Goal: Task Accomplishment & Management: Manage account settings

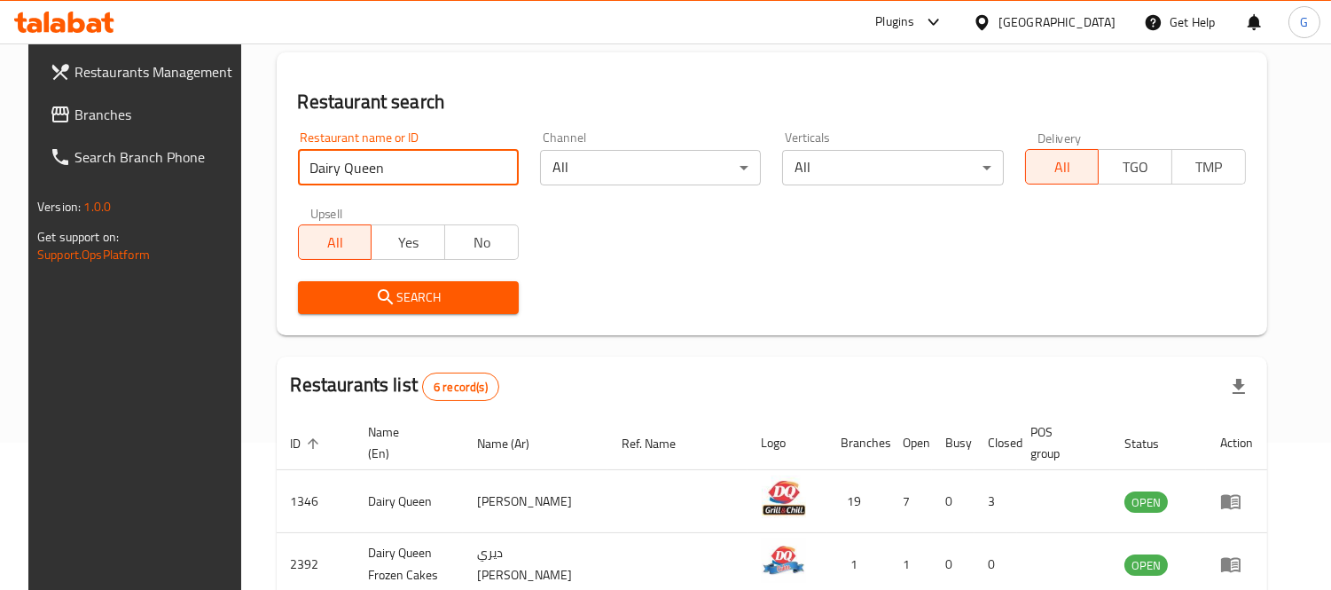
scroll to position [11, 0]
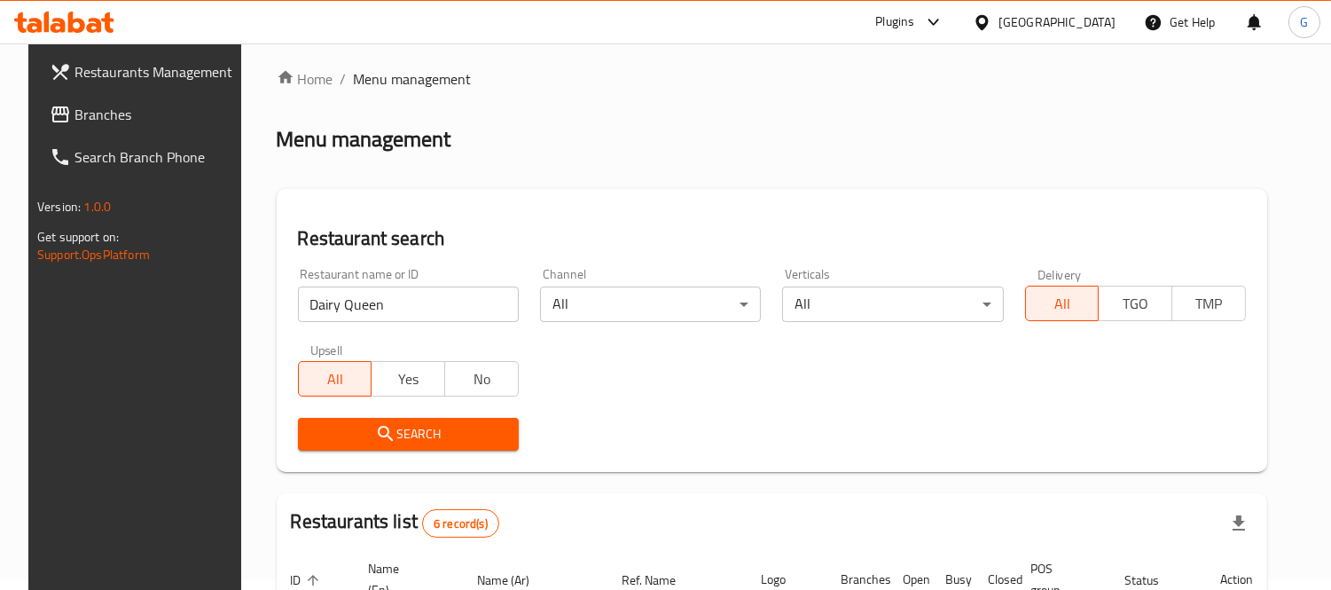
click at [1094, 23] on div "[GEOGRAPHIC_DATA]" at bounding box center [1056, 22] width 117 height 20
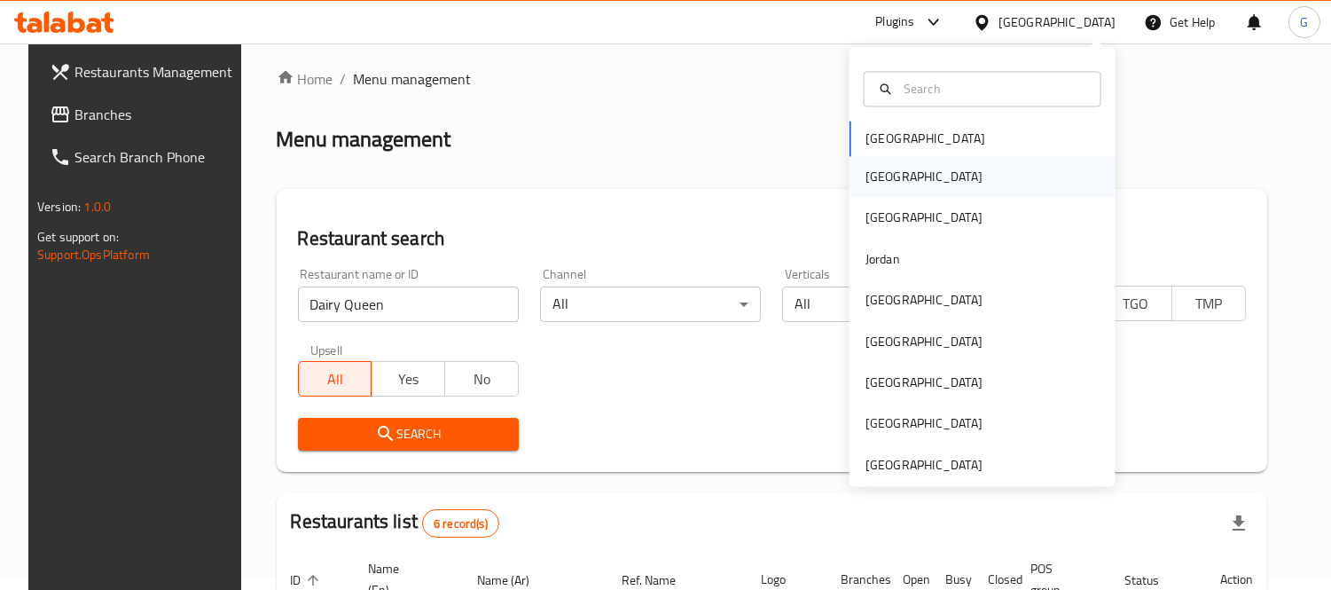
click at [991, 187] on div "[GEOGRAPHIC_DATA]" at bounding box center [982, 176] width 266 height 41
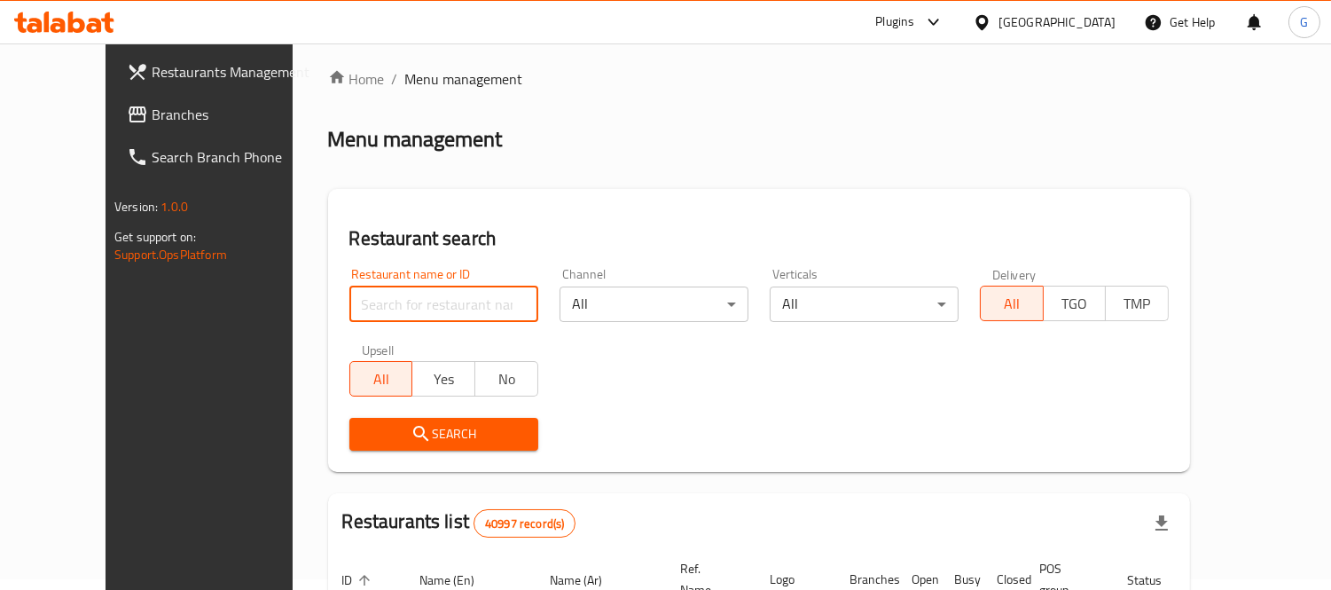
paste input "SQR"
click button "Search" at bounding box center [443, 434] width 189 height 33
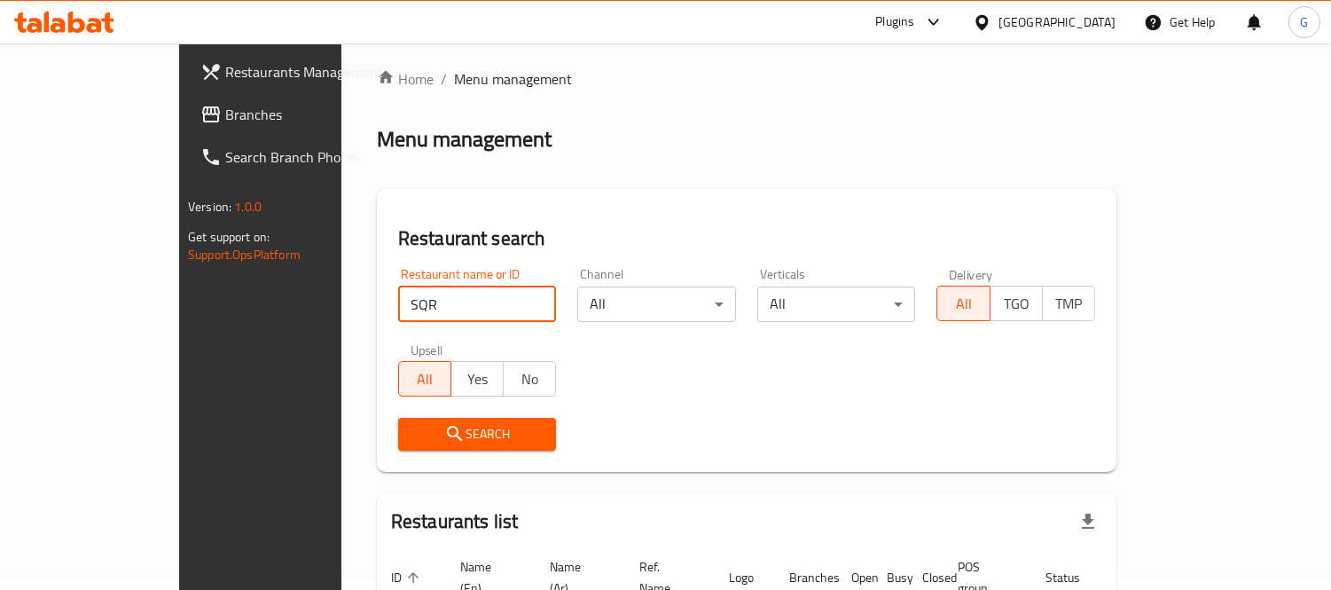
click at [398, 307] on input "SQR" at bounding box center [477, 303] width 159 height 35
paste input "660294"
type input "660294"
click button "Search" at bounding box center [477, 434] width 159 height 33
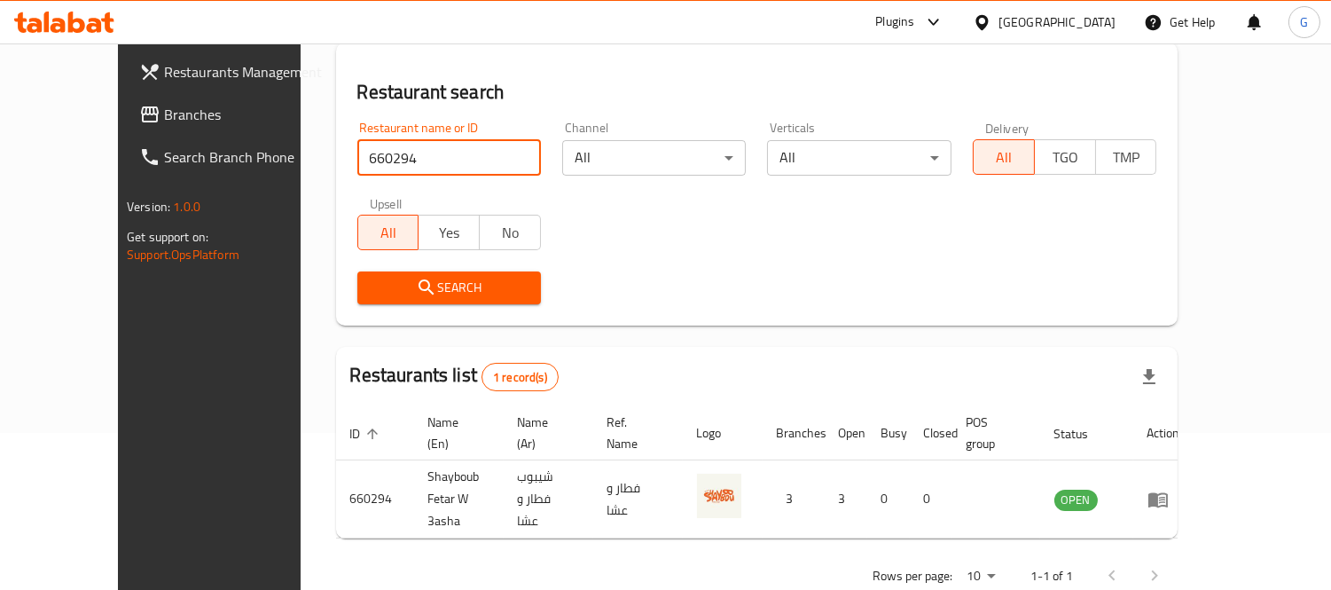
scroll to position [166, 0]
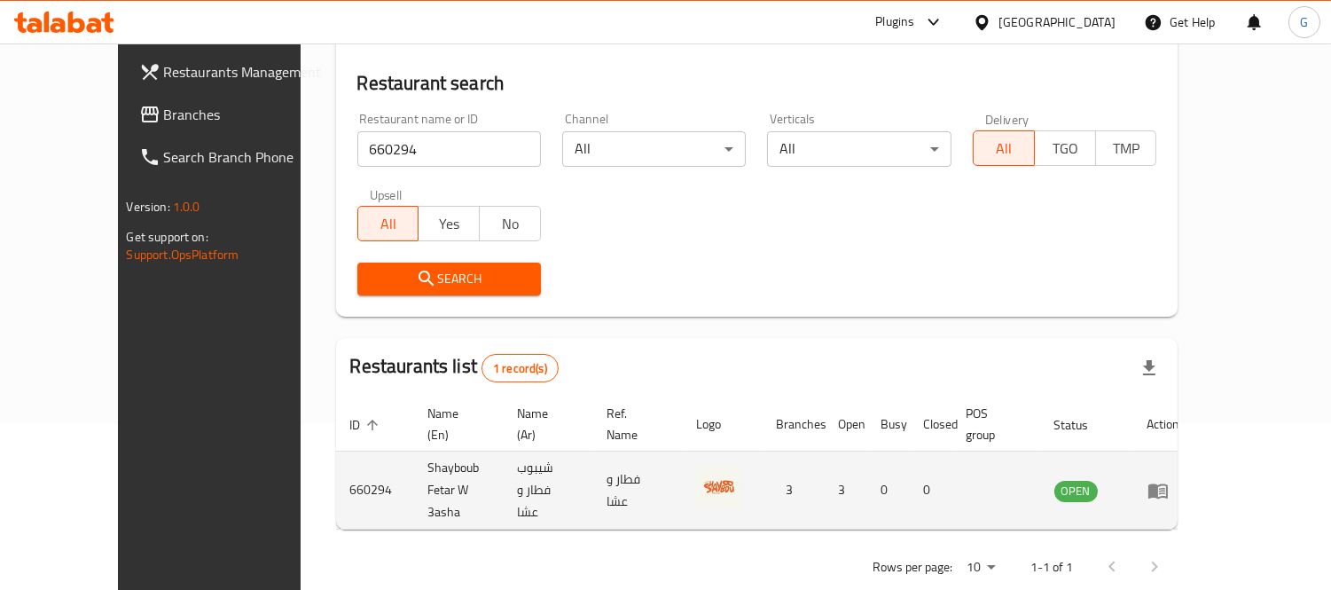
drag, startPoint x: 1260, startPoint y: 446, endPoint x: 1257, endPoint y: 461, distance: 15.3
click at [1194, 453] on td "enhanced table" at bounding box center [1163, 490] width 61 height 78
click at [1168, 480] on icon "enhanced table" at bounding box center [1157, 490] width 21 height 21
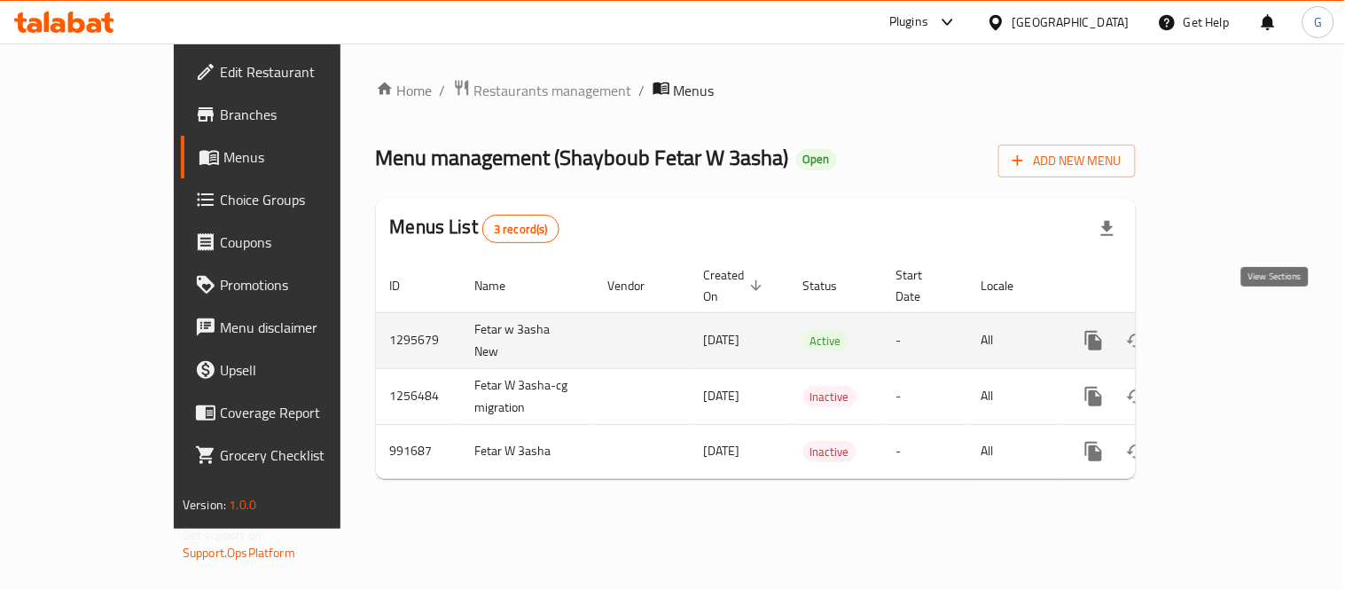
click at [1243, 319] on link "enhanced table" at bounding box center [1221, 340] width 43 height 43
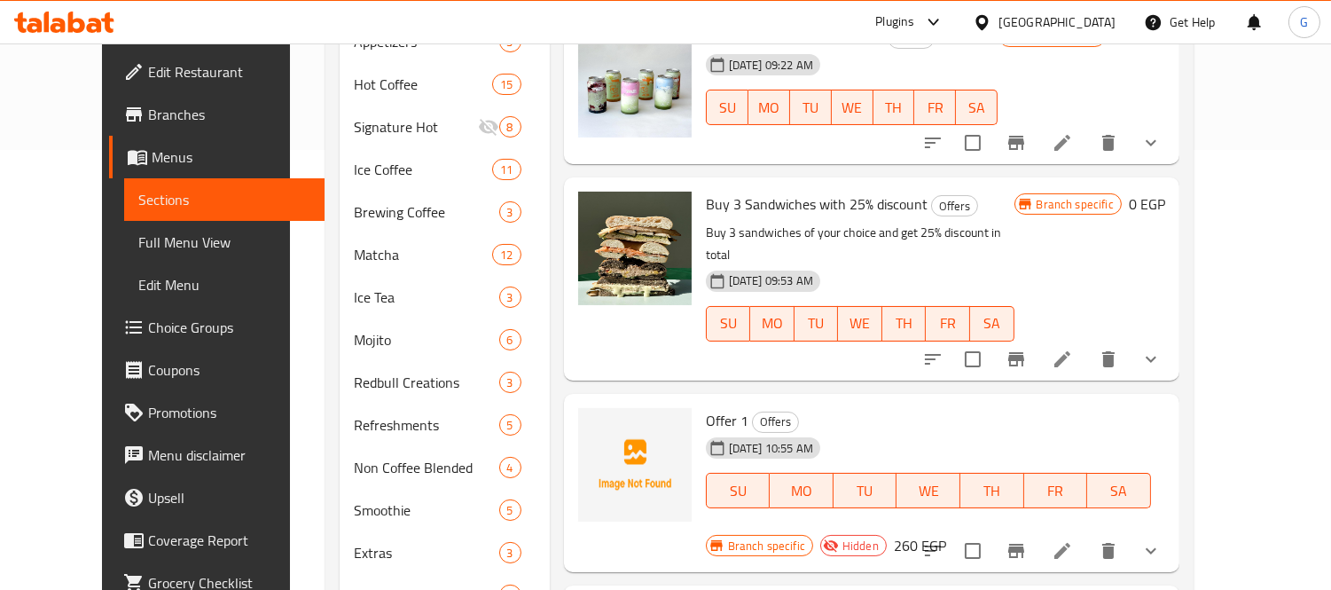
scroll to position [590, 0]
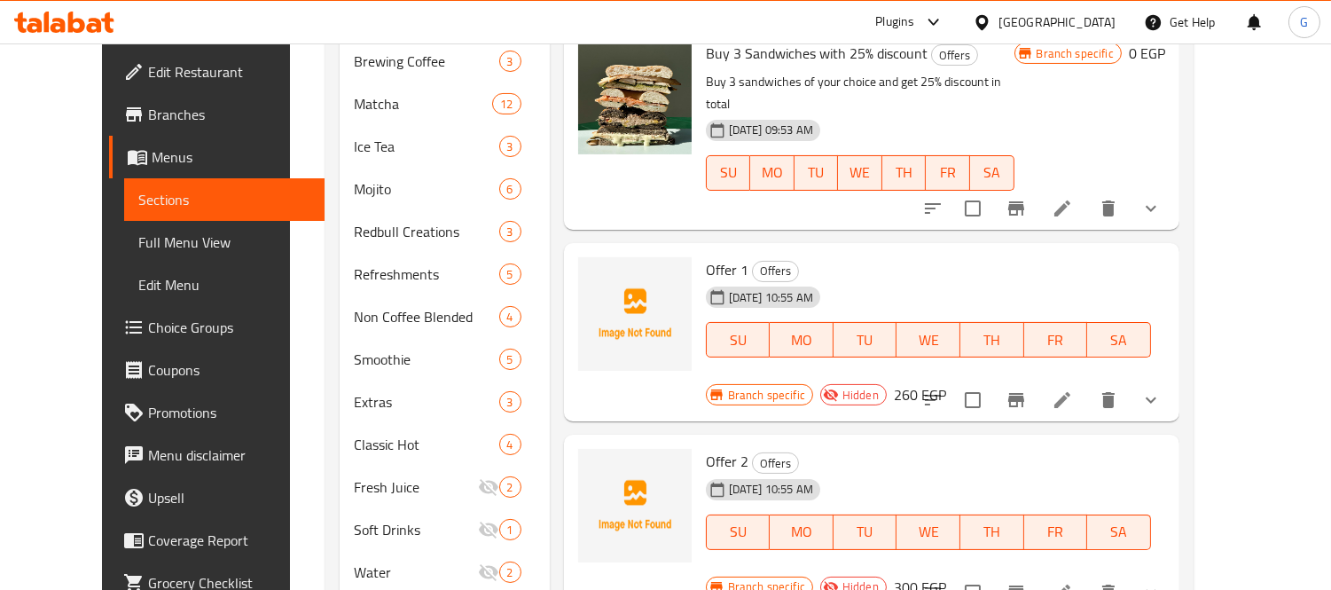
click at [1172, 379] on div at bounding box center [1041, 400] width 261 height 43
click at [1161, 389] on icon "show more" at bounding box center [1150, 399] width 21 height 21
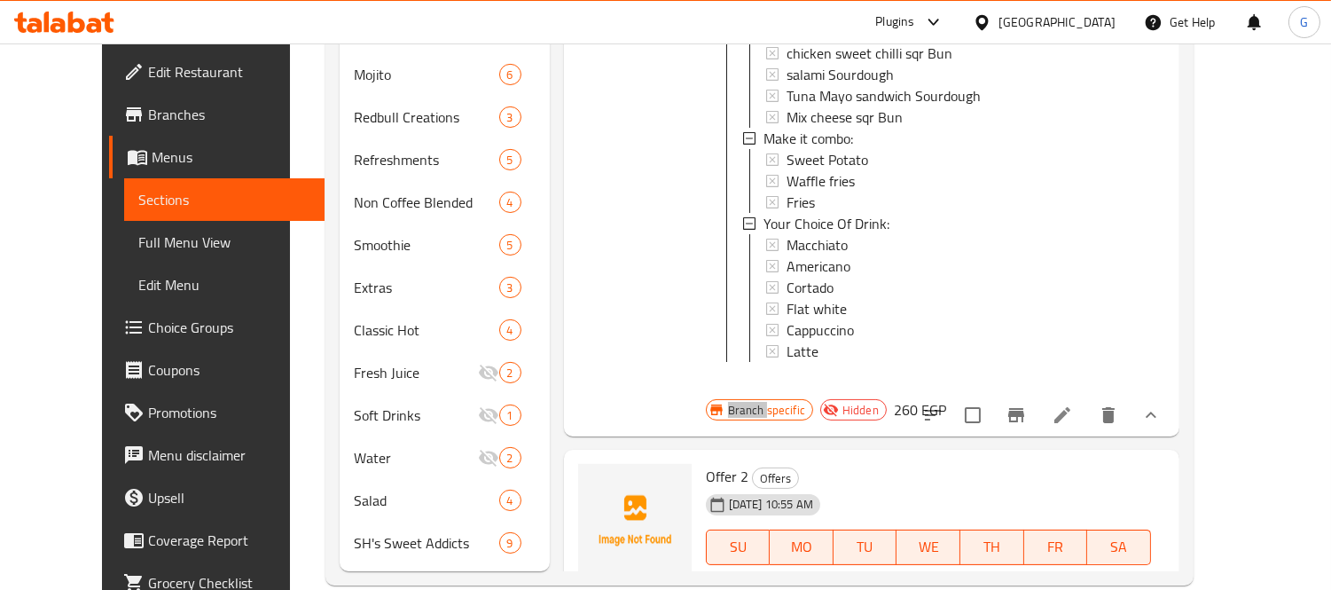
scroll to position [707, 0]
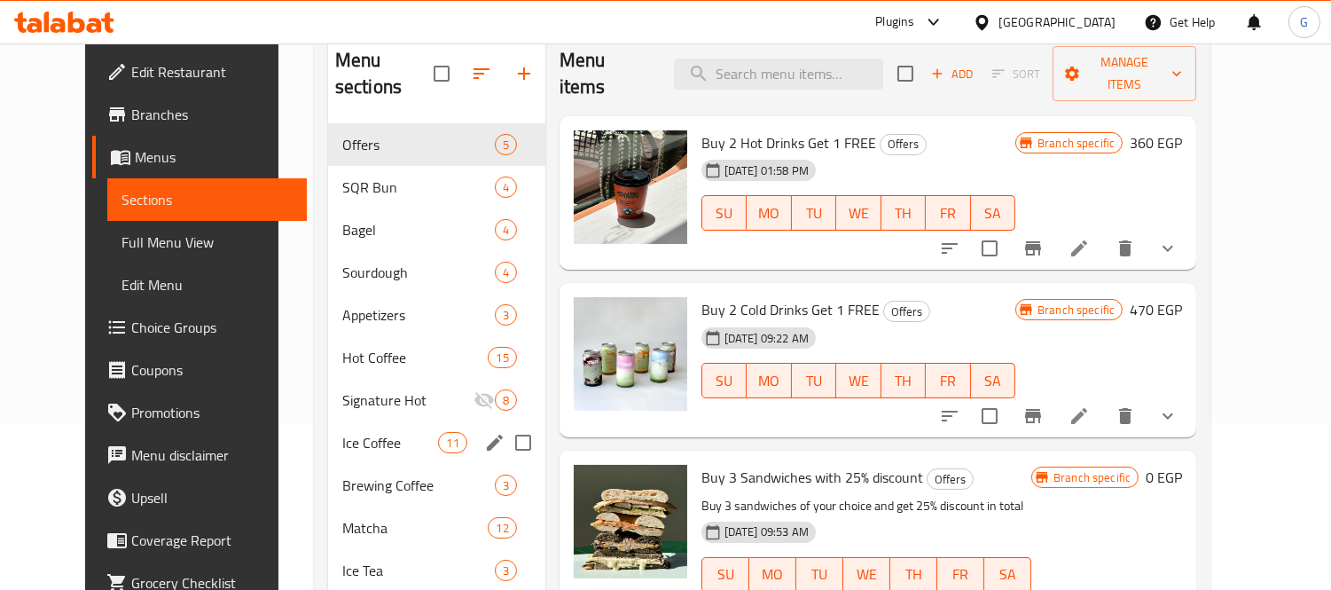
scroll to position [19, 0]
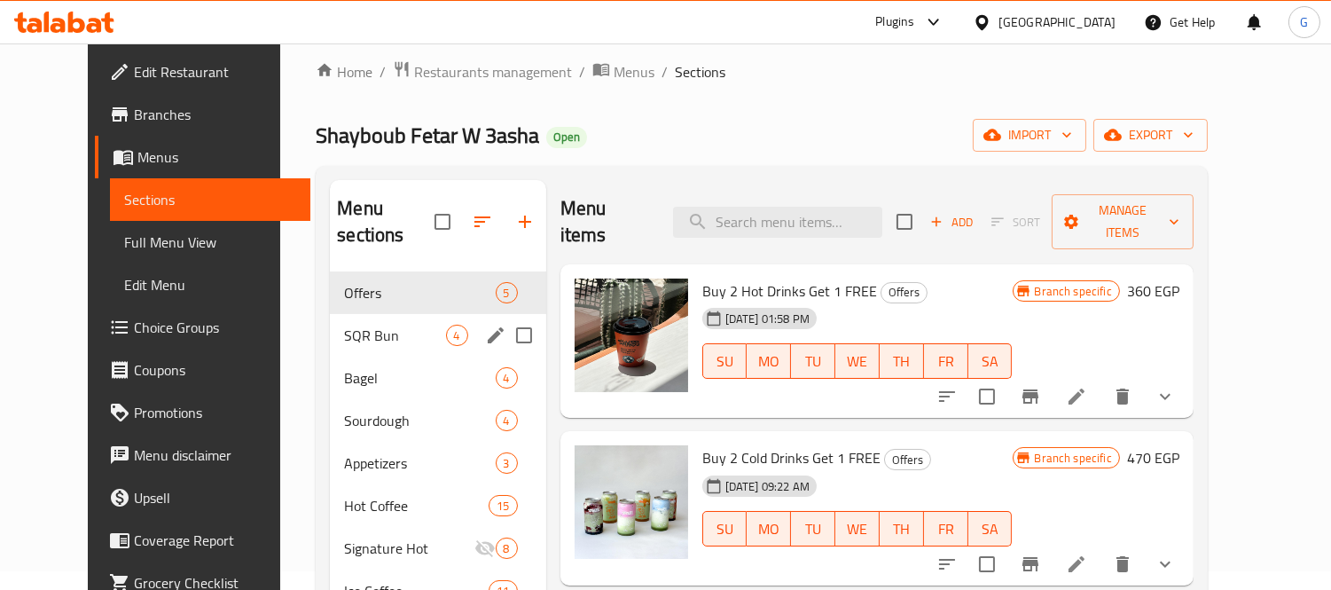
click at [359, 314] on div "SQR Bun 4" at bounding box center [437, 335] width 215 height 43
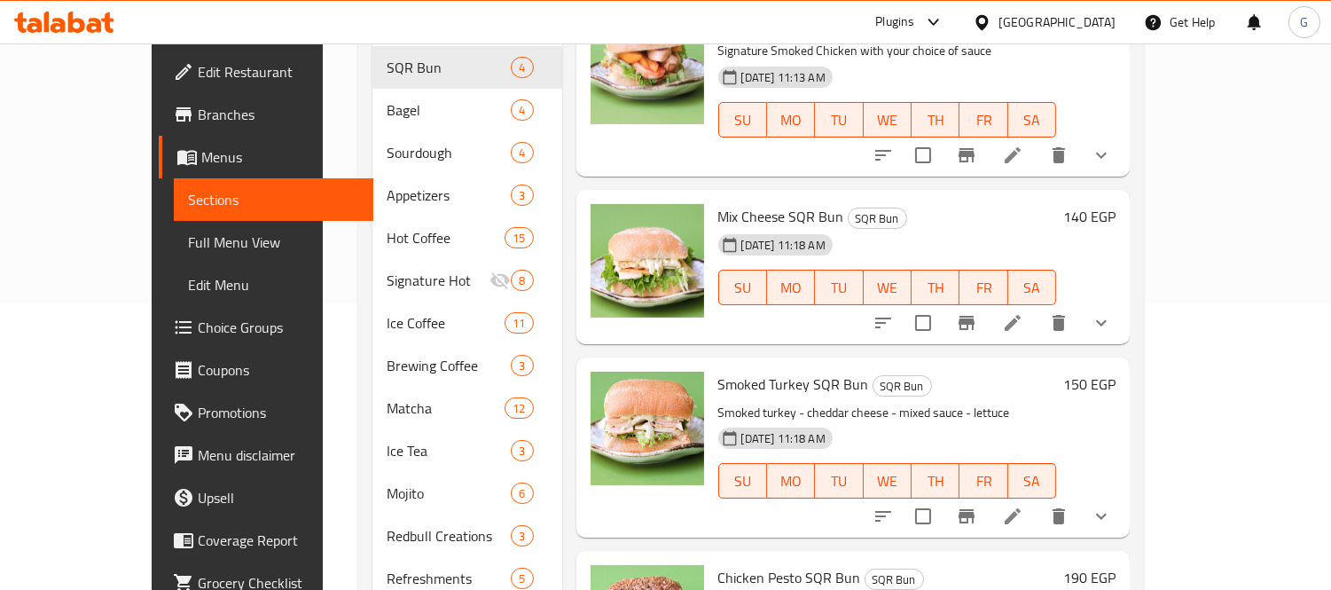
scroll to position [215, 0]
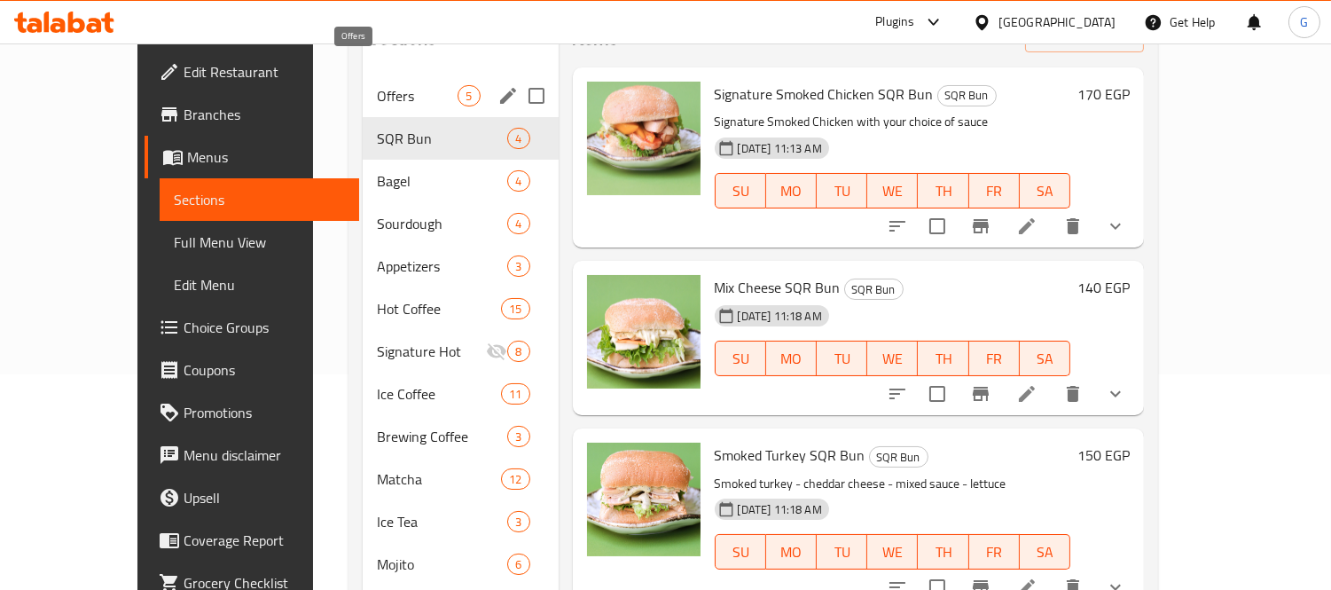
click at [377, 85] on span "Offers" at bounding box center [417, 95] width 81 height 21
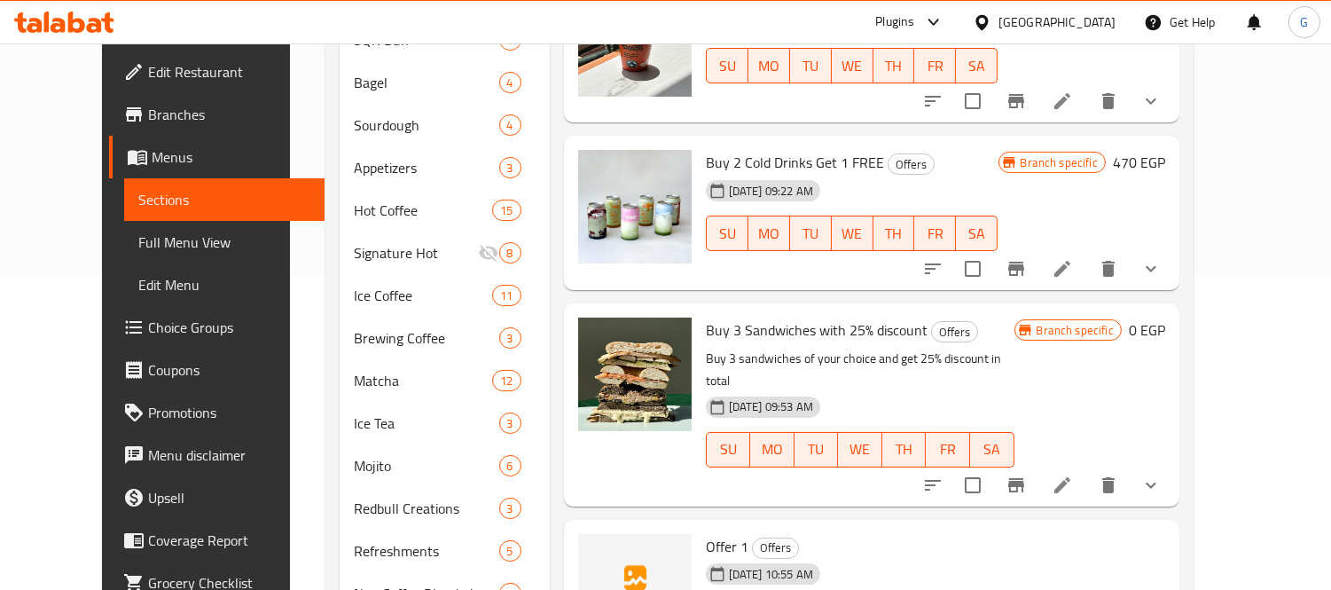
scroll to position [609, 0]
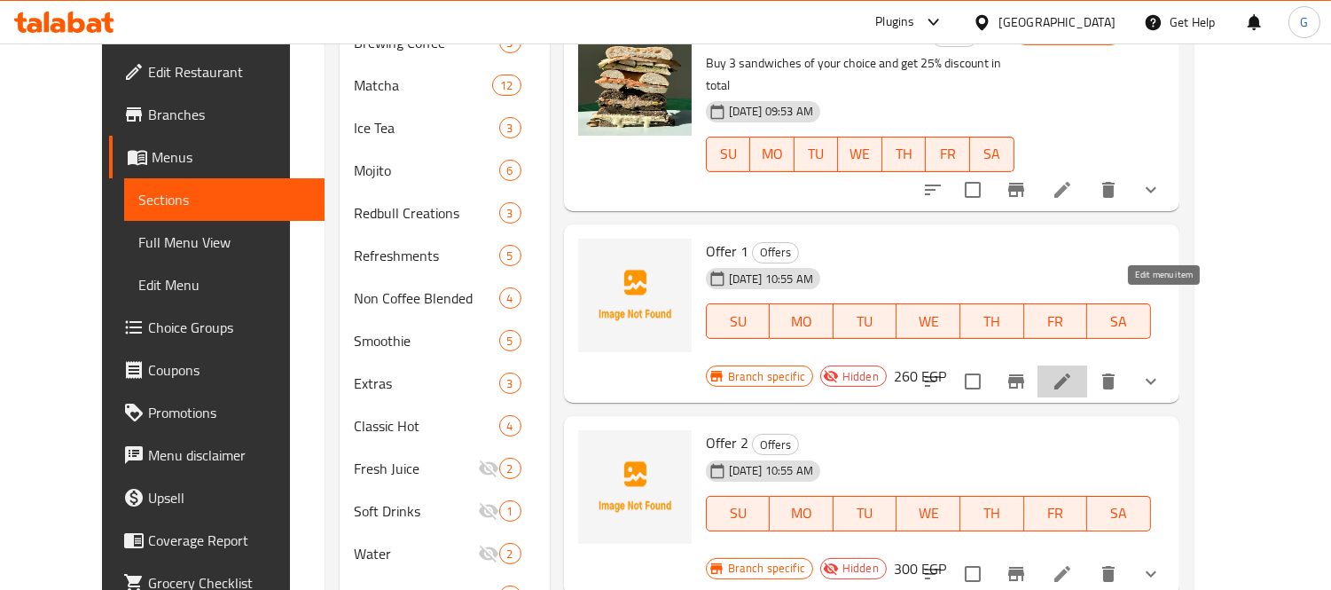
click at [1073, 371] on icon at bounding box center [1061, 381] width 21 height 21
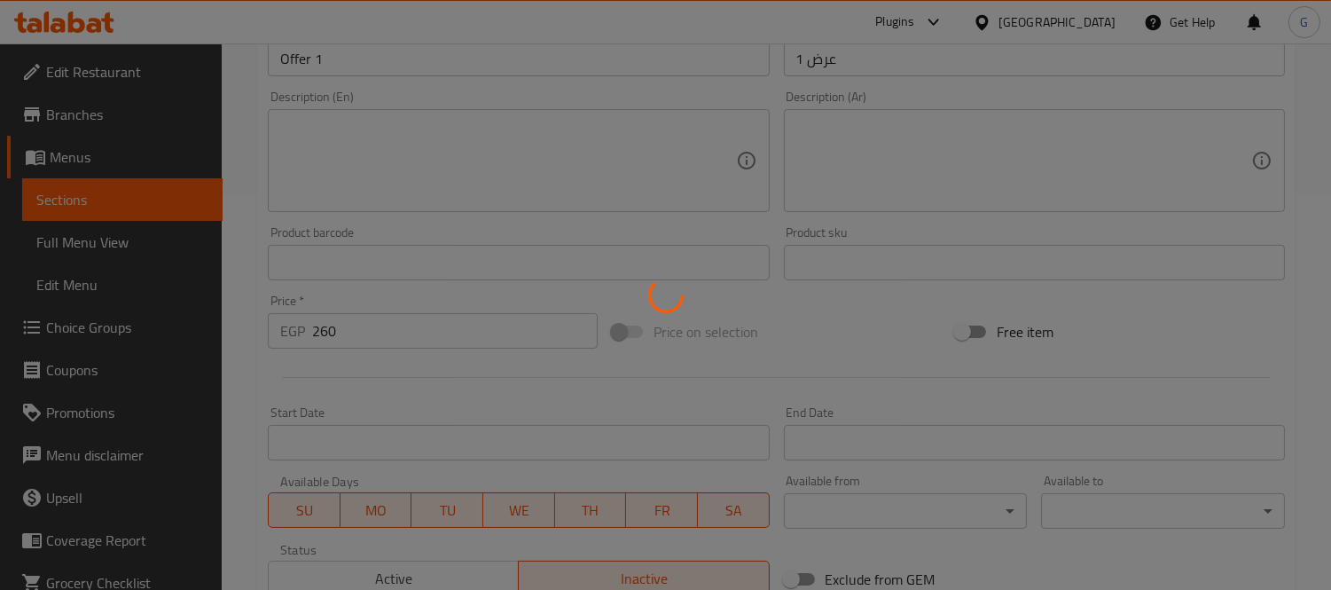
type input "اختيارك من الساندويتش:"
type input "1"
type input "اجعلها كومبو:"
type input "0"
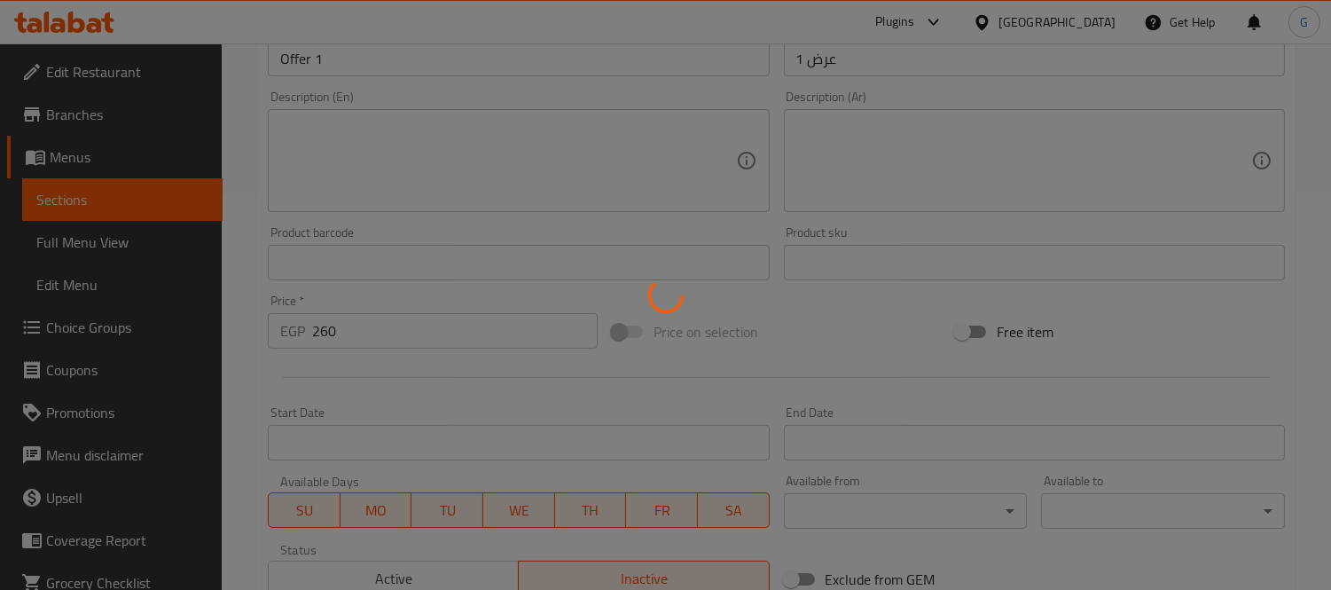
type input "3"
type input "اختيارك من المشروب:"
type input "1"
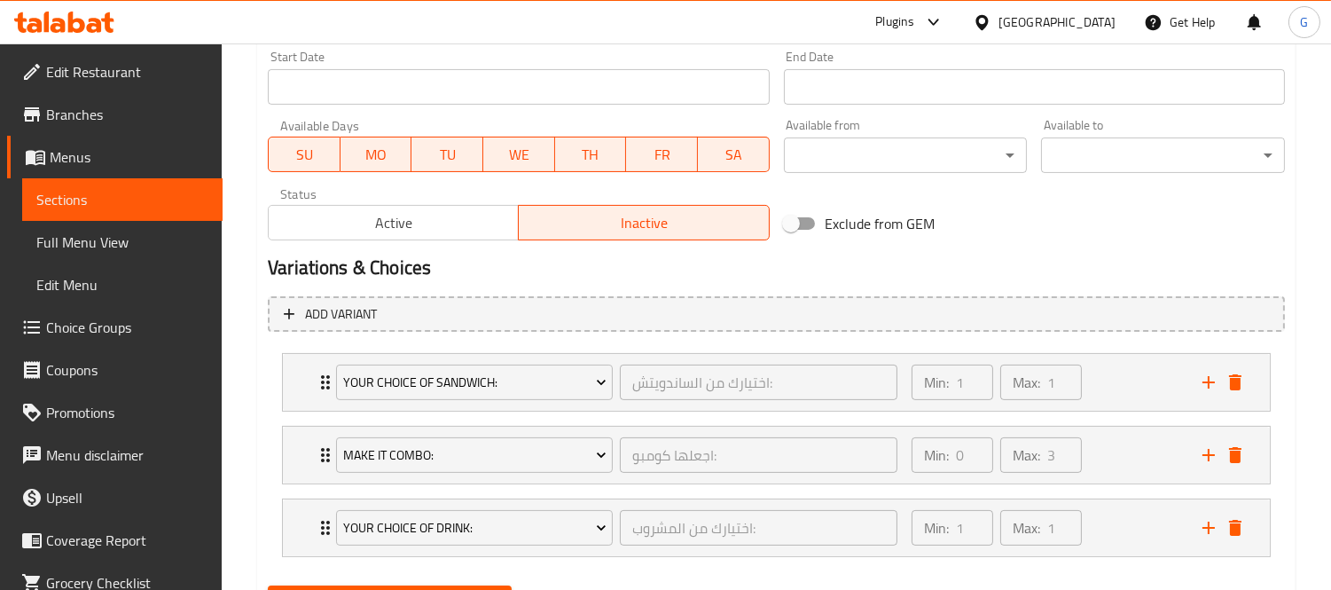
scroll to position [787, 0]
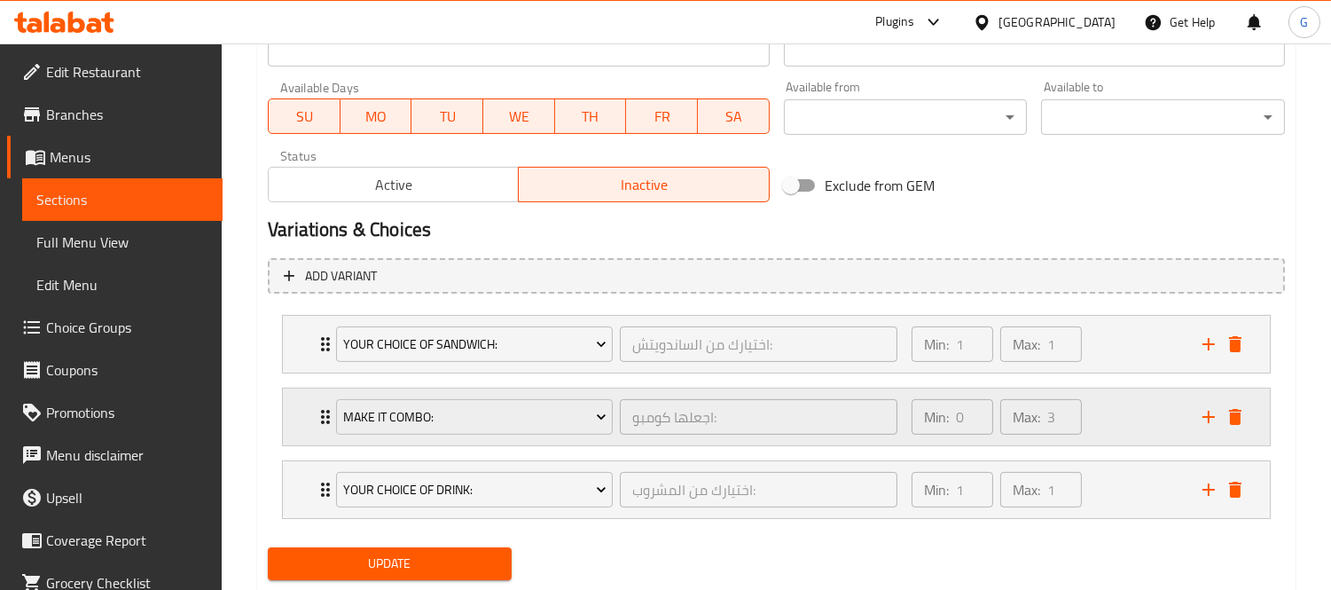
click at [315, 402] on div "Make it combo: اجعلها كومبو: ​ Min: 0 ​ Max: 3 ​" at bounding box center [782, 416] width 934 height 57
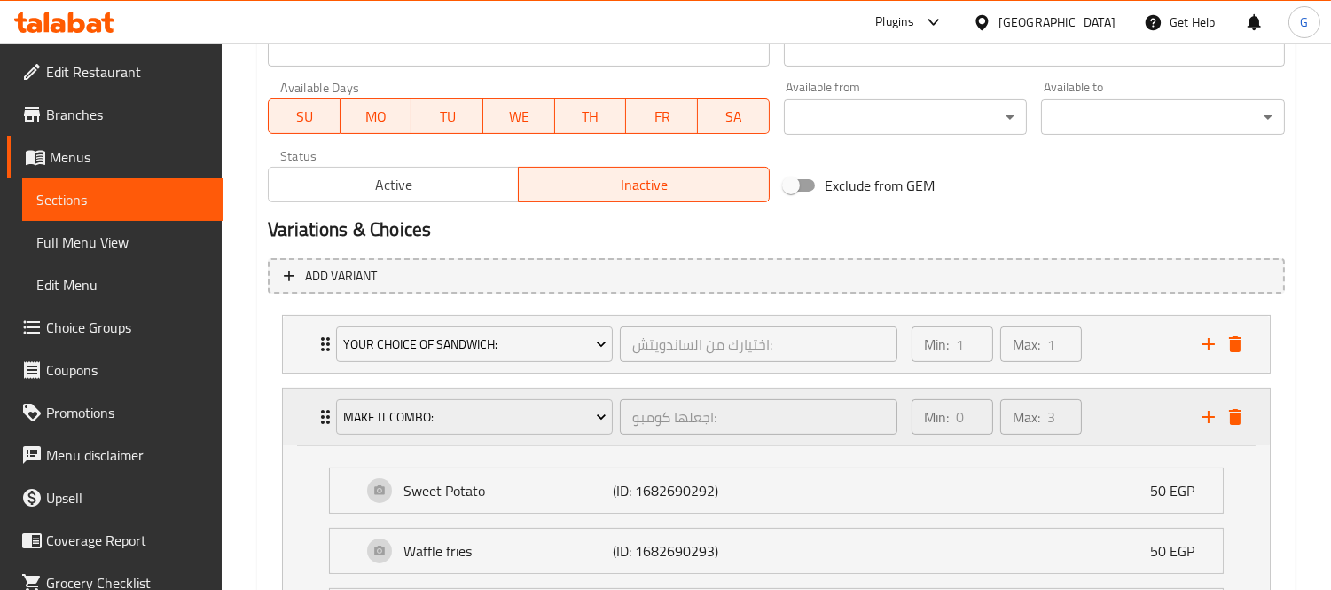
scroll to position [1053, 0]
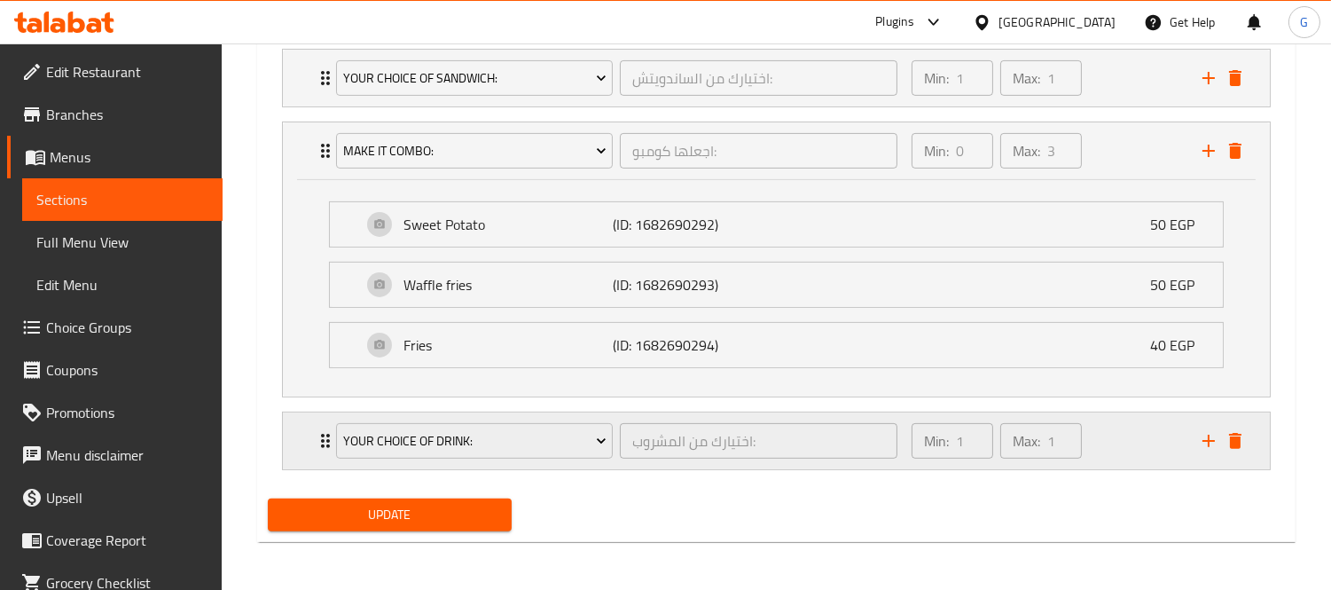
click at [310, 449] on div "Your Choice Of Drink: اختيارك من المشروب: ​ Min: 1 ​ Max: 1 ​" at bounding box center [776, 440] width 987 height 57
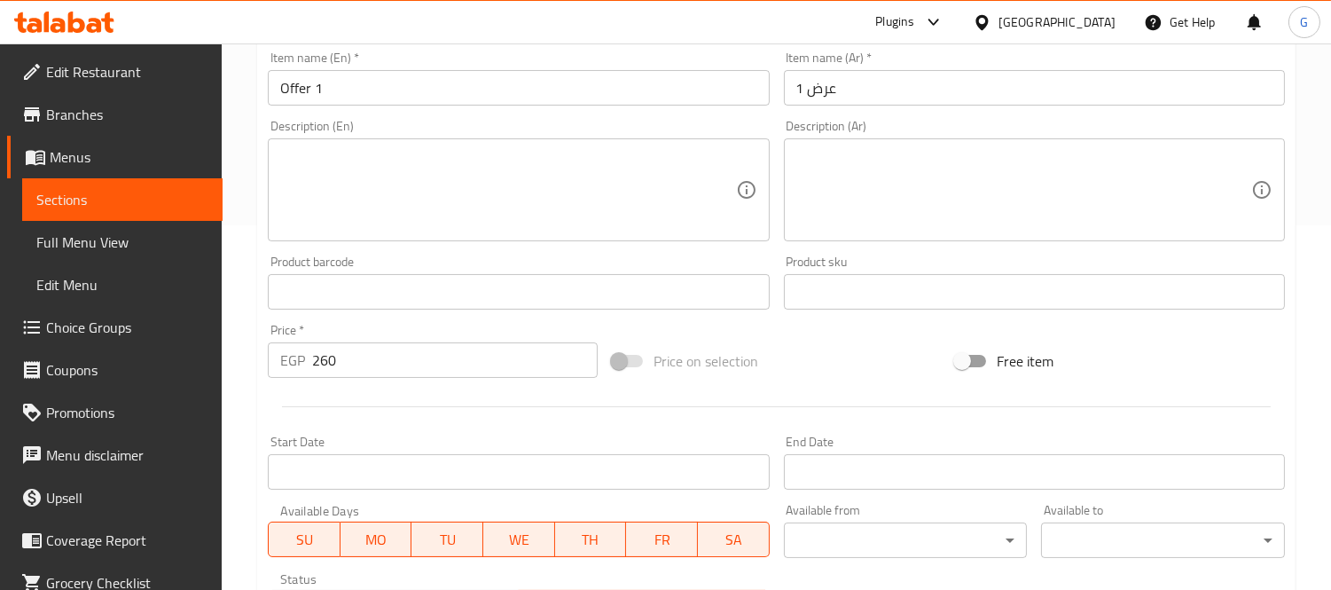
scroll to position [167, 0]
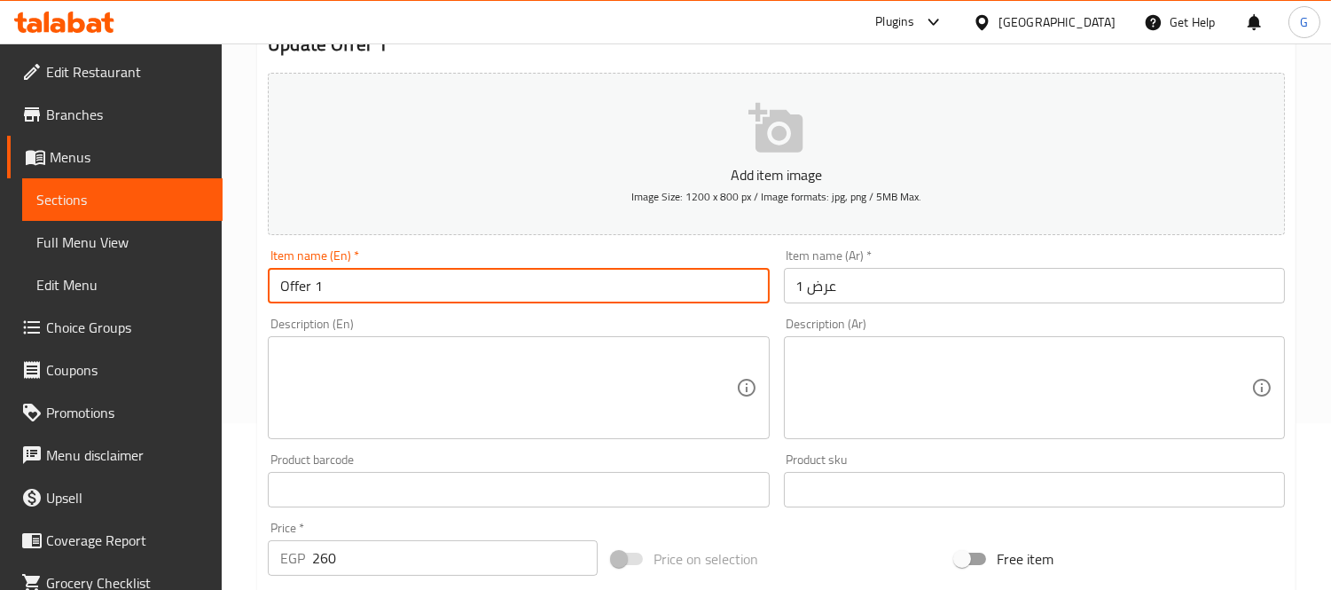
click at [284, 289] on input "Offer 1" at bounding box center [518, 285] width 501 height 35
type input "Sandwich with Hot Drink Offer 1"
click at [795, 275] on input "عرض 1" at bounding box center [1034, 285] width 501 height 35
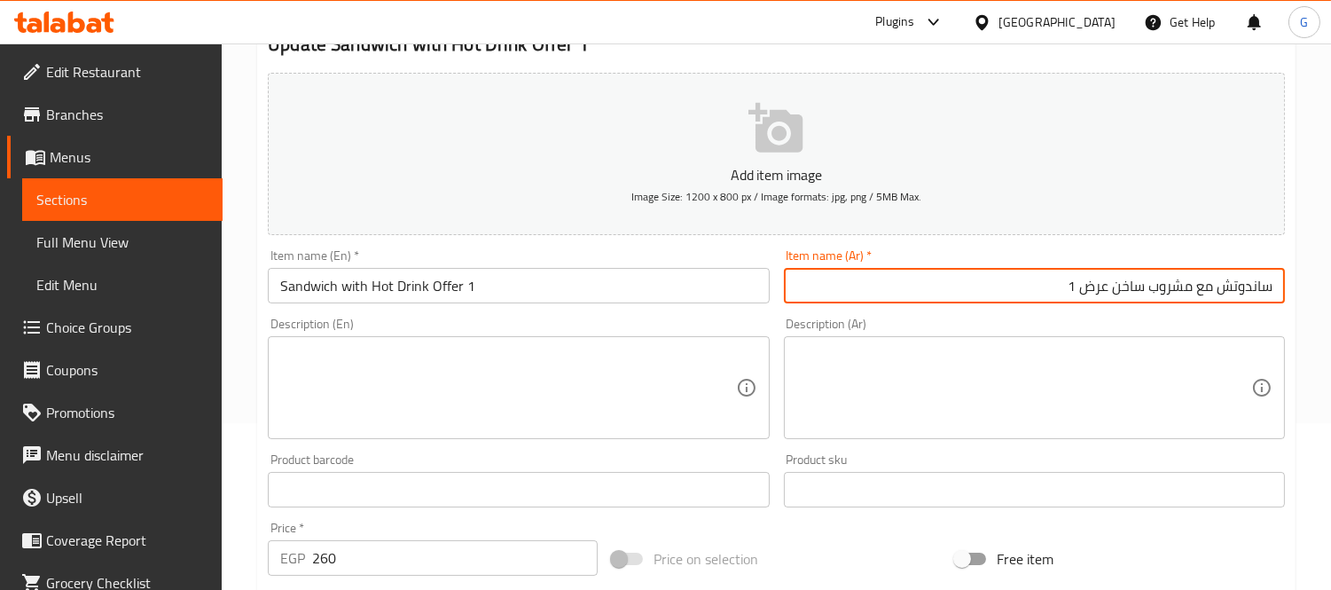
type input "ساندوتش مع مشروب ساخن عرض 1"
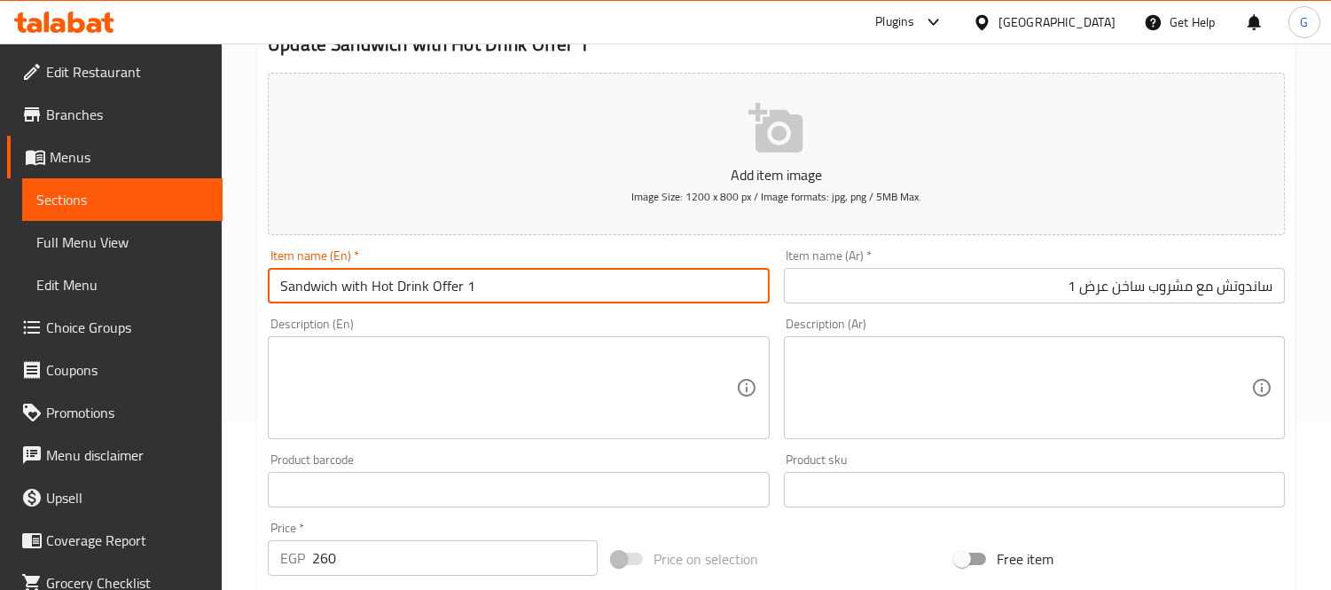
drag, startPoint x: 430, startPoint y: 285, endPoint x: 270, endPoint y: 285, distance: 159.6
click at [270, 285] on input "Sandwich with Hot Drink Offer 1" at bounding box center [518, 285] width 501 height 35
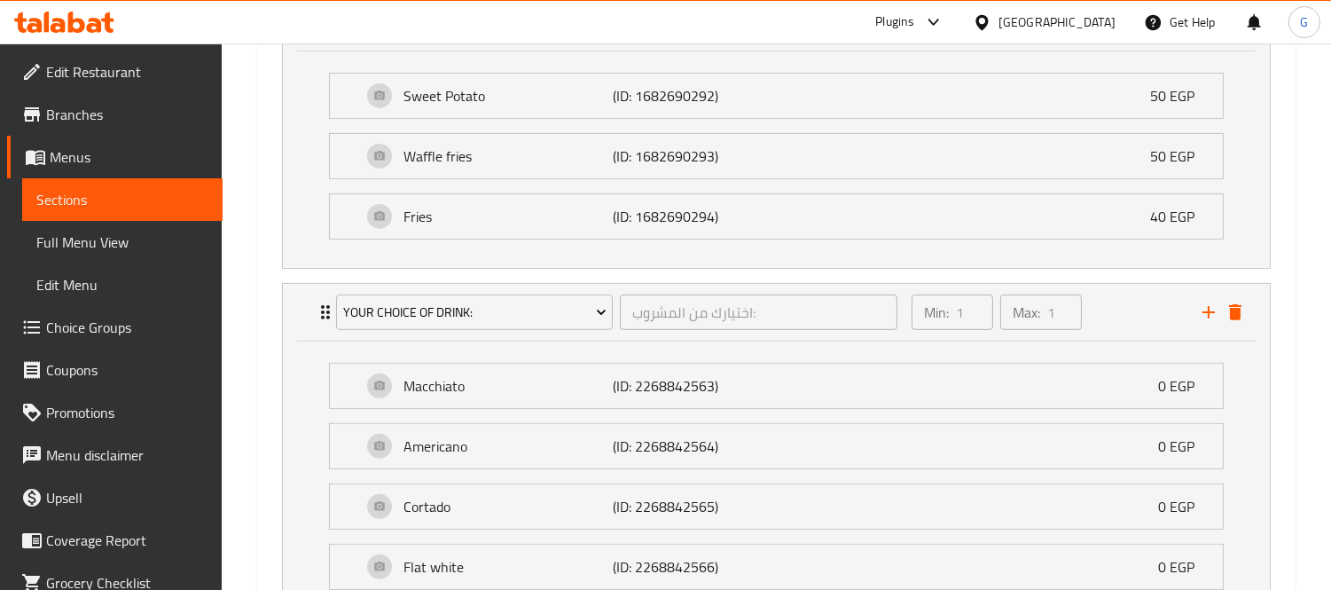
scroll to position [1452, 0]
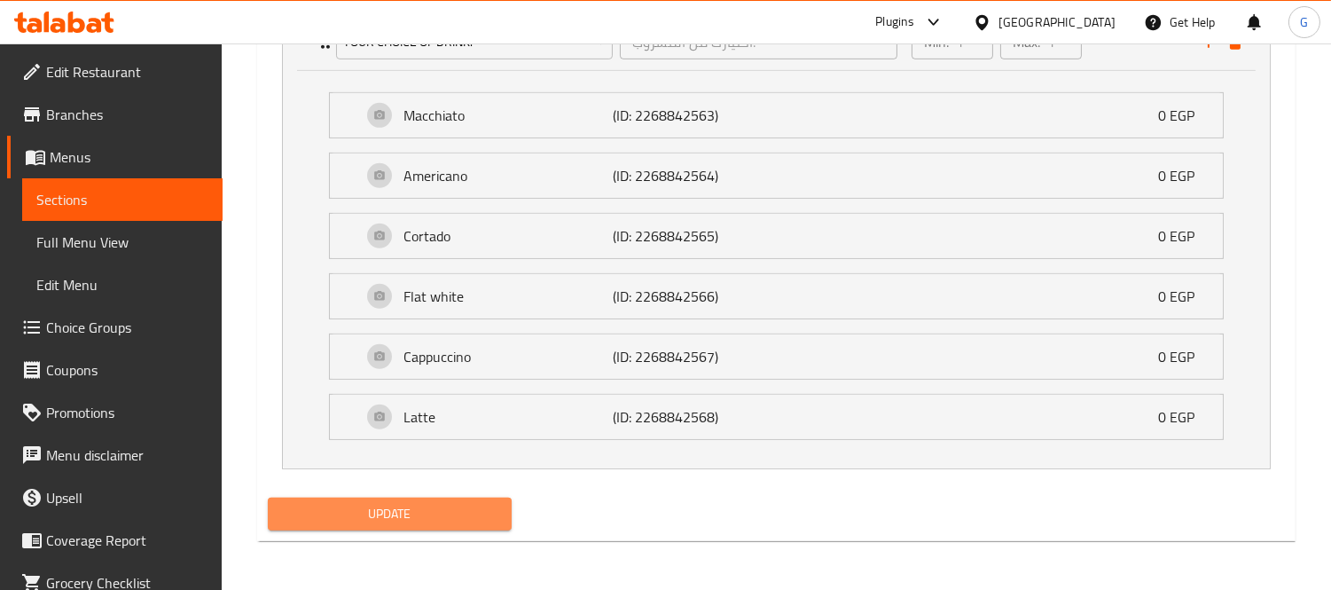
click at [381, 514] on span "Update" at bounding box center [389, 514] width 215 height 22
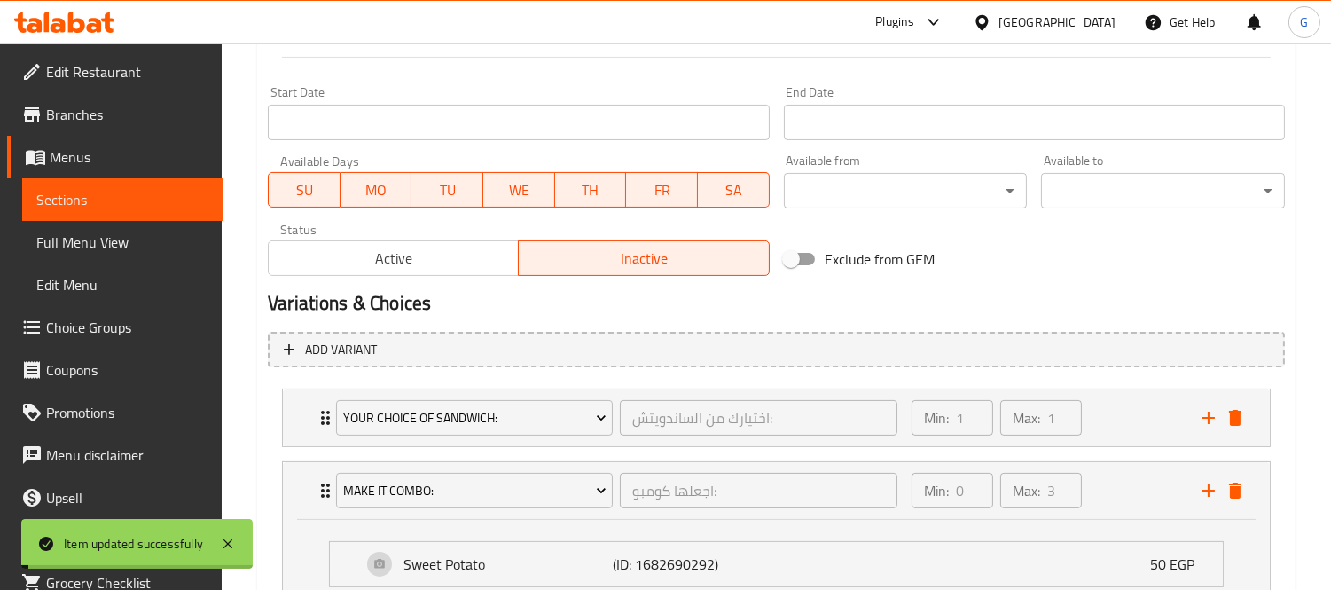
scroll to position [566, 0]
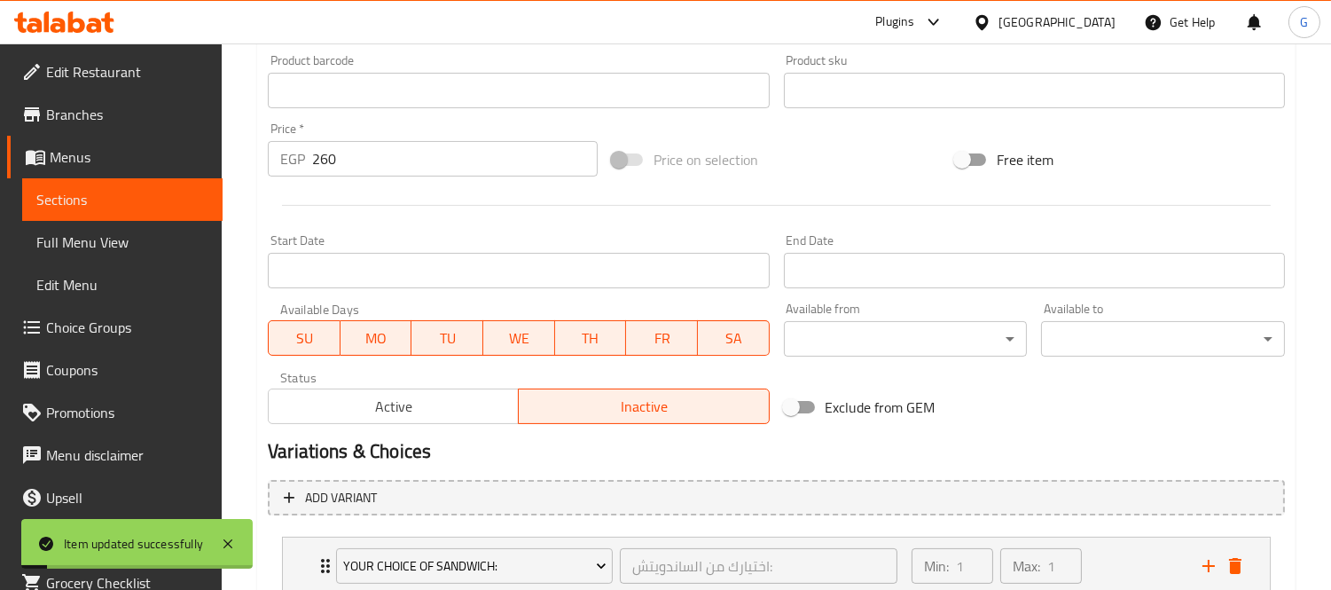
click at [419, 408] on span "Active" at bounding box center [394, 407] width 236 height 26
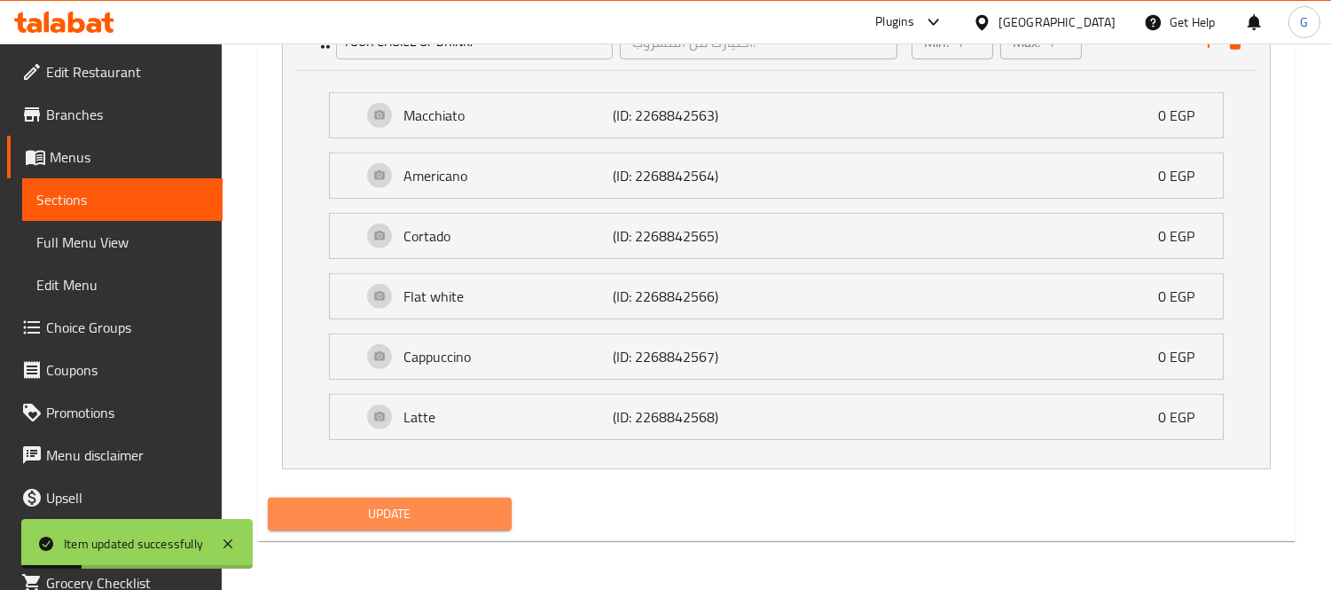
click at [470, 512] on span "Update" at bounding box center [389, 514] width 215 height 22
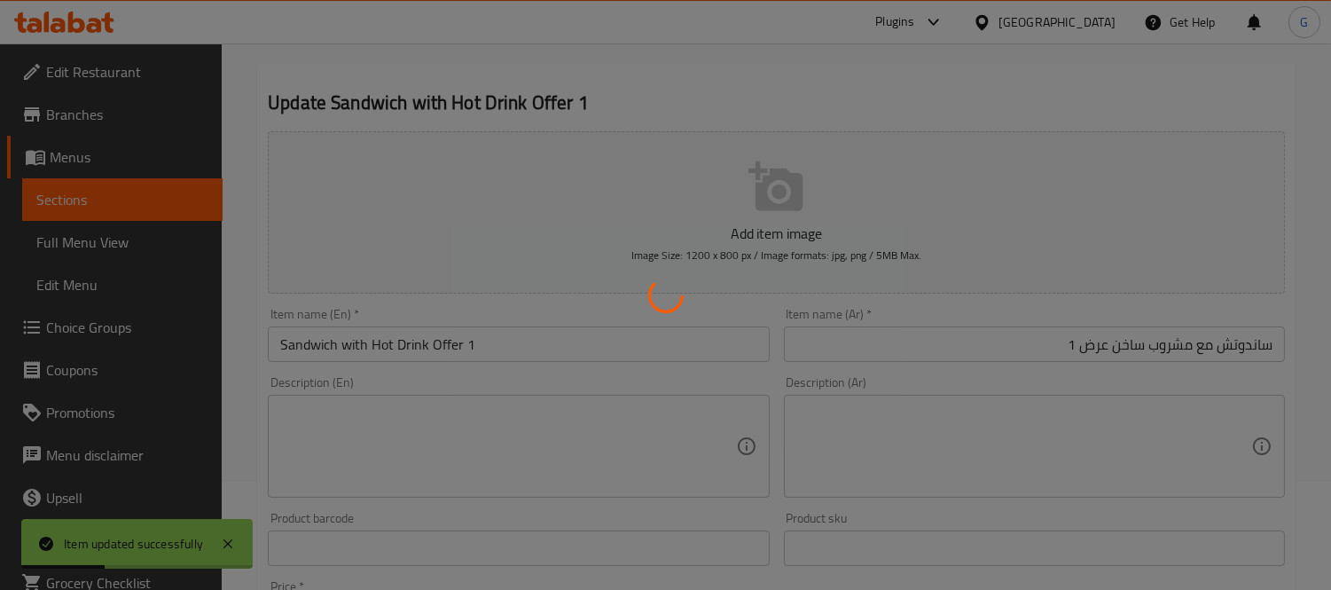
scroll to position [0, 0]
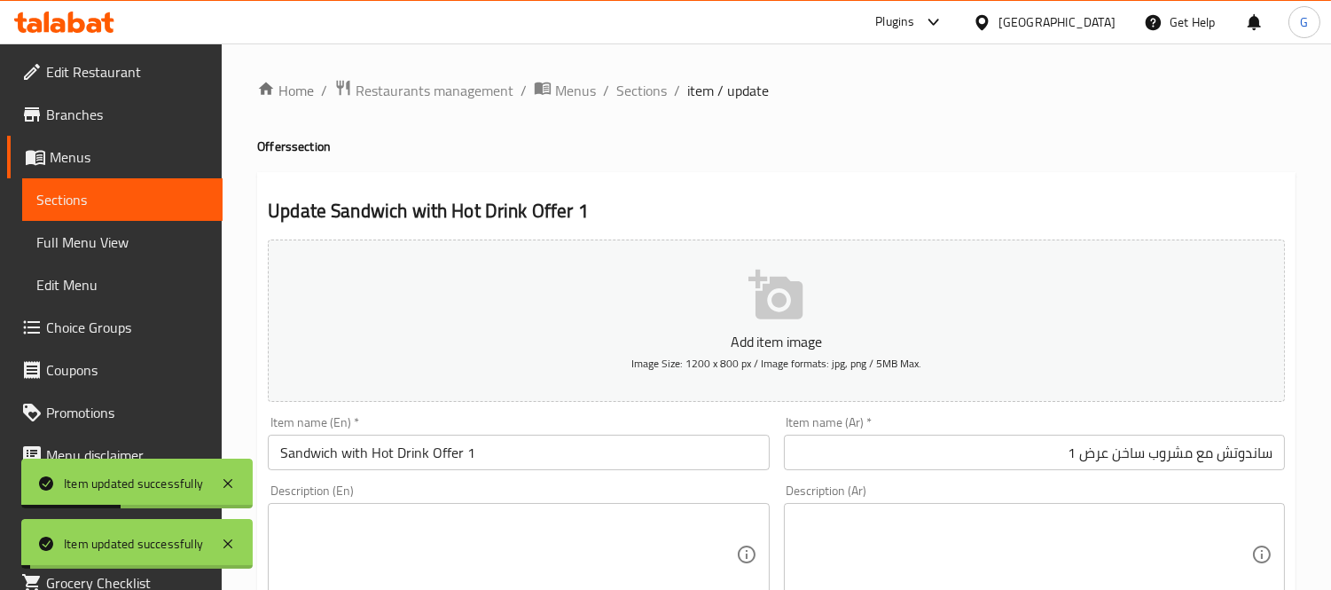
drag, startPoint x: 624, startPoint y: 82, endPoint x: 606, endPoint y: 108, distance: 32.5
click at [624, 82] on span "Sections" at bounding box center [641, 90] width 51 height 21
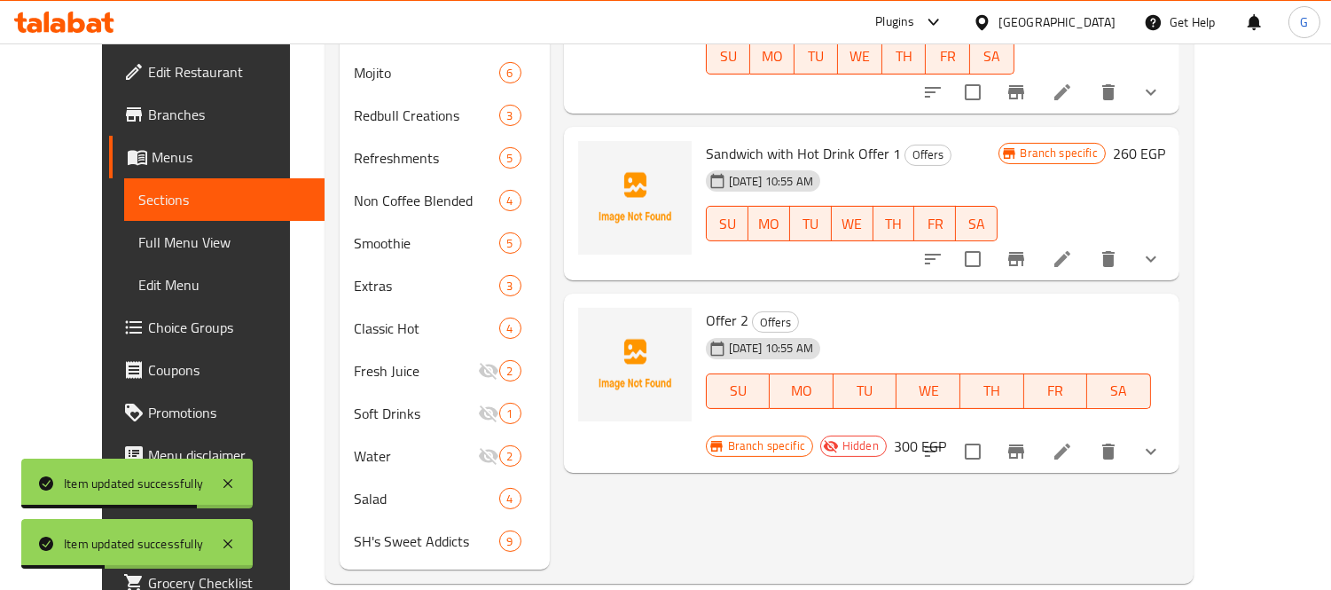
scroll to position [707, 0]
click at [1087, 434] on li at bounding box center [1062, 450] width 50 height 32
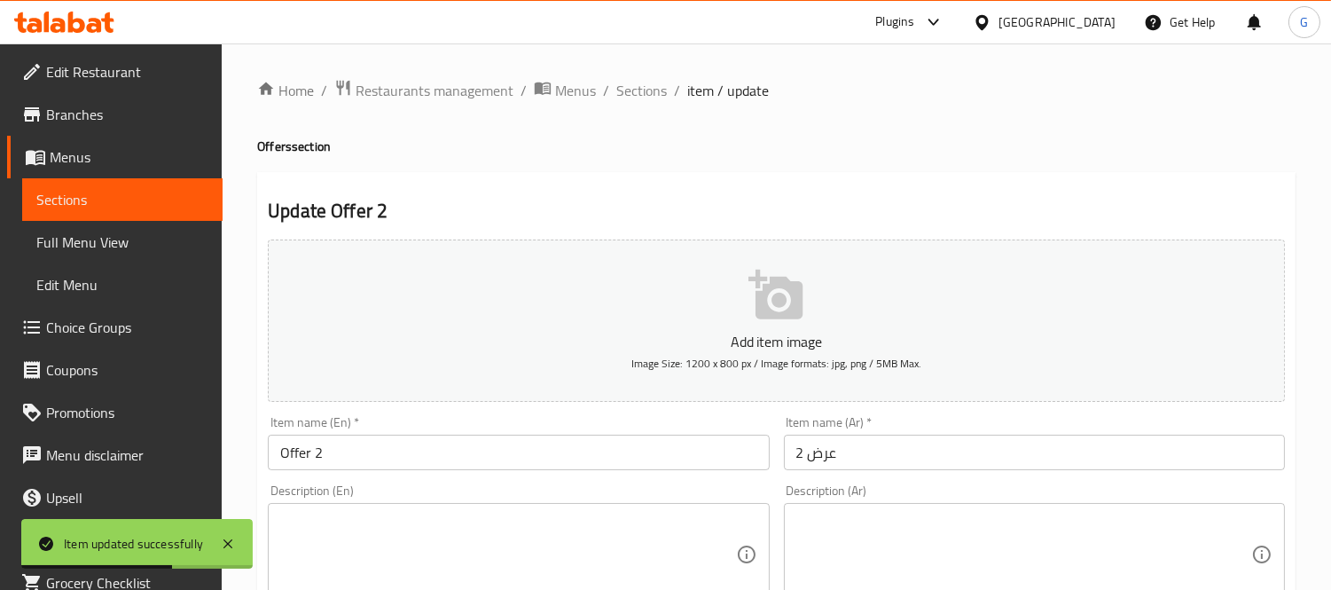
click at [278, 453] on input "Offer 2" at bounding box center [518, 451] width 501 height 35
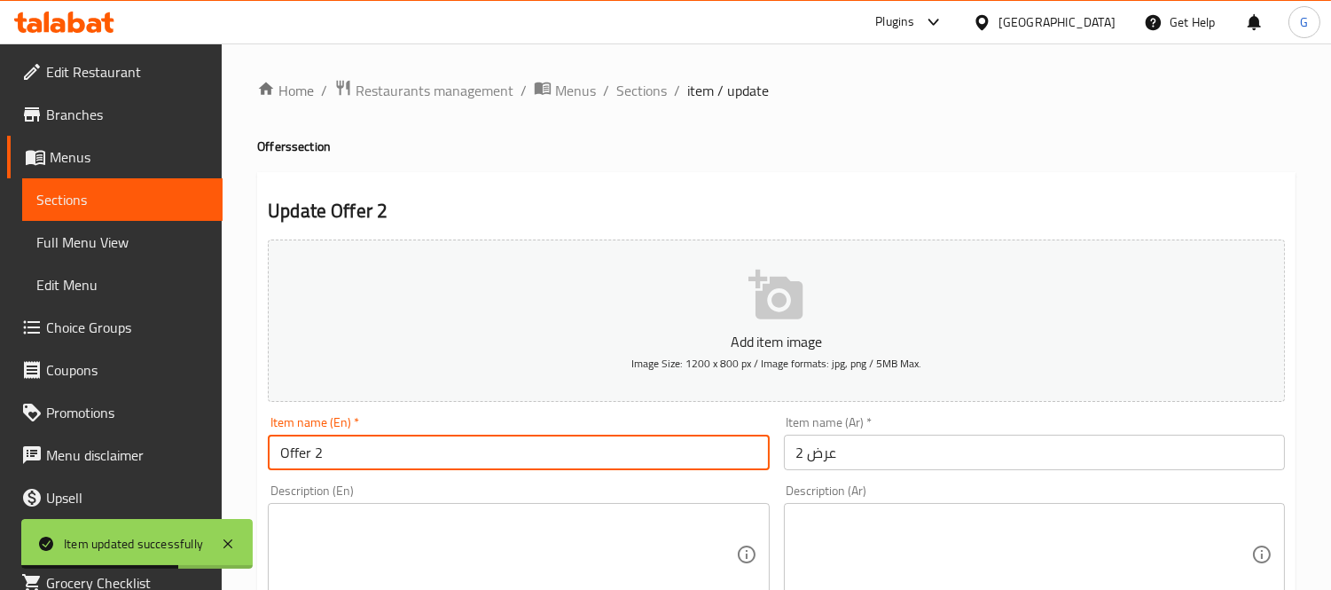
paste input "Sandwich with Iced Drink"
type input "Sandwich with Iced Drink Offer 2"
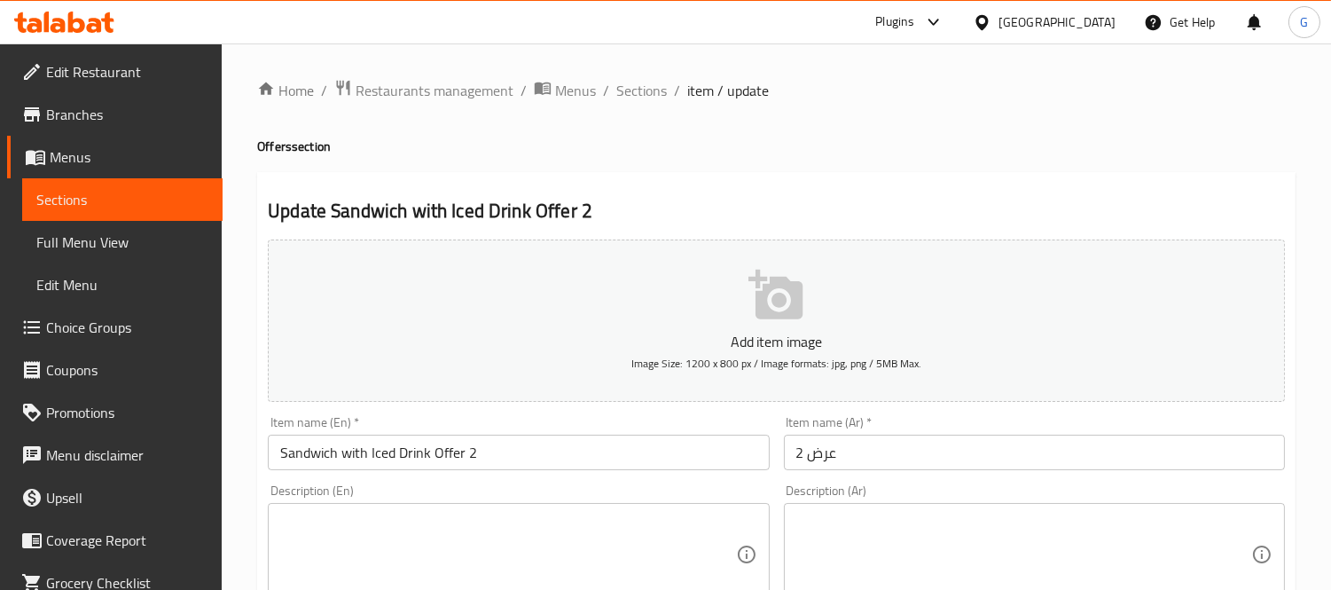
click at [791, 457] on input "عرض 2" at bounding box center [1034, 451] width 501 height 35
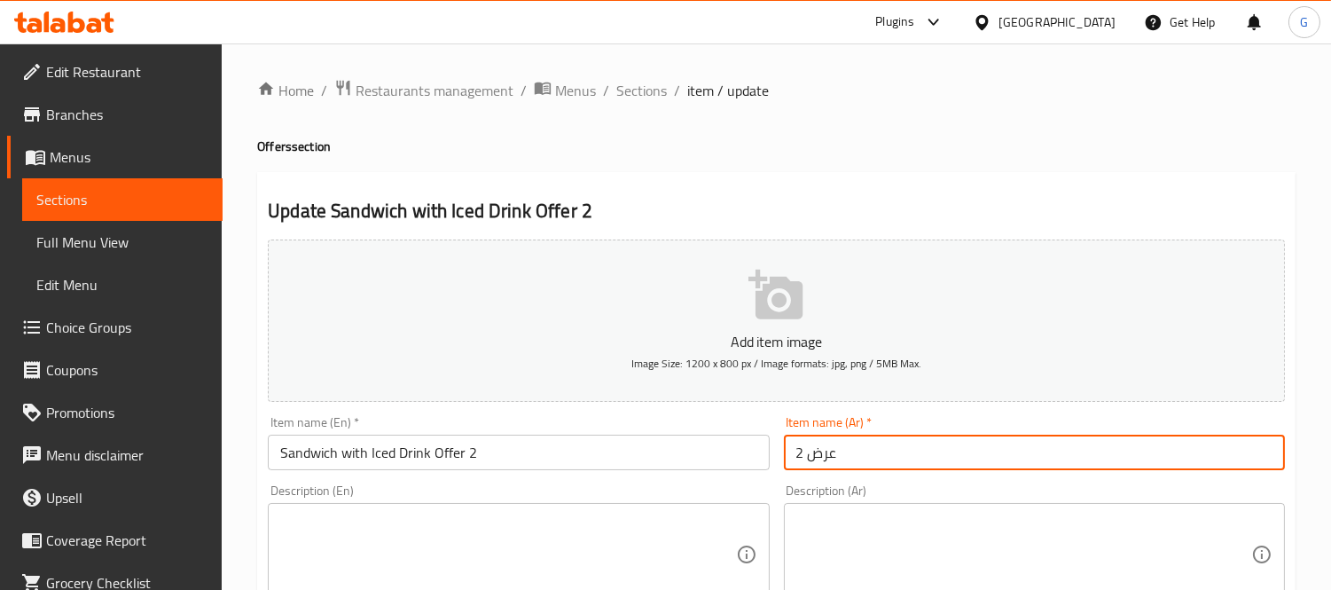
paste input "ساندويتش مع مشروب مثلج"
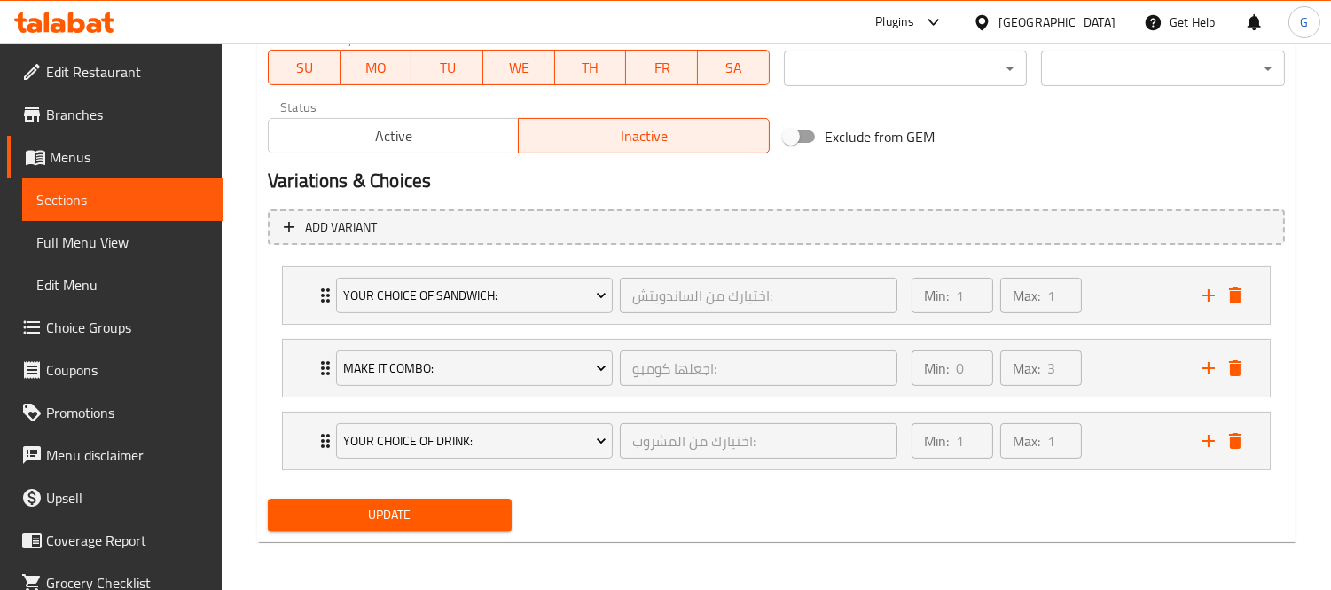
type input "عرض ساندويتش مع مشروب مثلج2"
click at [437, 127] on span "Active" at bounding box center [394, 136] width 236 height 26
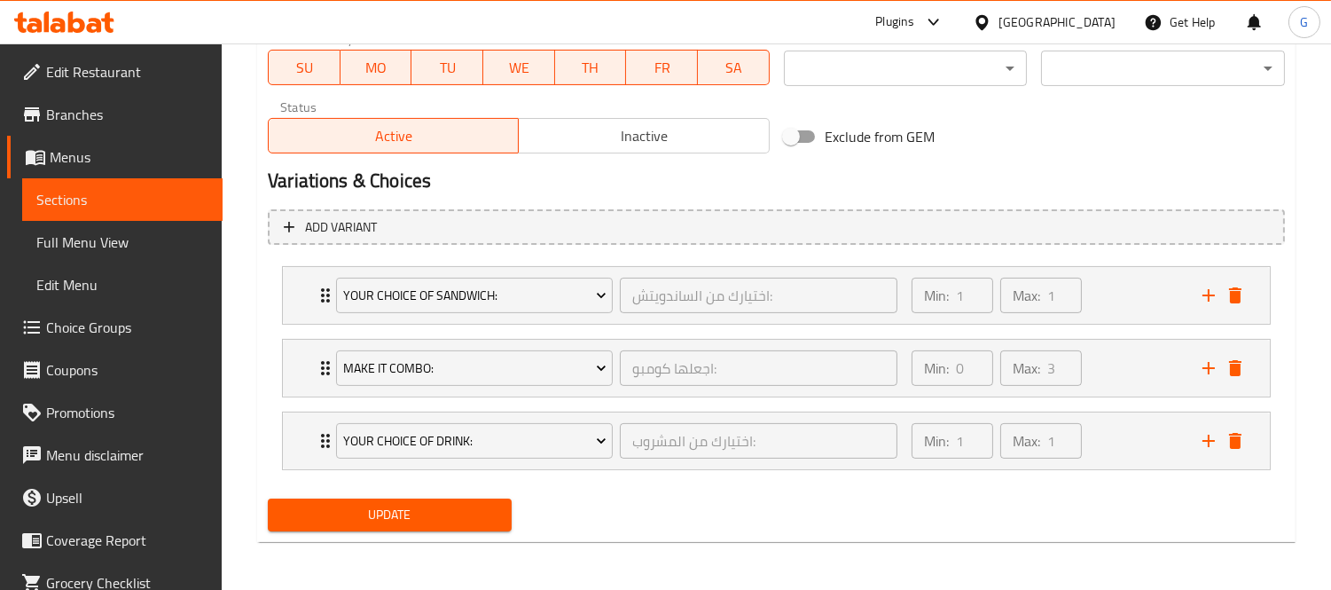
click at [462, 517] on span "Update" at bounding box center [389, 515] width 215 height 22
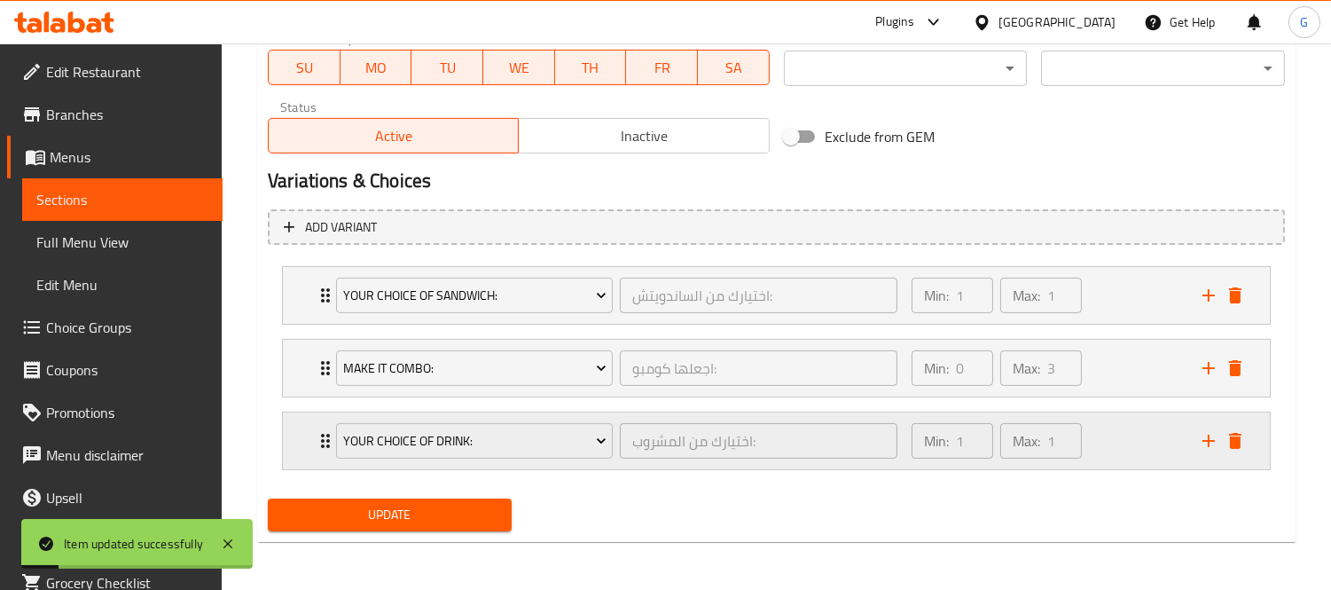
click at [328, 447] on div "Your Choice Of Drink: اختيارك من المشروب: ​" at bounding box center [616, 440] width 582 height 57
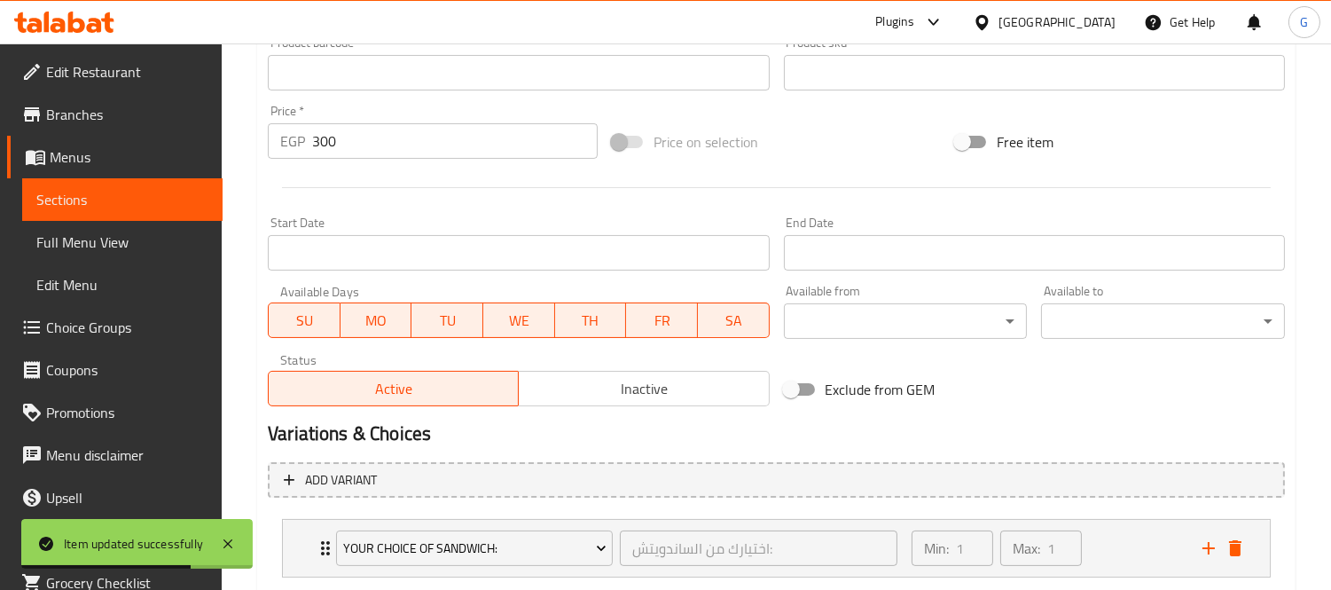
scroll to position [0, 0]
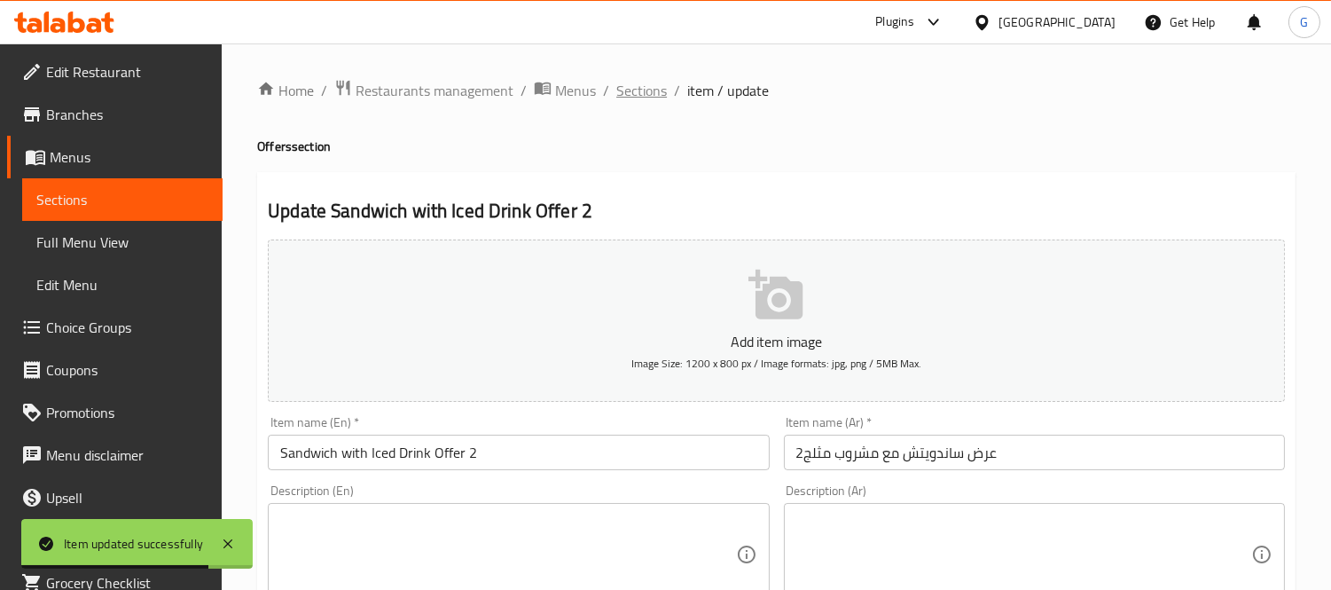
click at [634, 96] on span "Sections" at bounding box center [641, 90] width 51 height 21
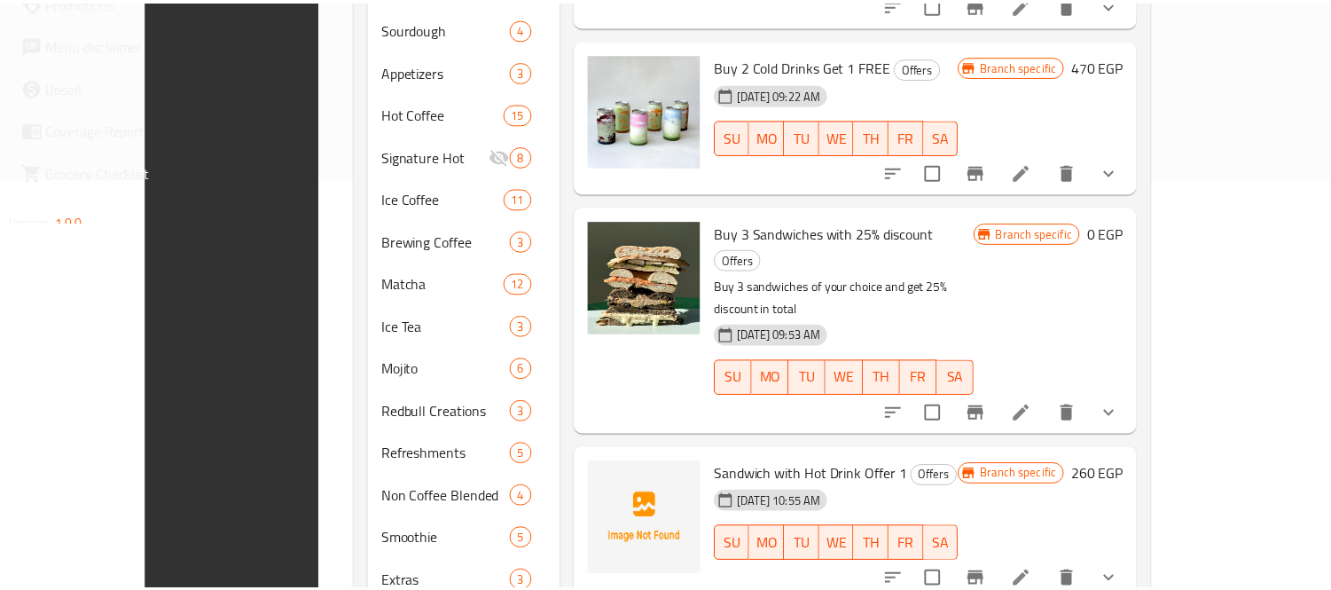
scroll to position [707, 0]
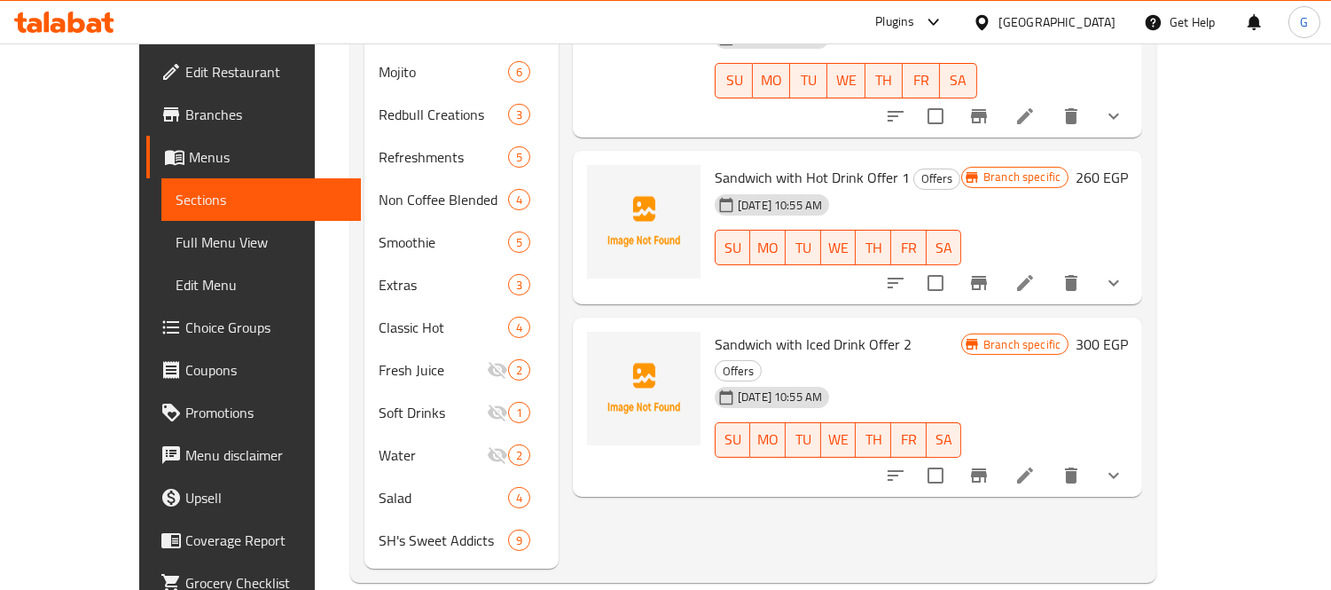
click at [750, 164] on span "Sandwich with Hot Drink Offer 1" at bounding box center [812, 177] width 195 height 27
copy h6 "Sandwich with Hot Drink Offer 1"
click at [745, 331] on span "Sandwich with Iced Drink Offer 2" at bounding box center [813, 344] width 197 height 27
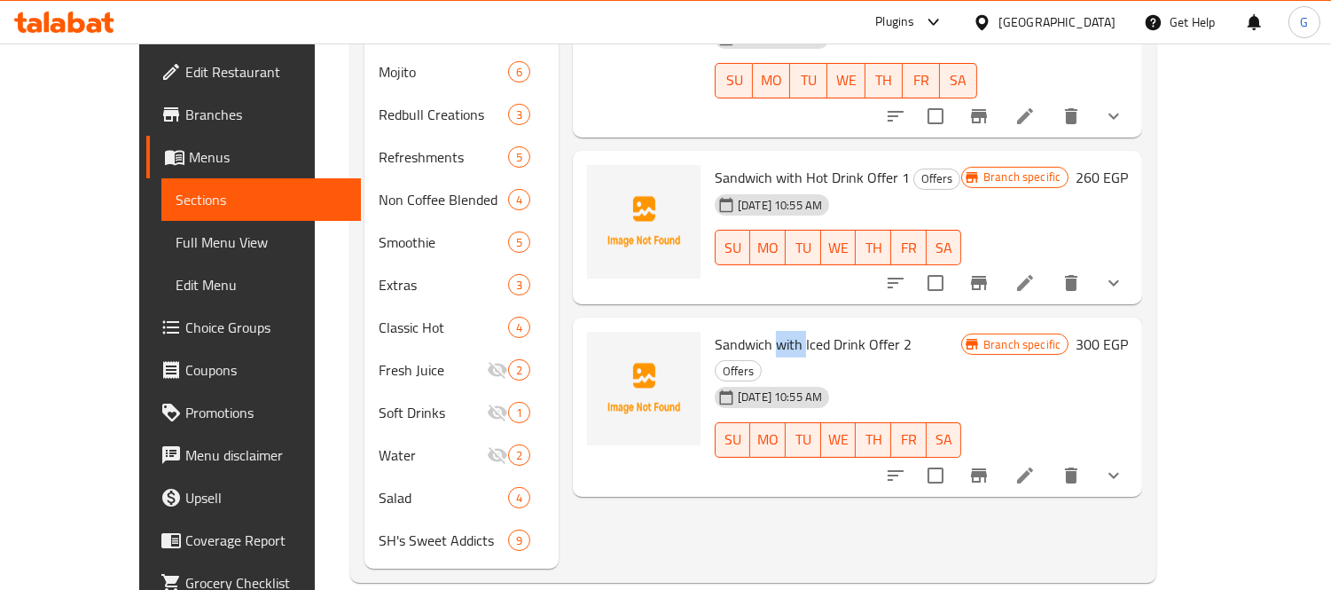
click at [745, 331] on span "Sandwich with Iced Drink Offer 2" at bounding box center [813, 344] width 197 height 27
copy h6 "Sandwich with Iced Drink Offer 2"
click at [1135, 454] on button "show more" at bounding box center [1113, 475] width 43 height 43
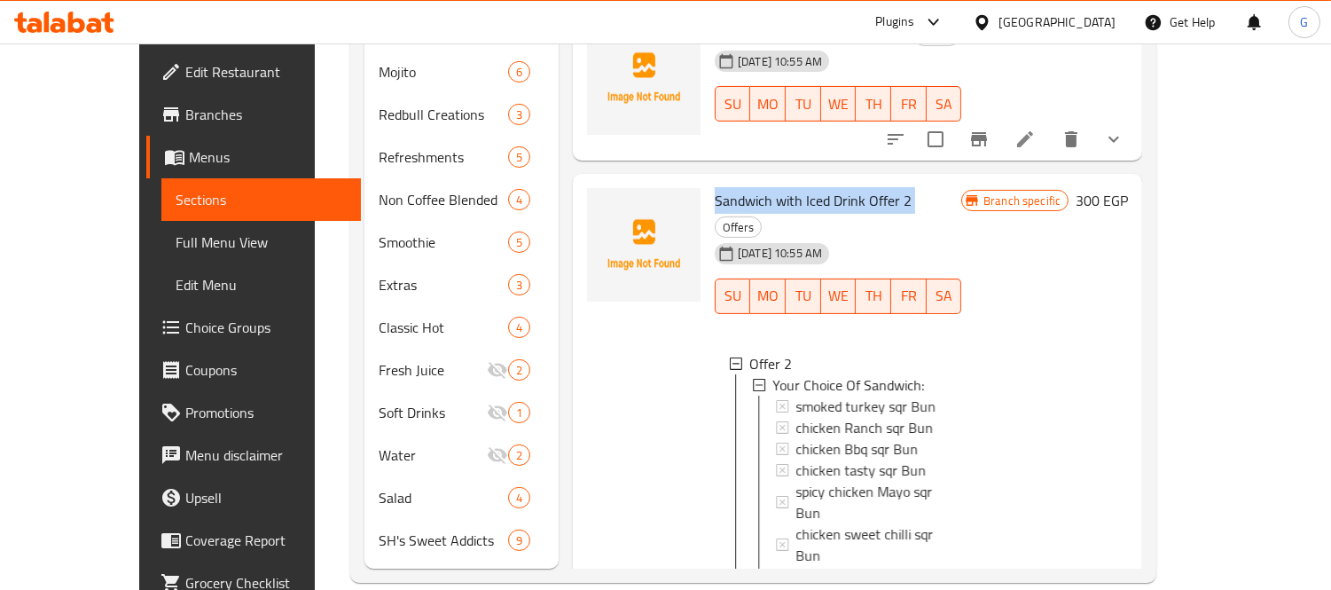
scroll to position [367, 0]
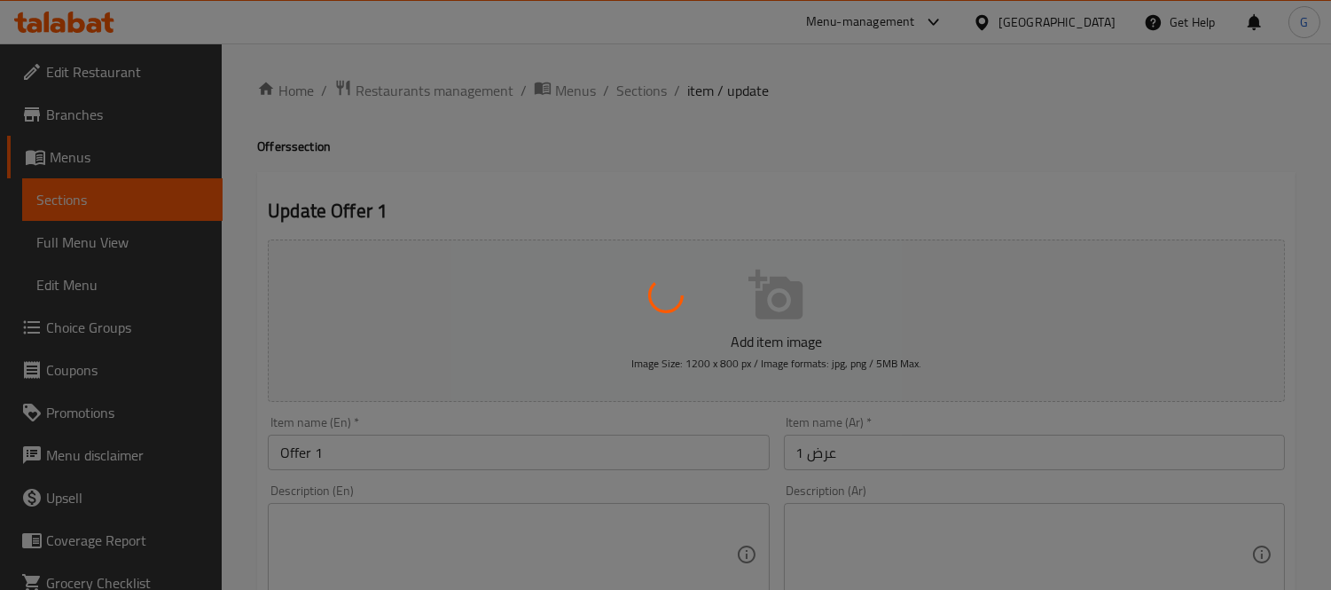
type input "اختيارك من الساندويتش:"
type input "1"
type input "اجعلها كومبو:"
type input "0"
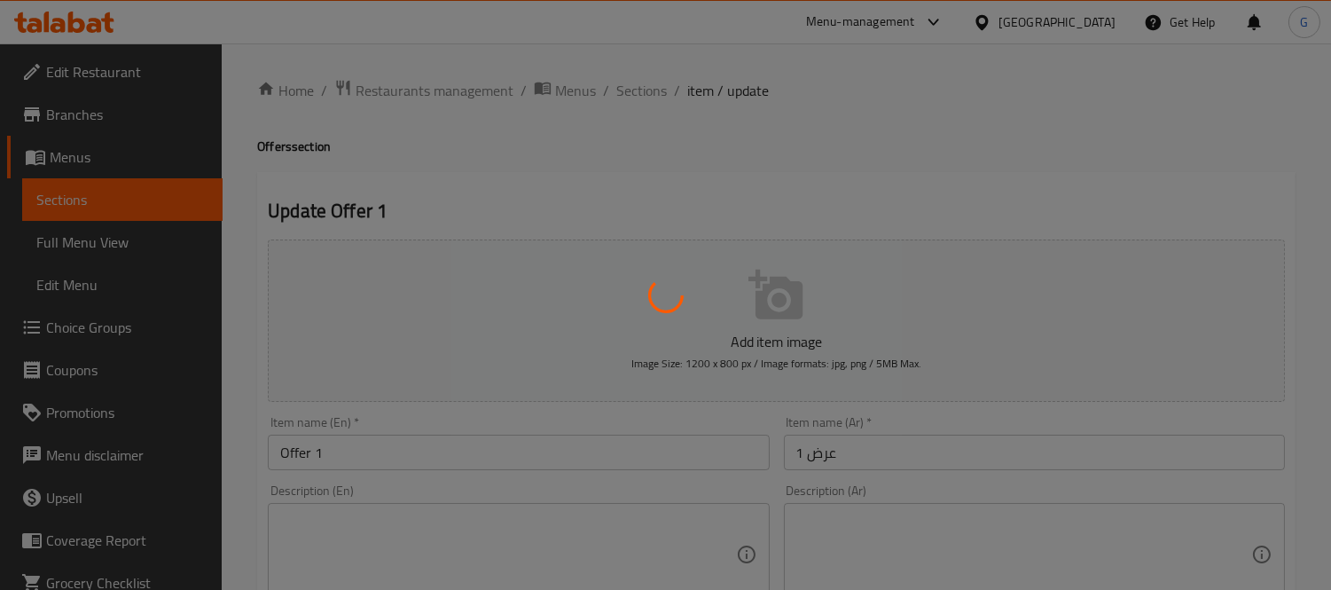
type input "3"
type input "اختيارك من المشروب:"
type input "1"
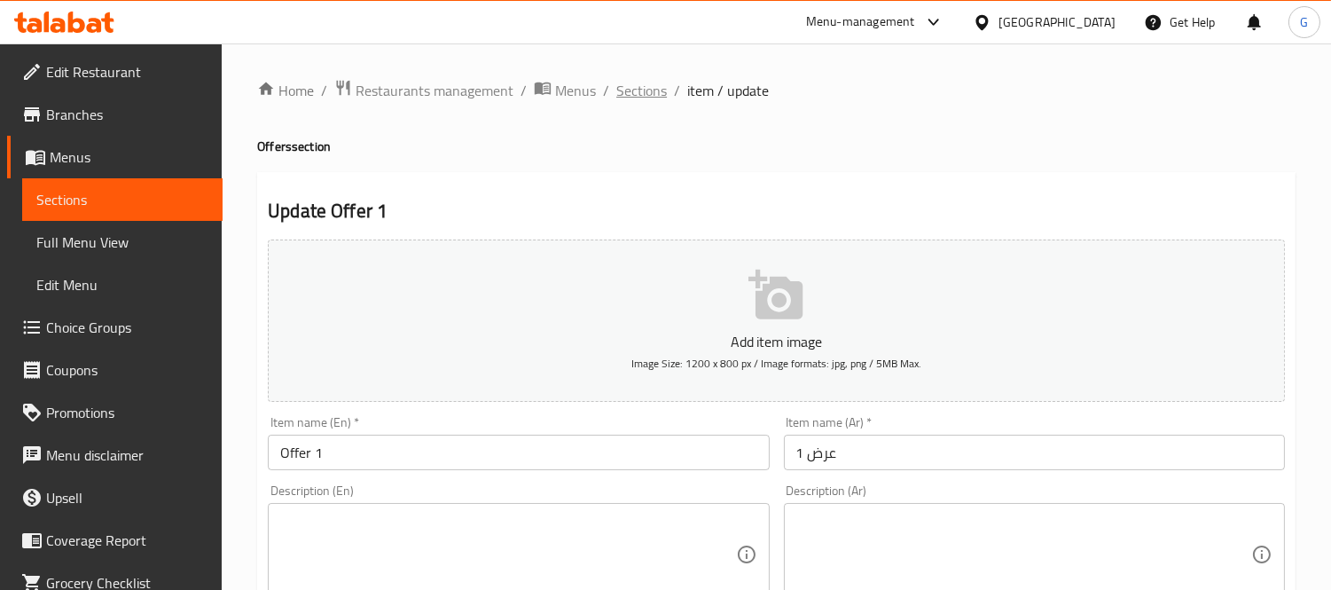
click at [645, 95] on span "Sections" at bounding box center [641, 90] width 51 height 21
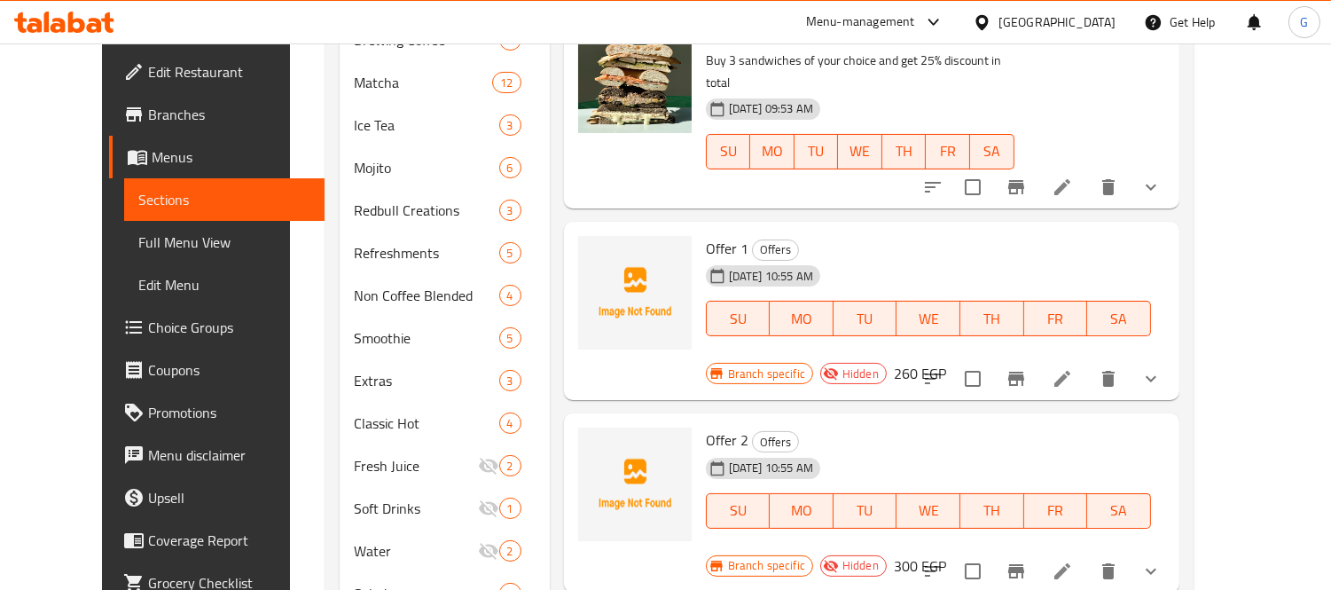
scroll to position [412, 0]
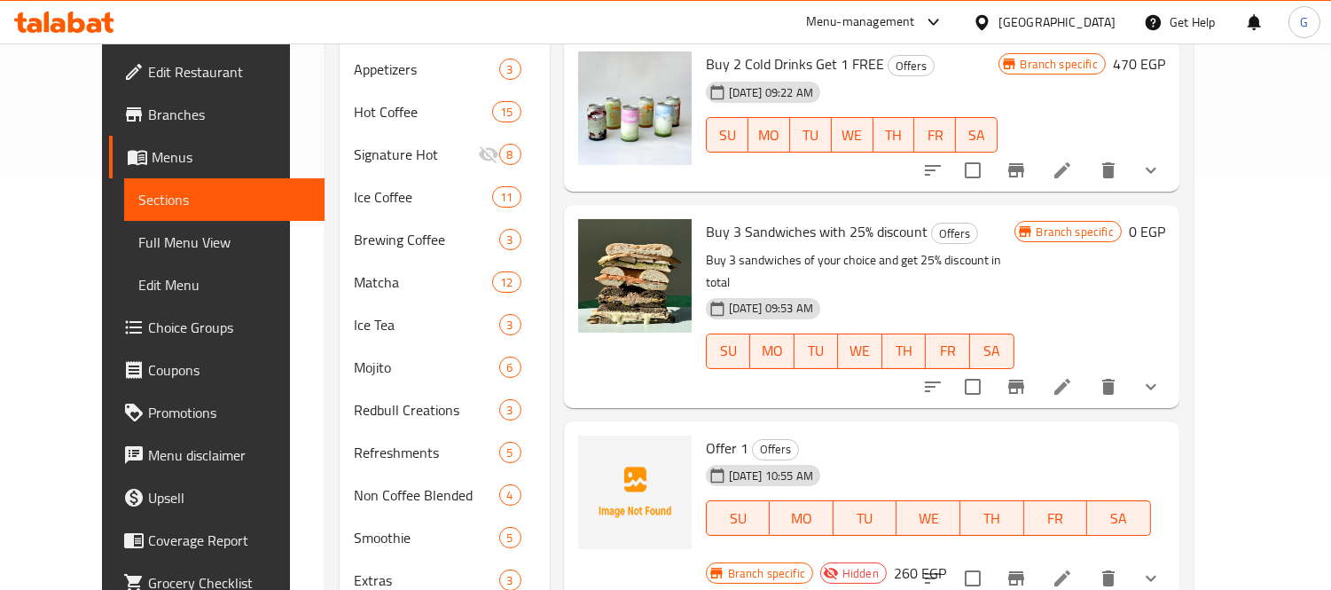
click at [1090, 25] on div "[GEOGRAPHIC_DATA]" at bounding box center [1056, 22] width 117 height 20
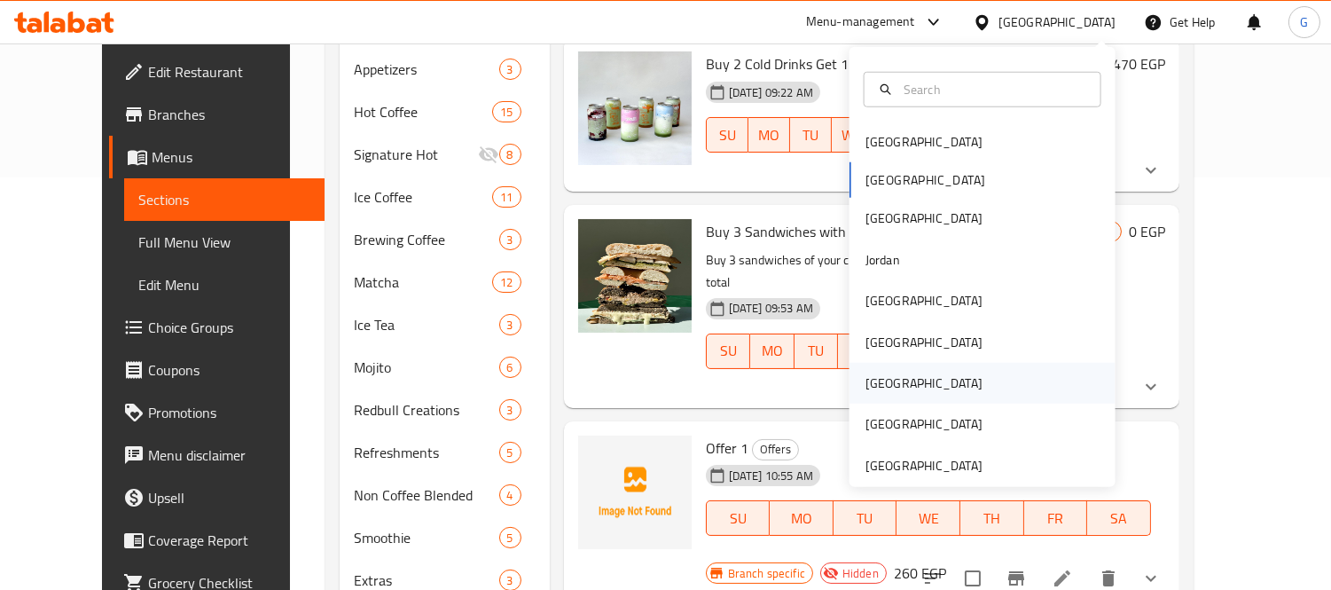
click at [879, 393] on div "Qatar" at bounding box center [923, 383] width 145 height 41
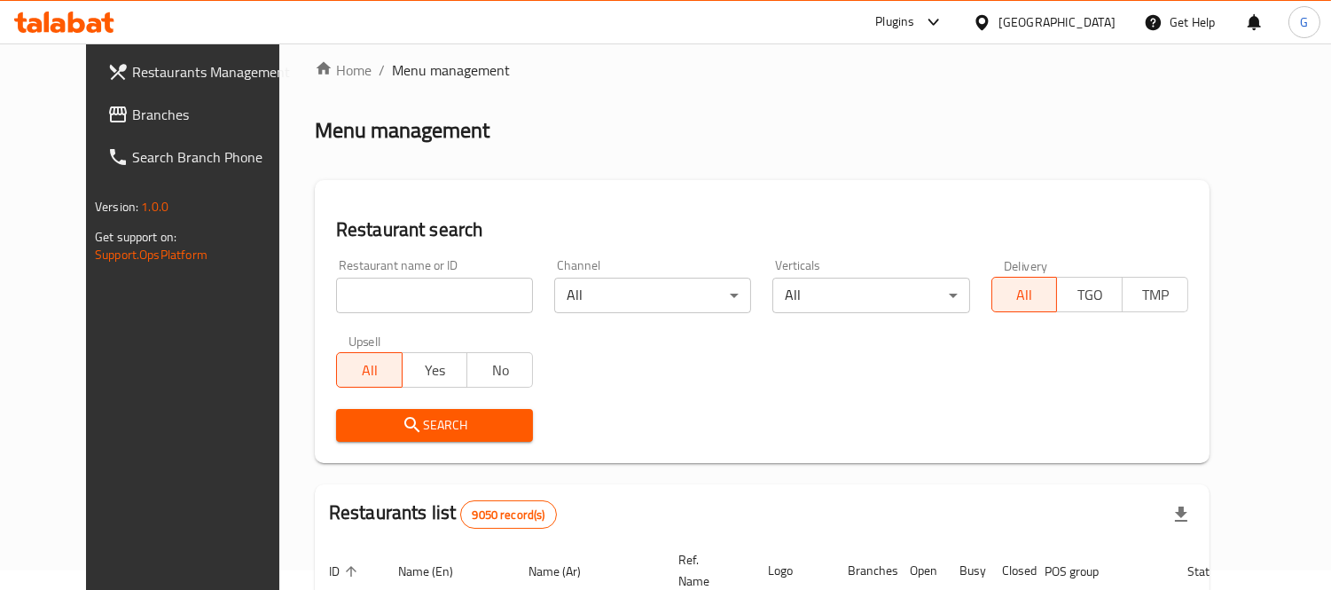
scroll to position [19, 0]
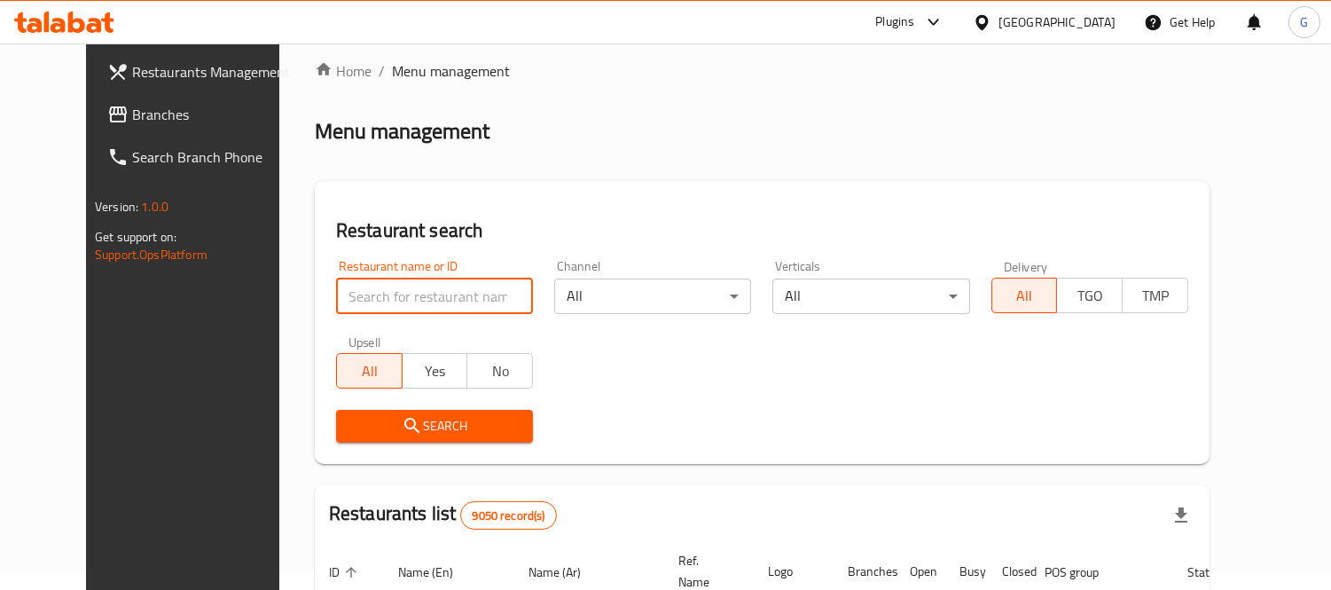
paste input "burger barn"
type input "burger barn"
click button "Search" at bounding box center [434, 426] width 197 height 33
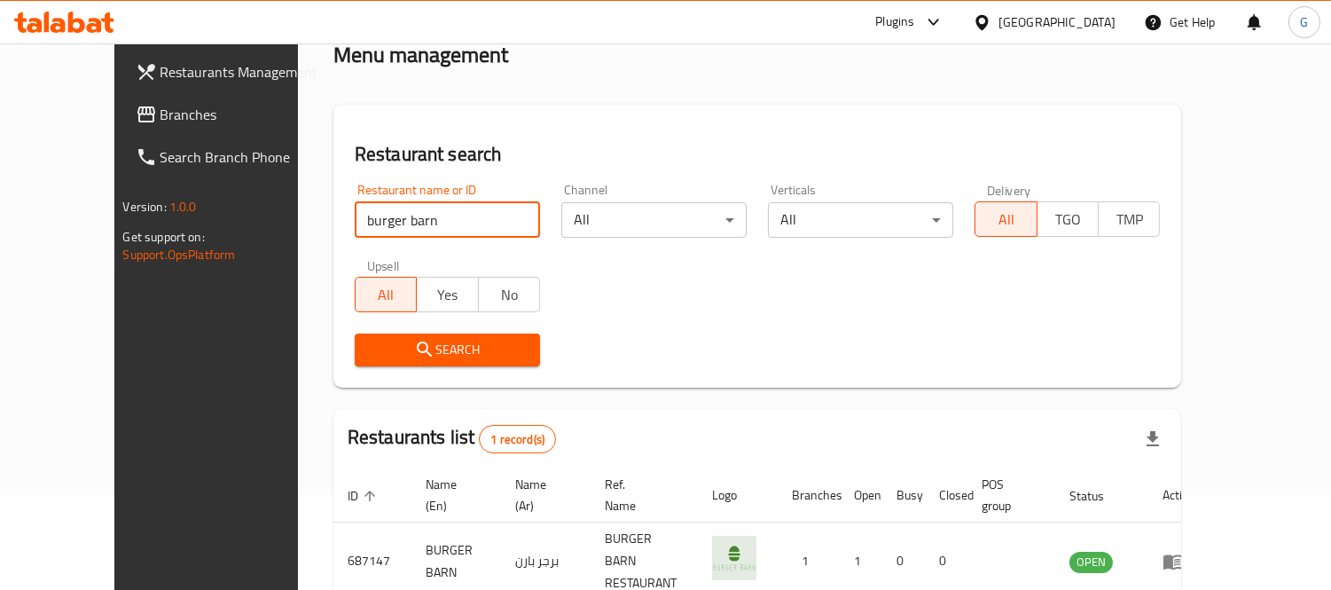
scroll to position [166, 0]
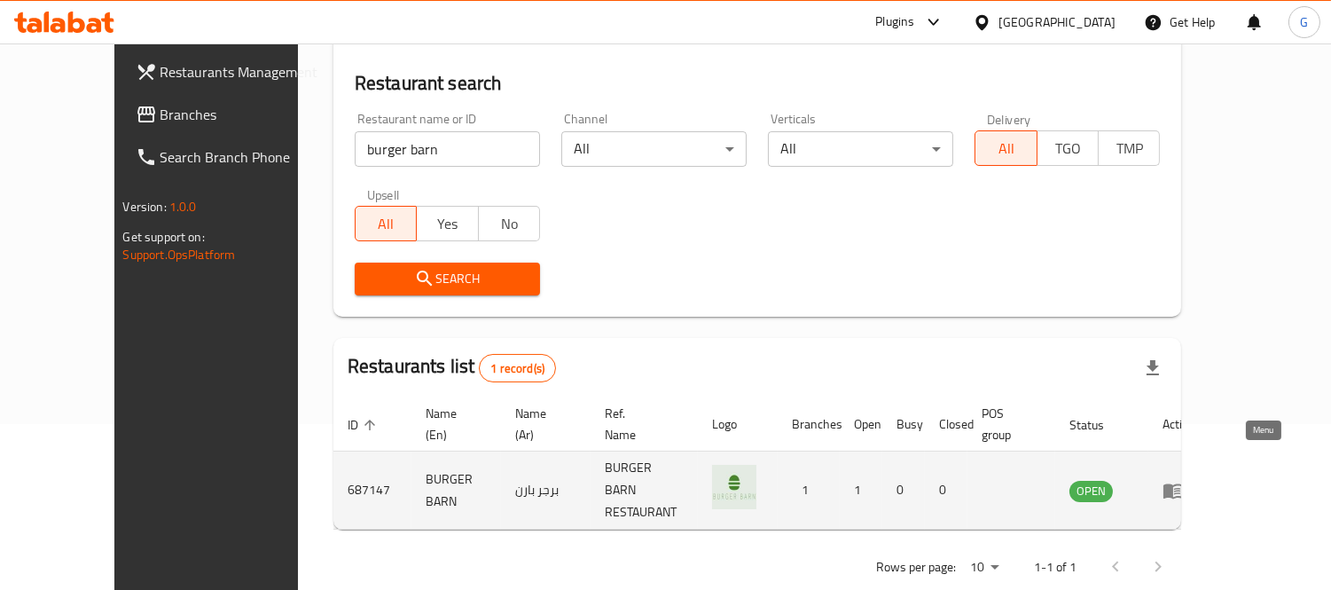
click at [1183, 483] on icon "enhanced table" at bounding box center [1173, 490] width 20 height 15
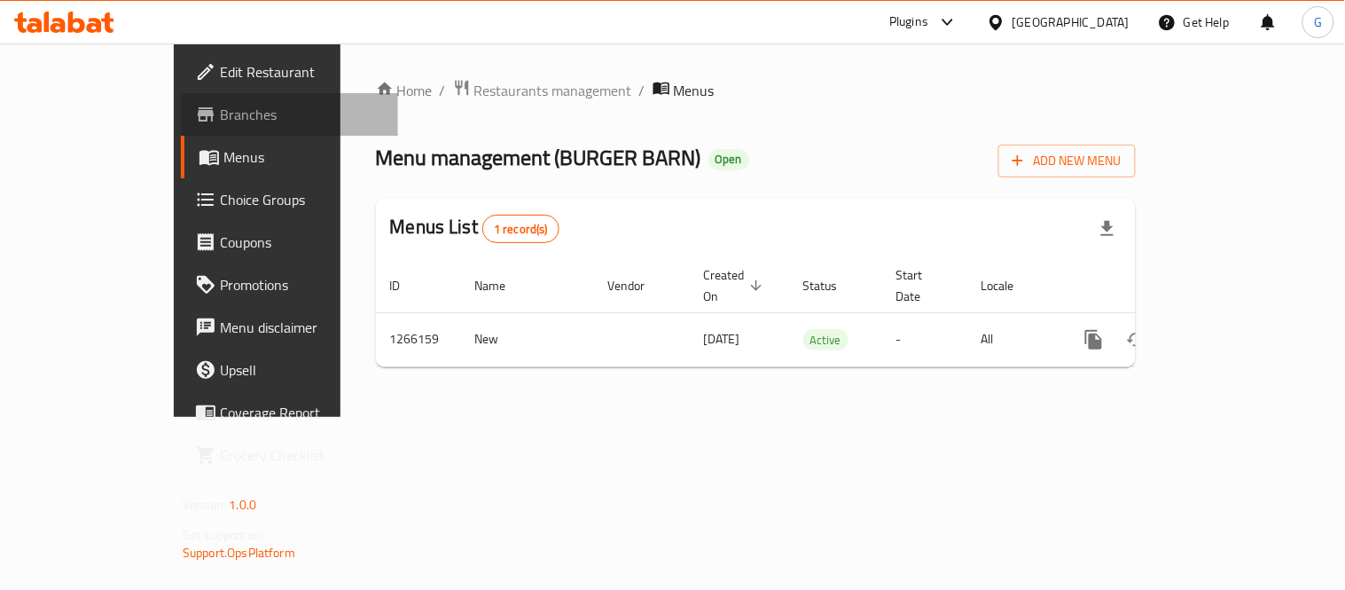
click at [220, 110] on span "Branches" at bounding box center [302, 114] width 164 height 21
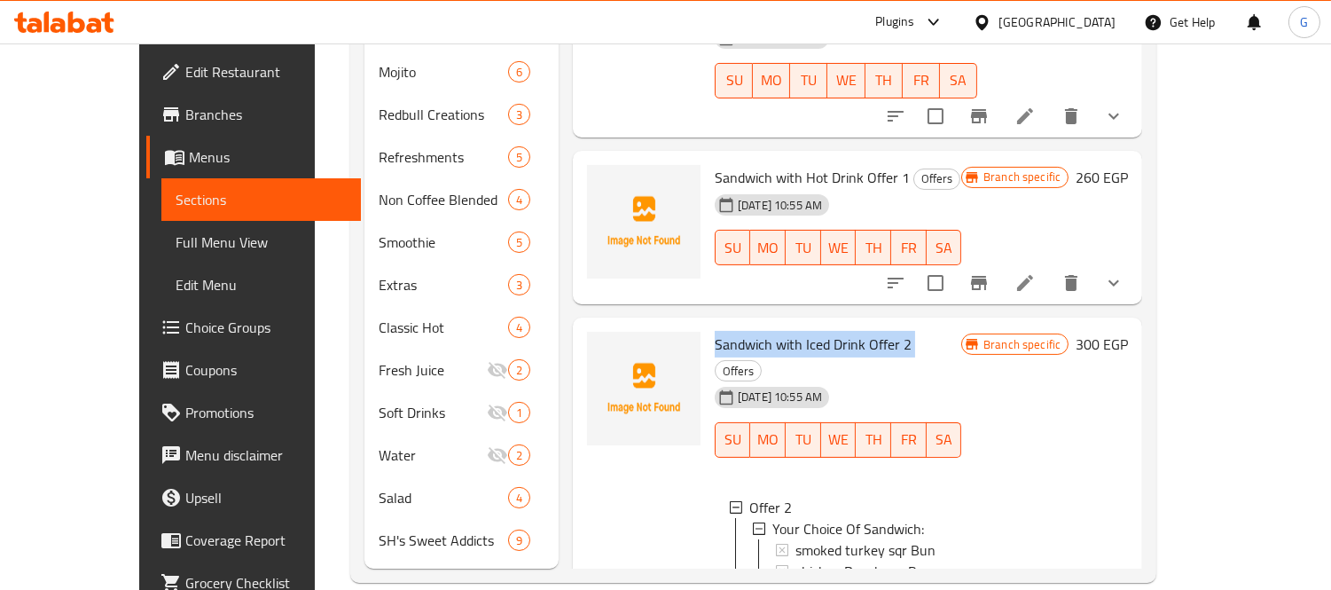
scroll to position [367, 0]
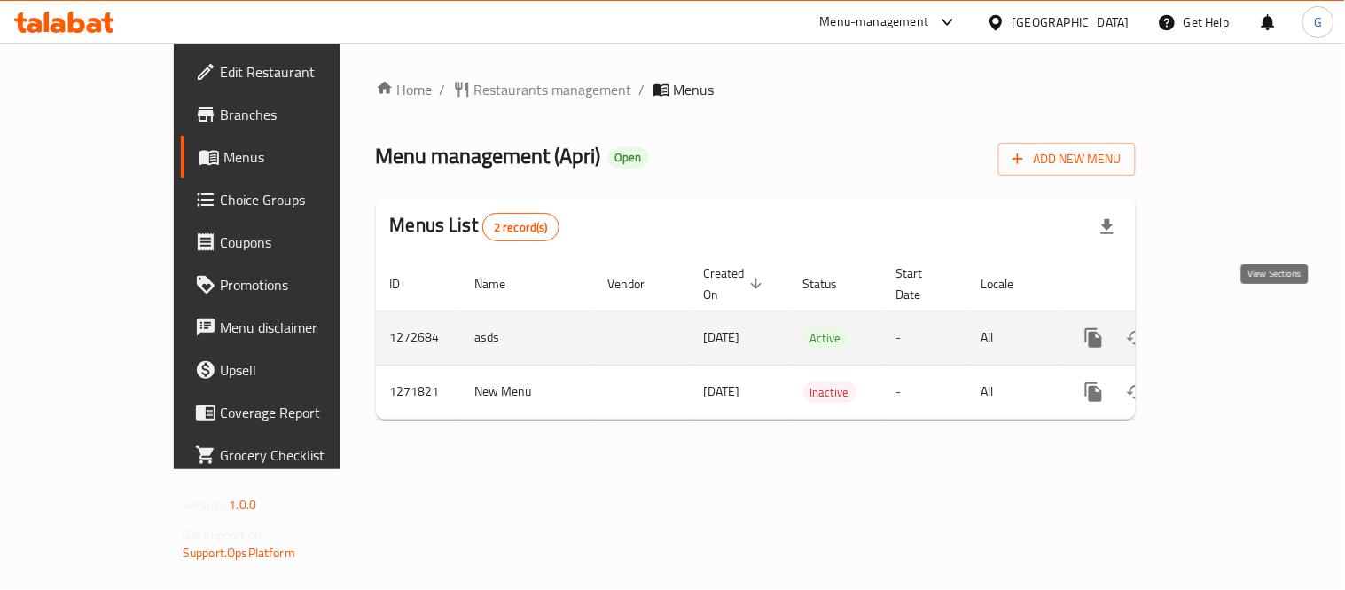
click at [1232, 327] on icon "enhanced table" at bounding box center [1221, 337] width 21 height 21
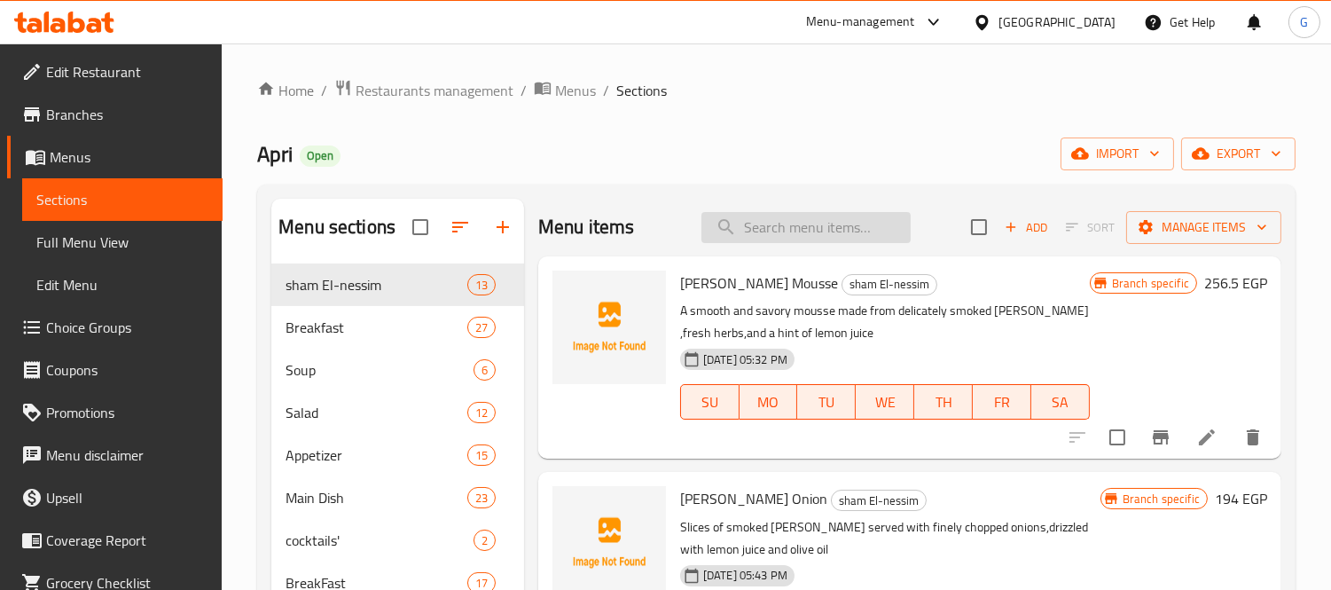
click at [782, 237] on input "search" at bounding box center [805, 227] width 209 height 31
paste input "Apri"
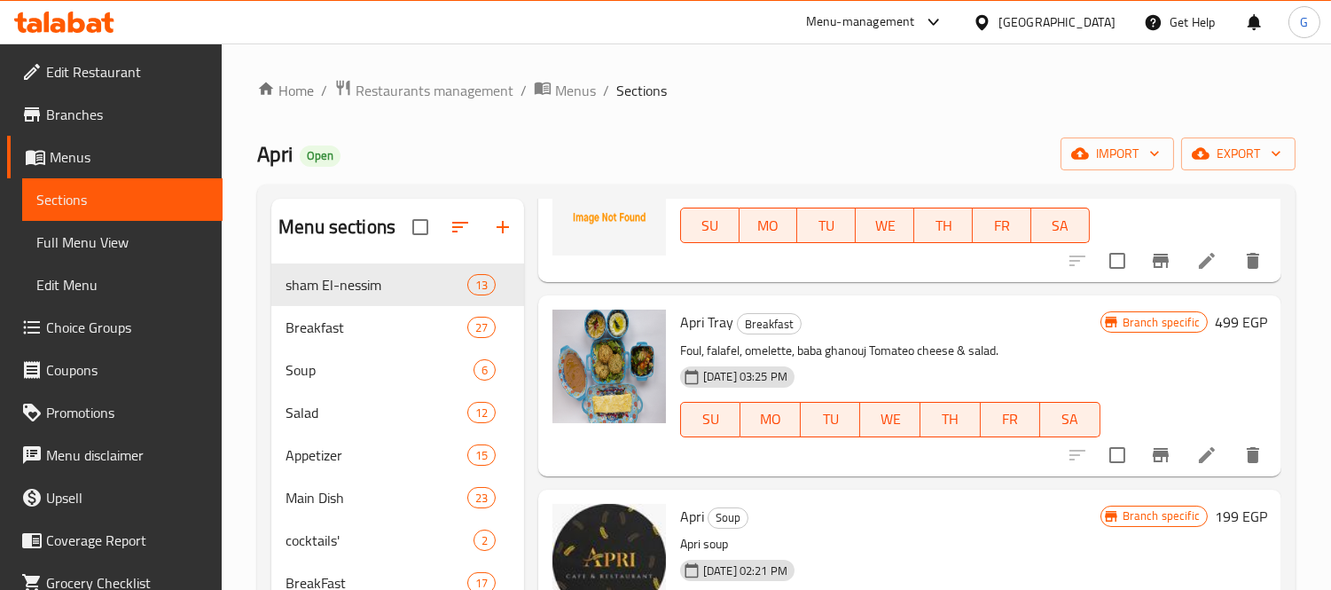
scroll to position [492, 0]
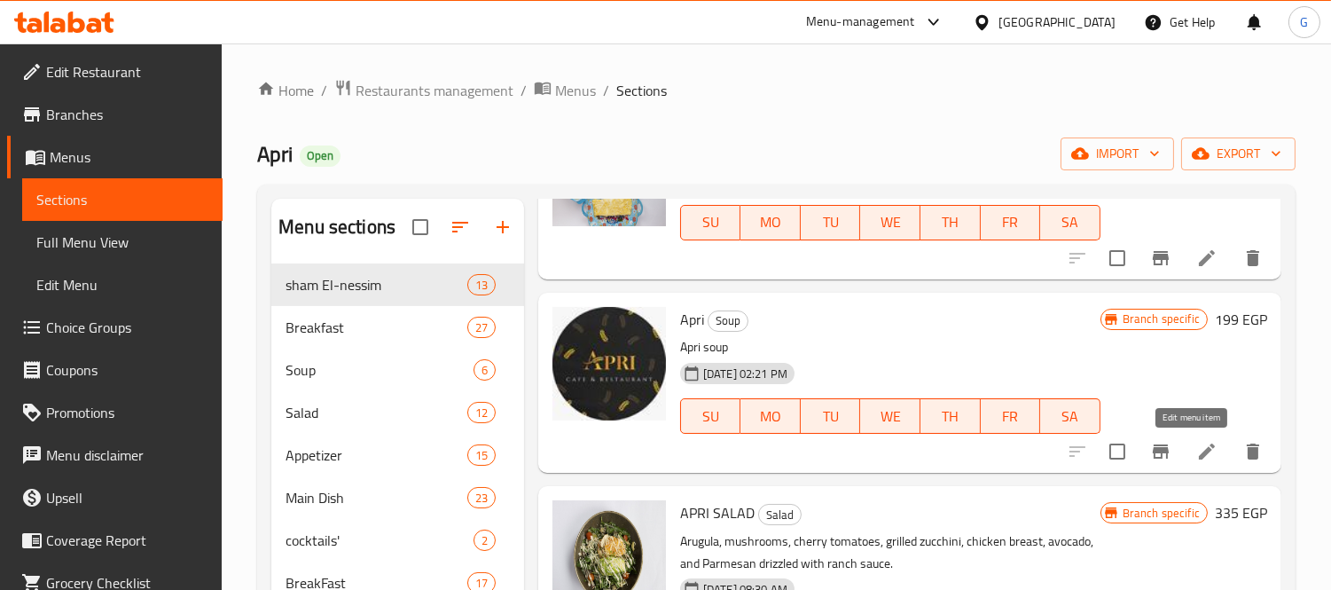
type input "Apri"
click at [1196, 441] on icon at bounding box center [1206, 451] width 21 height 21
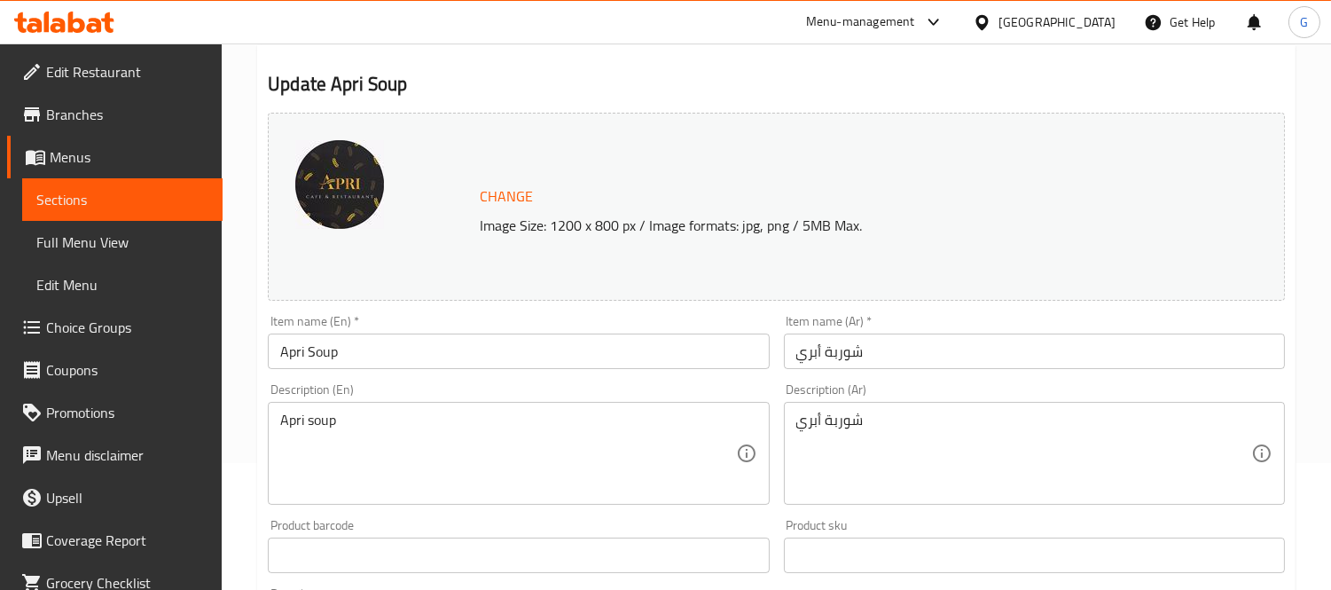
scroll to position [295, 0]
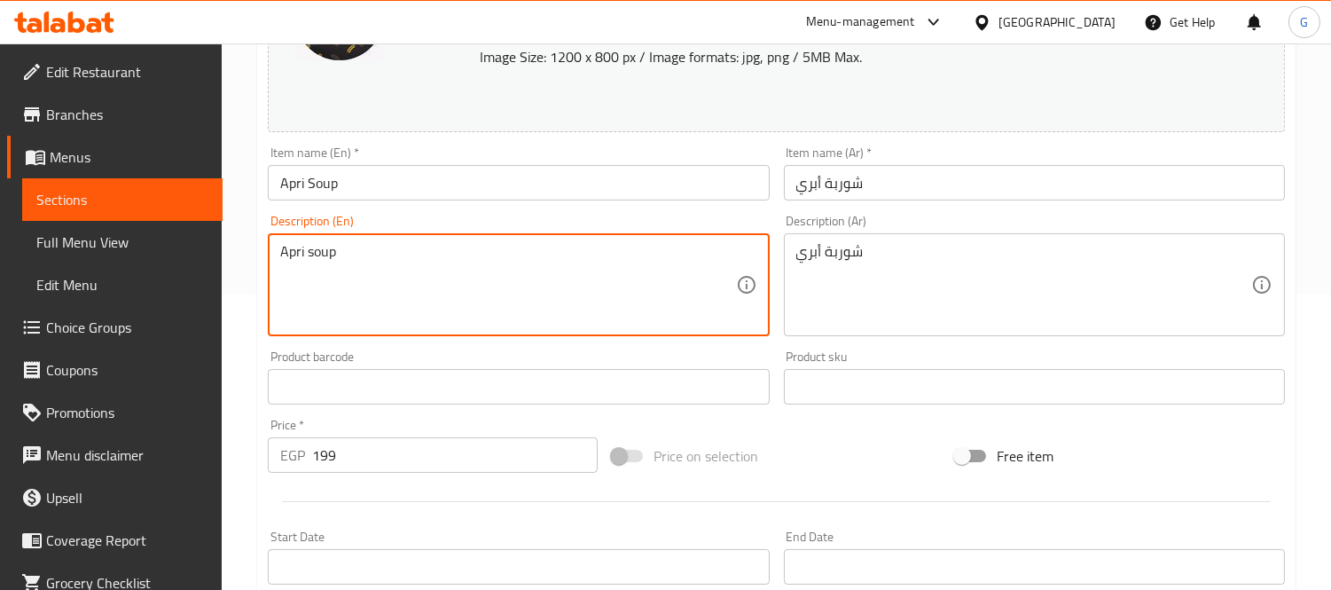
click at [334, 253] on textarea "Apri soup" at bounding box center [507, 285] width 455 height 84
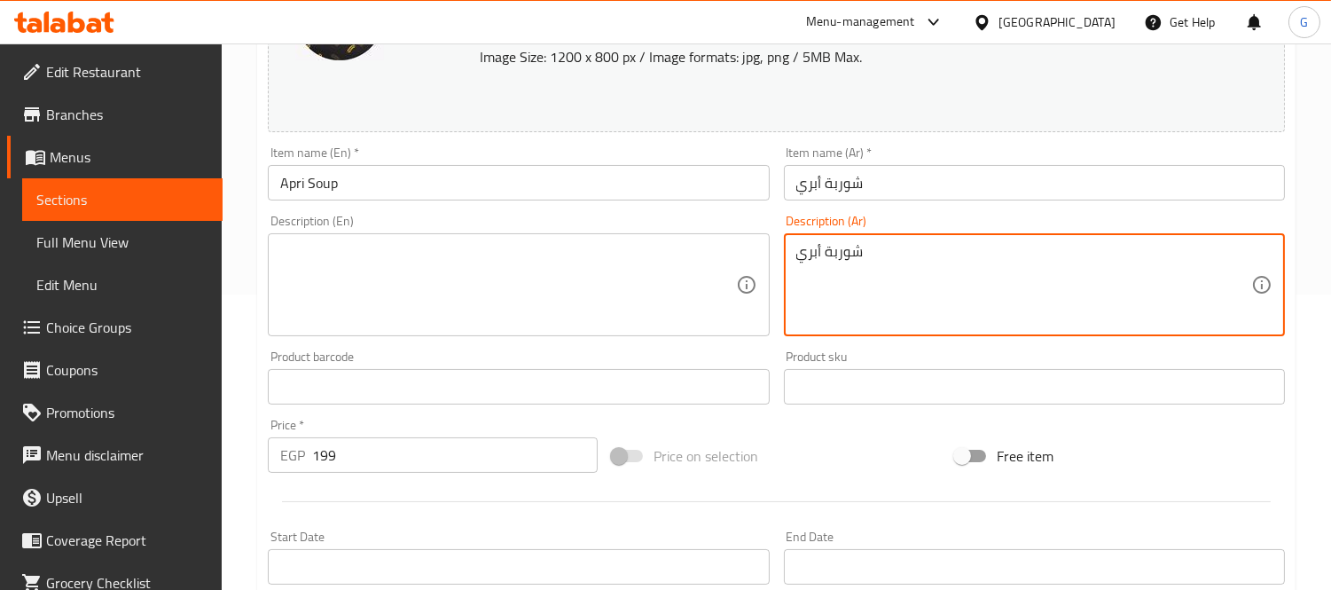
click at [820, 252] on textarea "شوربة أبري" at bounding box center [1023, 285] width 455 height 84
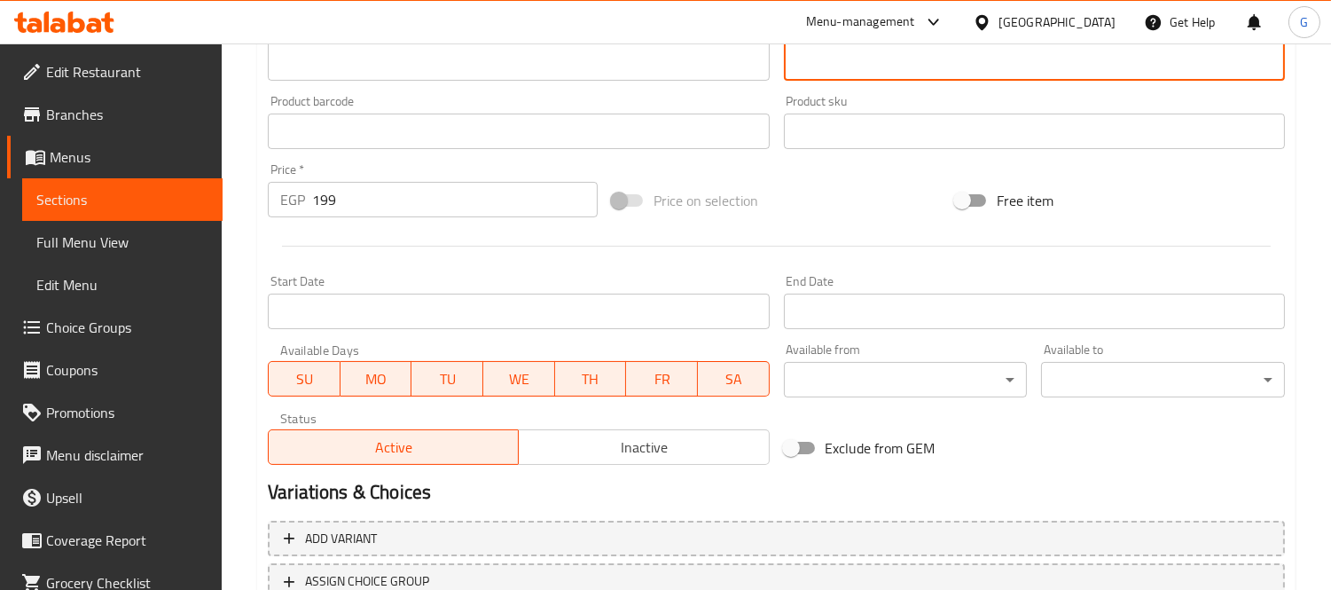
scroll to position [685, 0]
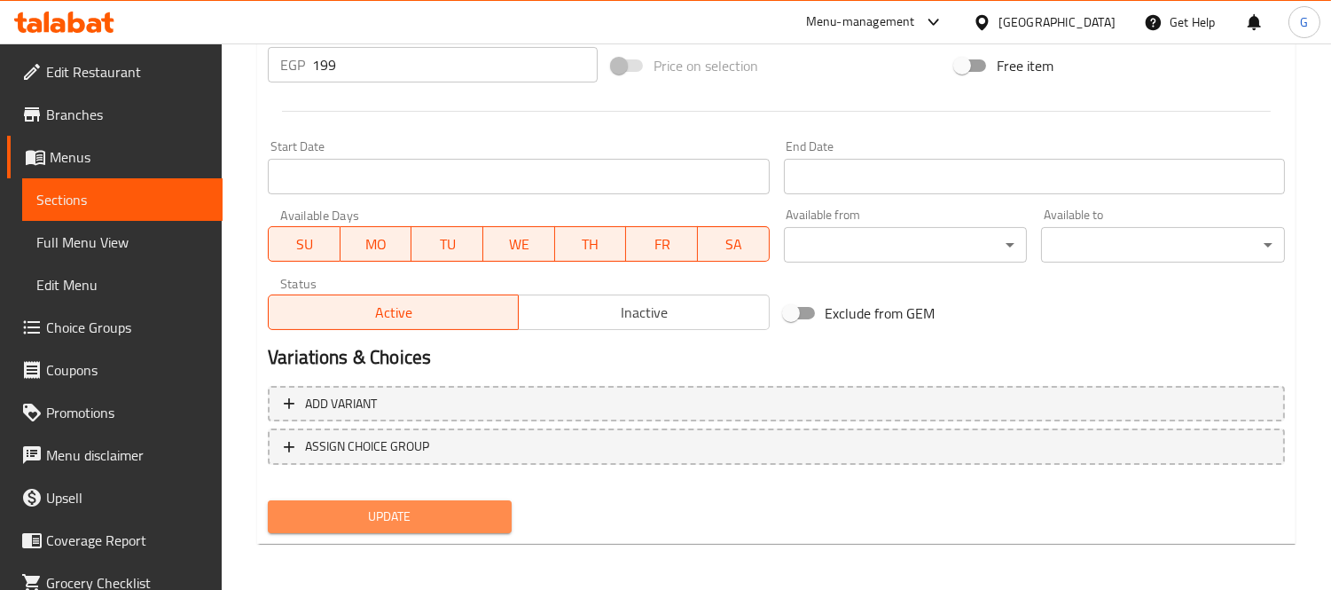
click at [449, 528] on button "Update" at bounding box center [390, 516] width 244 height 33
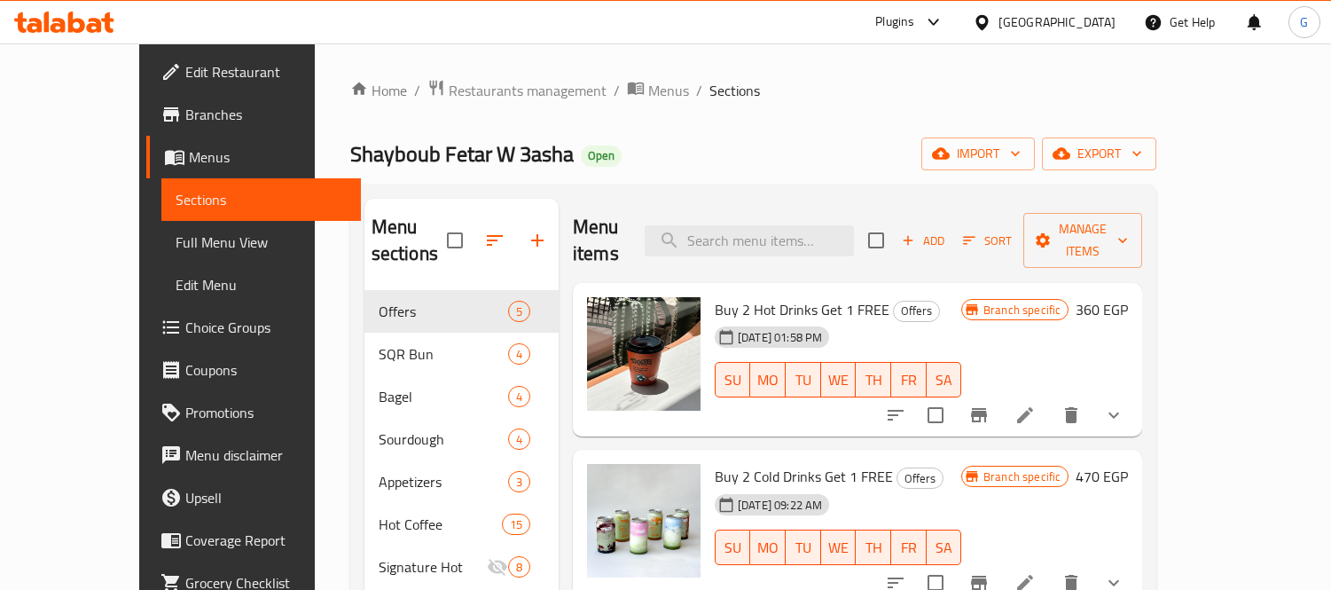
scroll to position [707, 0]
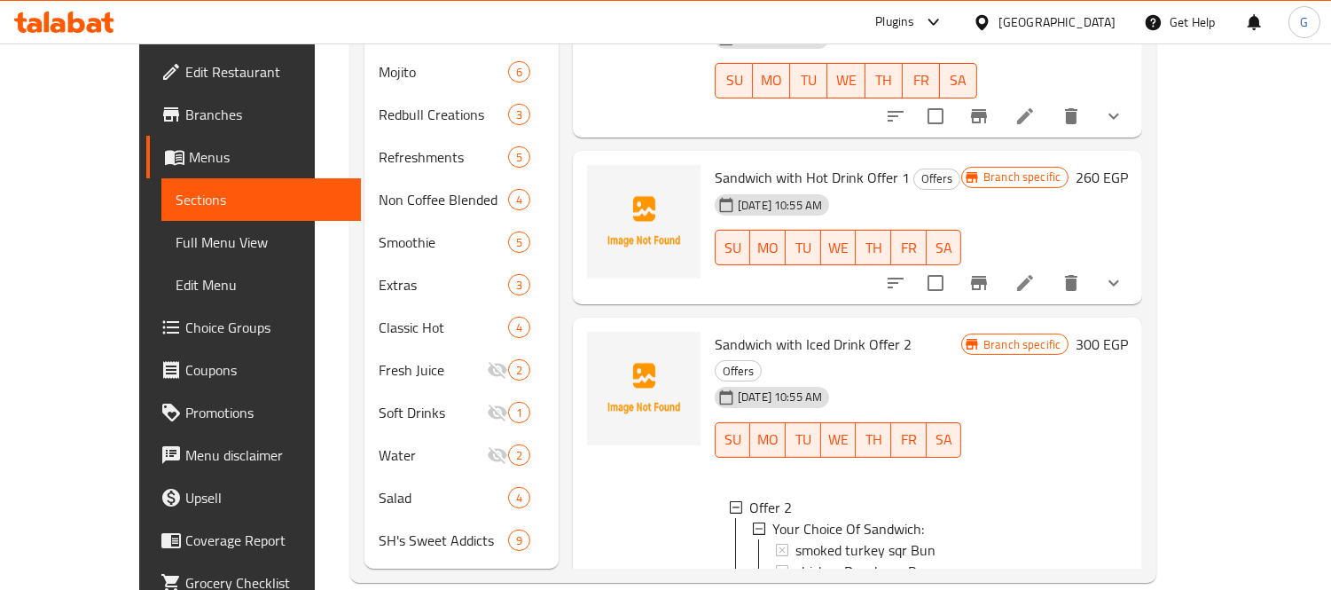
click at [1097, 20] on div "[GEOGRAPHIC_DATA]" at bounding box center [1056, 22] width 117 height 20
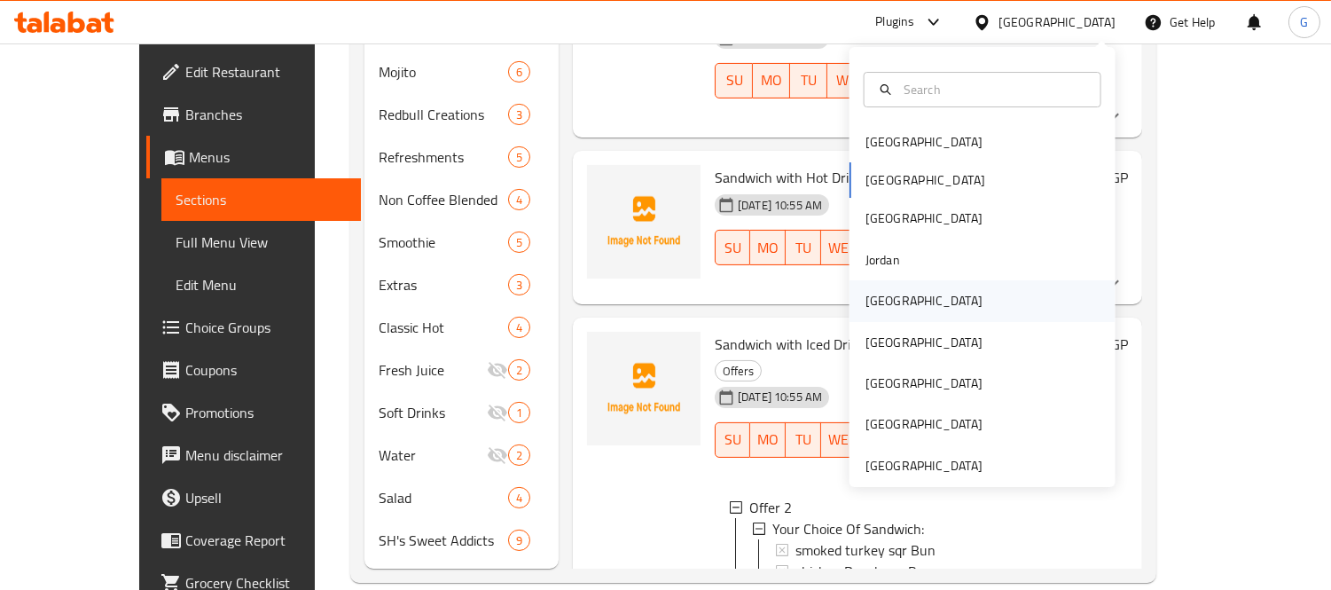
click at [881, 311] on div "[GEOGRAPHIC_DATA]" at bounding box center [923, 300] width 145 height 41
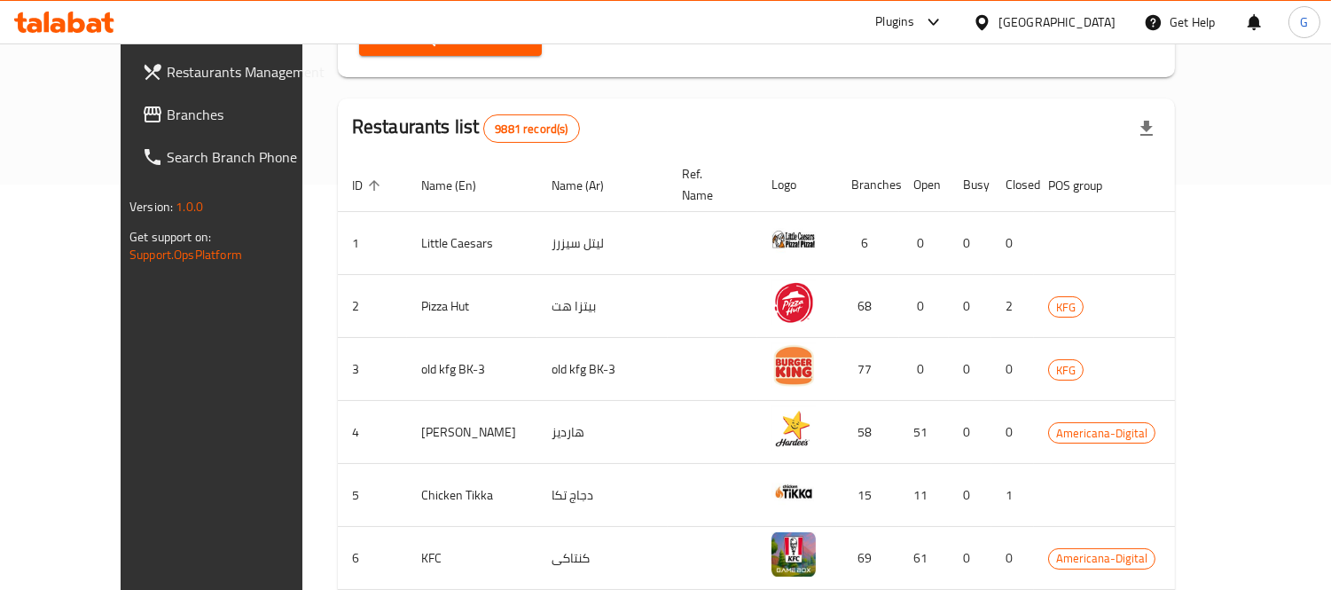
scroll to position [117, 0]
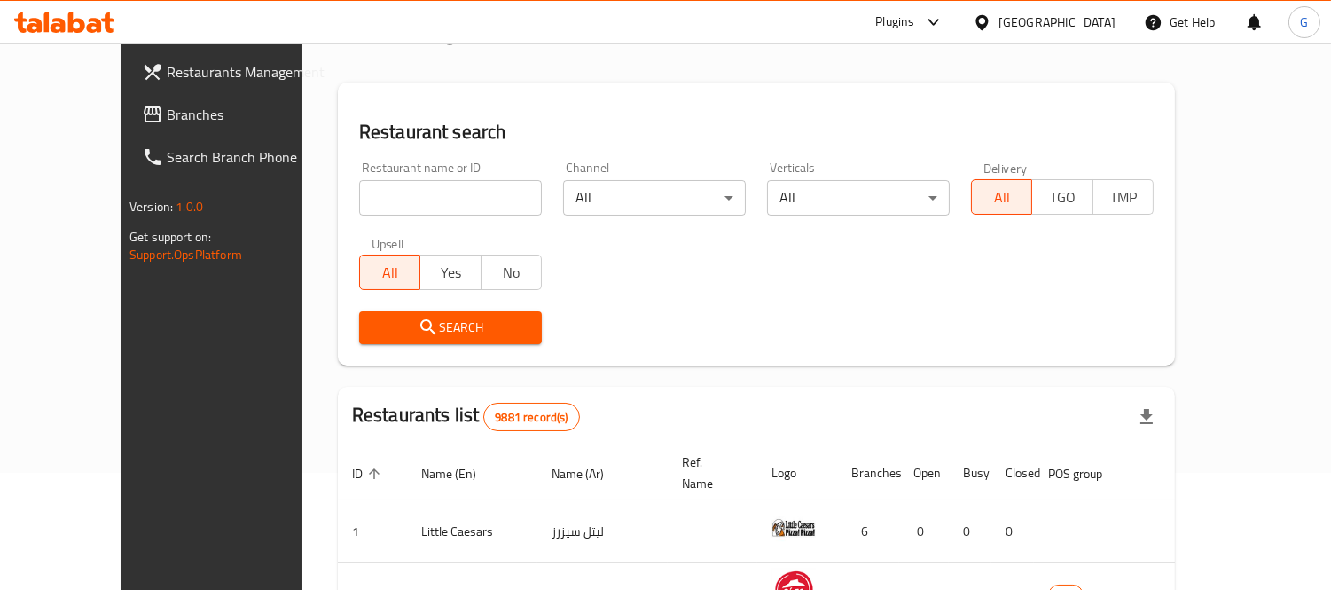
click at [359, 209] on input "search" at bounding box center [450, 197] width 183 height 35
paste input "Moosh"
type input "Moosh"
click button "Search" at bounding box center [450, 327] width 183 height 33
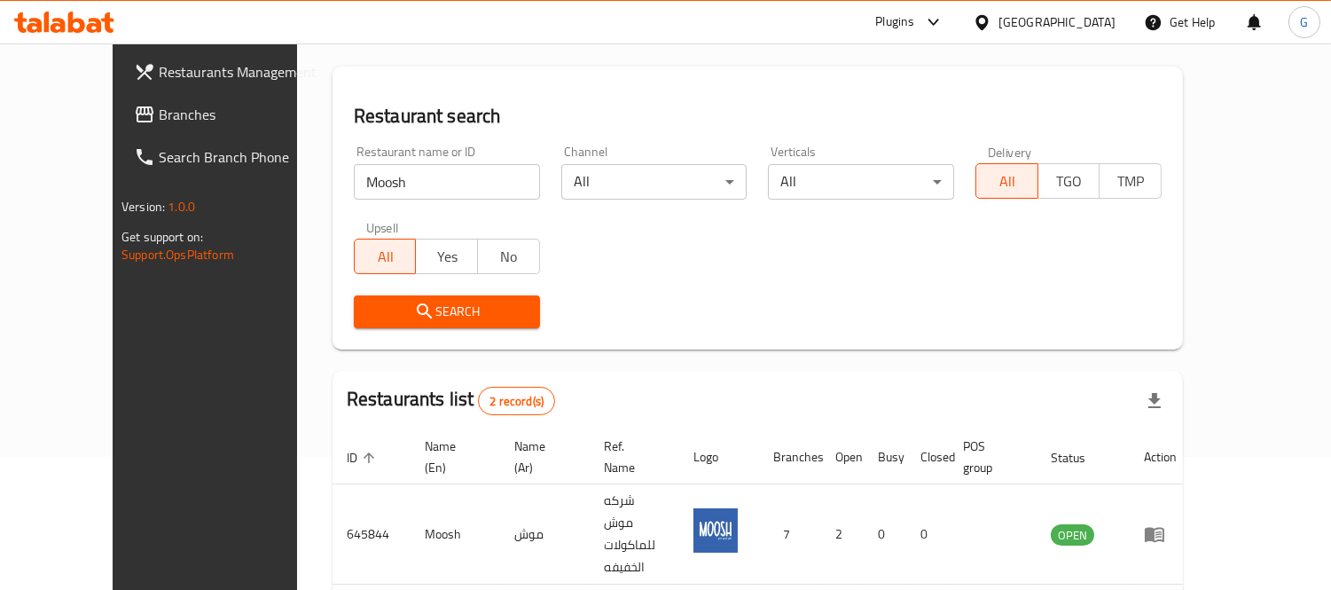
scroll to position [0, 0]
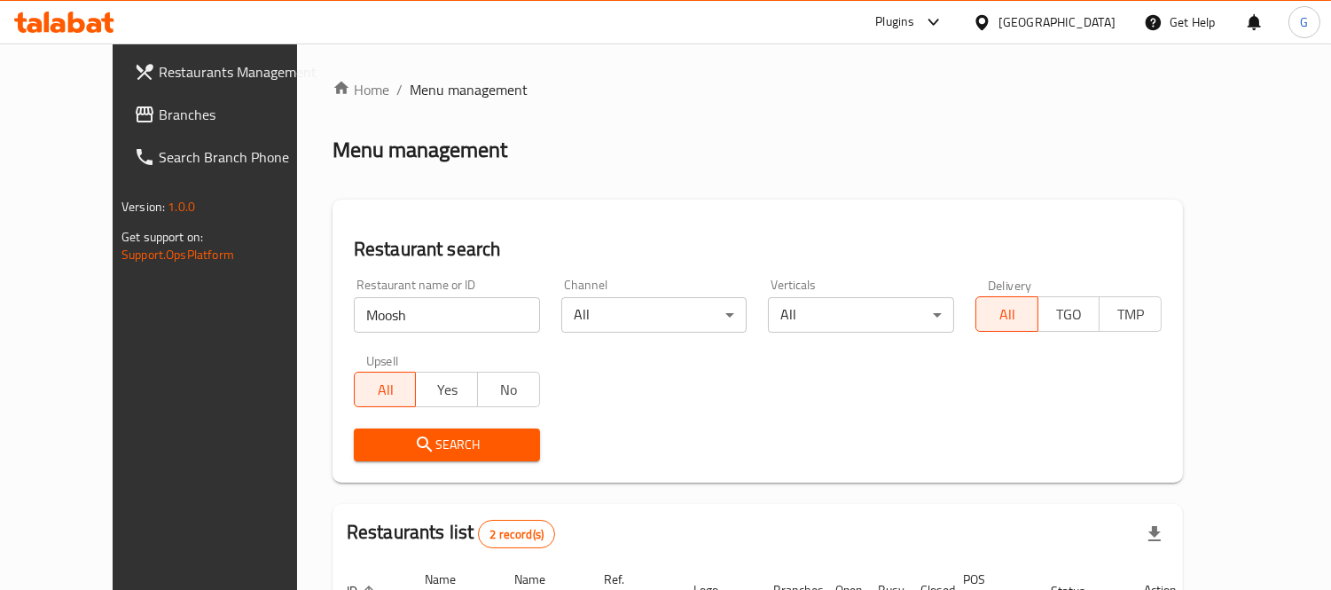
click at [1093, 24] on div "[GEOGRAPHIC_DATA]" at bounding box center [1056, 22] width 117 height 20
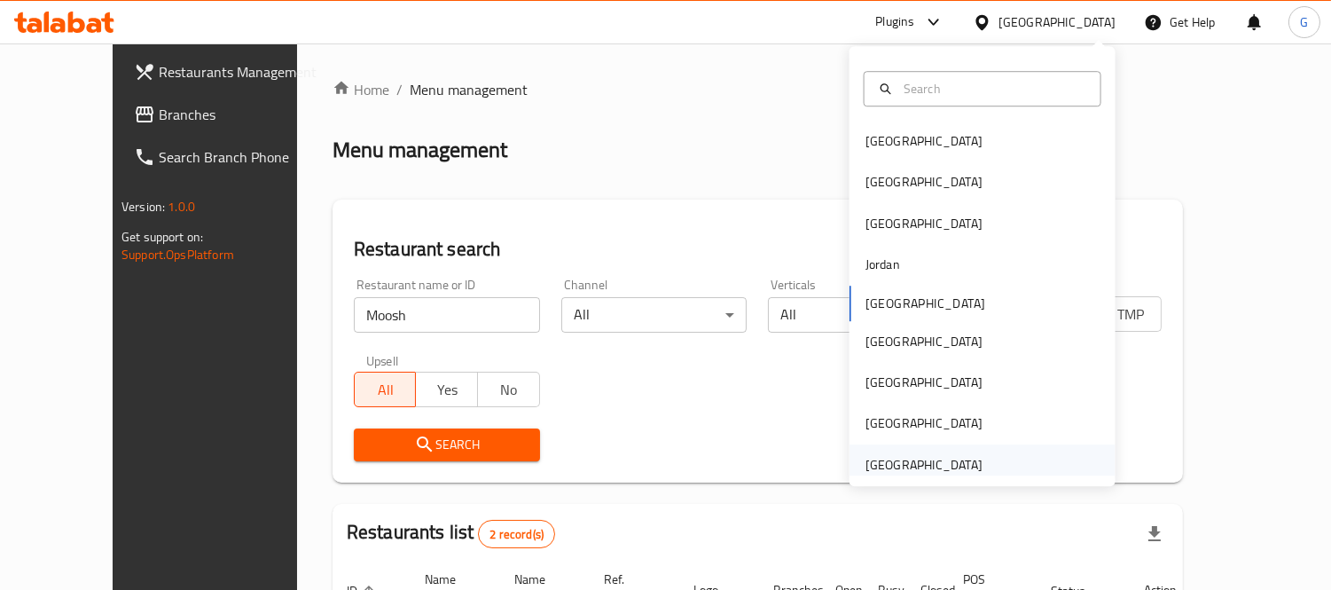
click at [902, 463] on div "[GEOGRAPHIC_DATA]" at bounding box center [923, 465] width 117 height 20
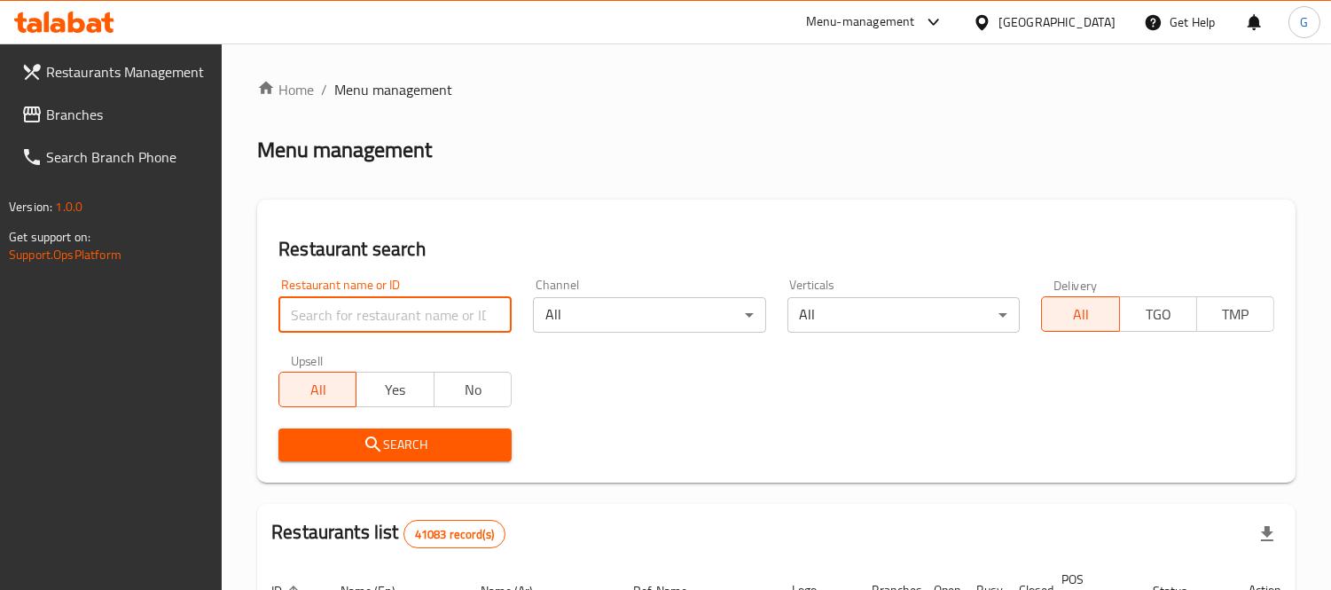
paste input "652101"
type input "652101"
click button "Search" at bounding box center [394, 444] width 233 height 33
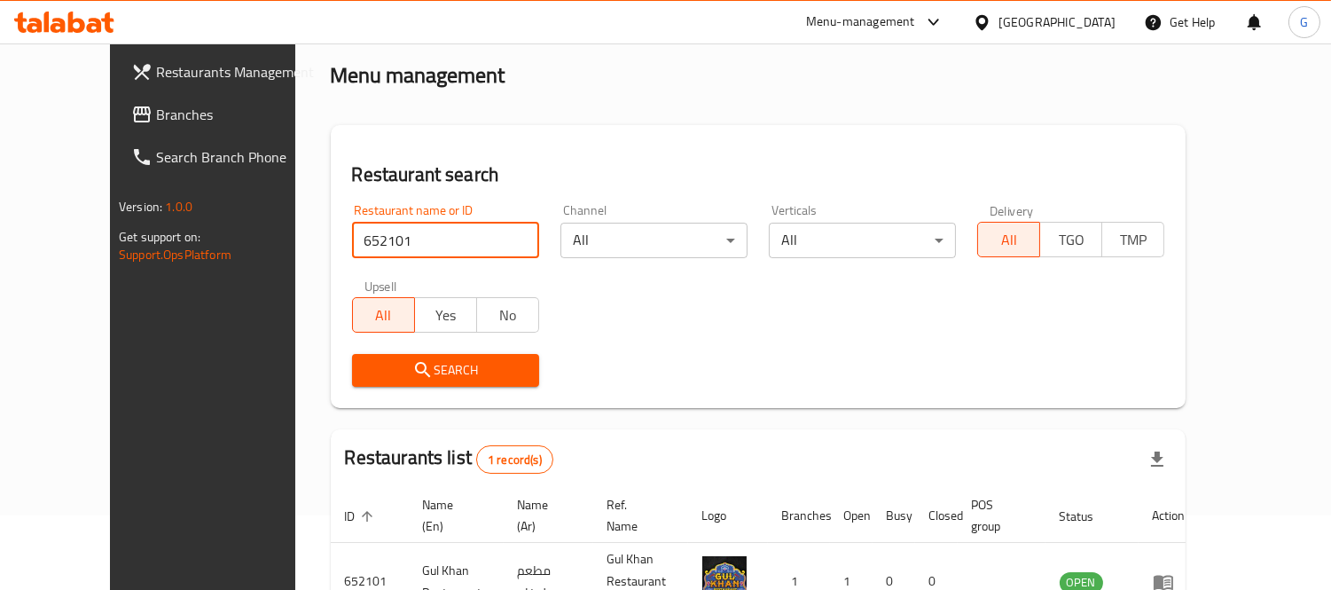
scroll to position [166, 0]
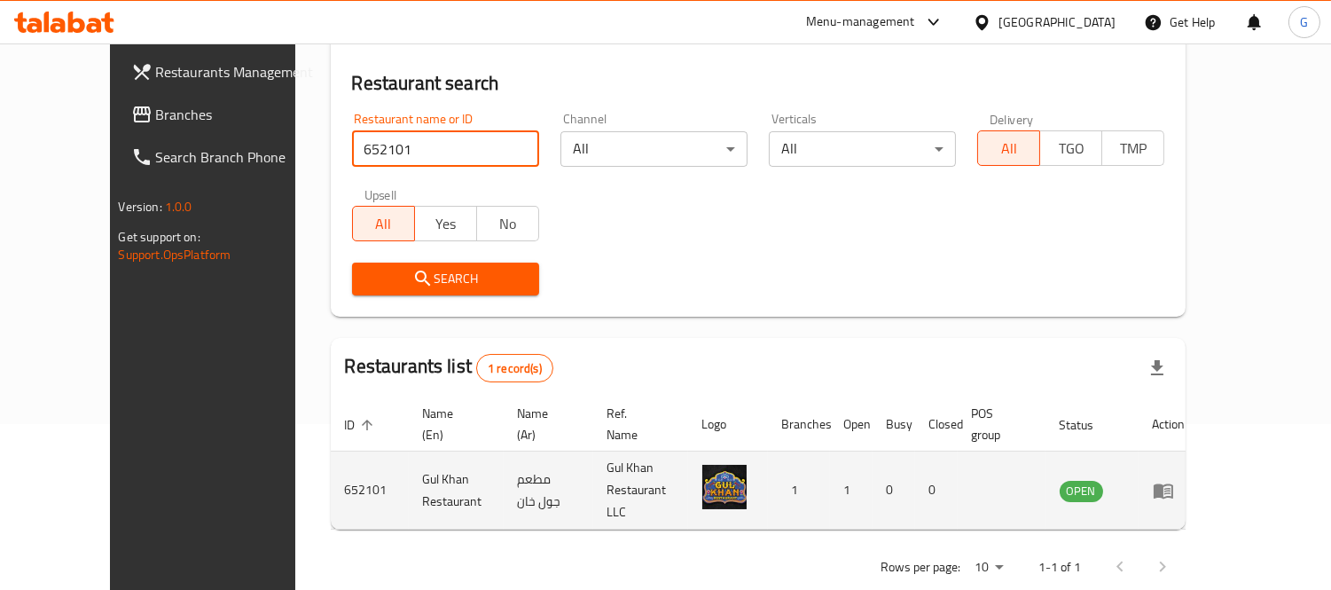
click at [1185, 480] on link "enhanced table" at bounding box center [1169, 490] width 33 height 21
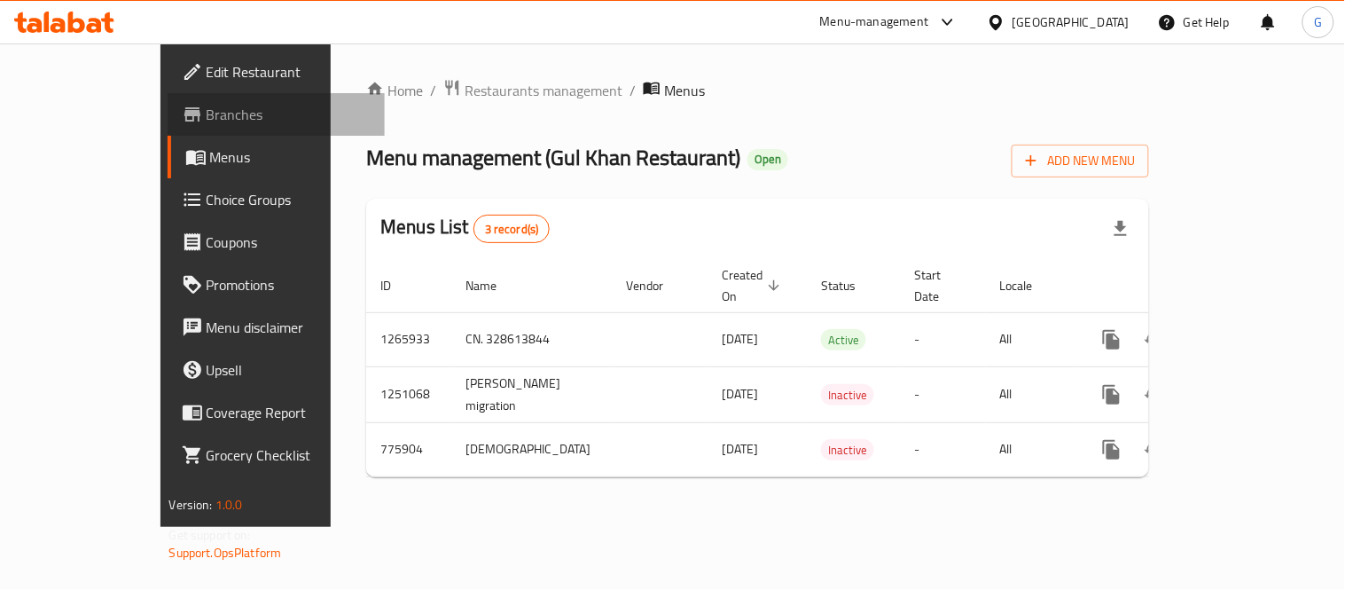
click at [168, 127] on link "Branches" at bounding box center [276, 114] width 217 height 43
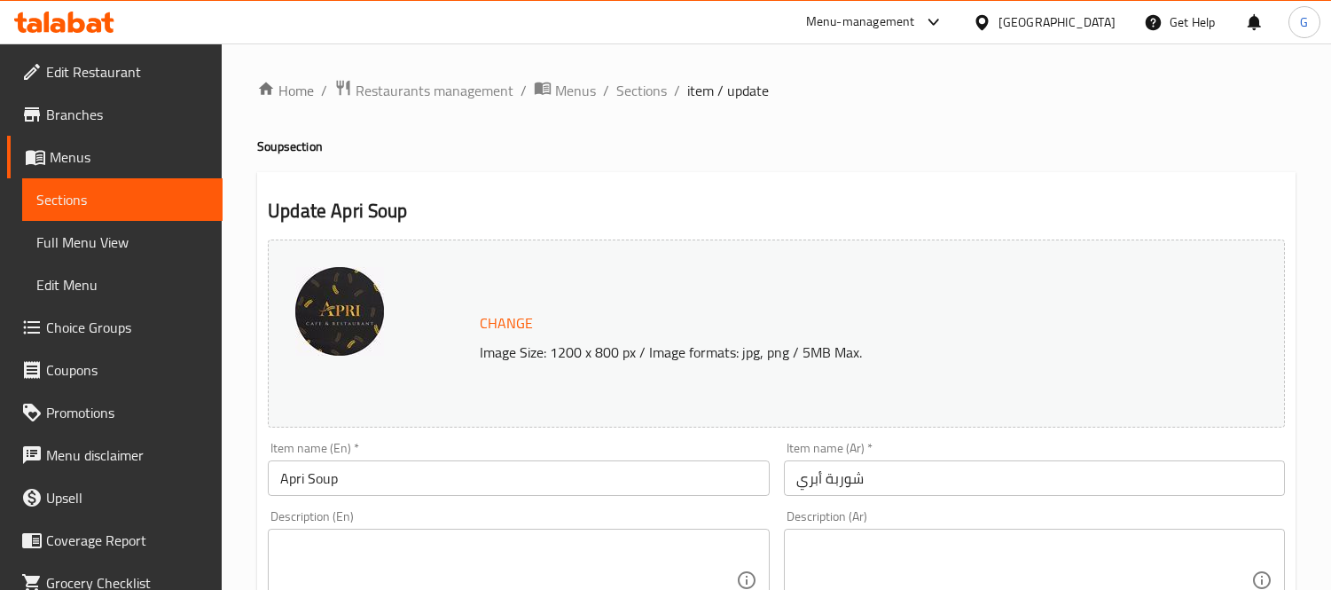
scroll to position [685, 0]
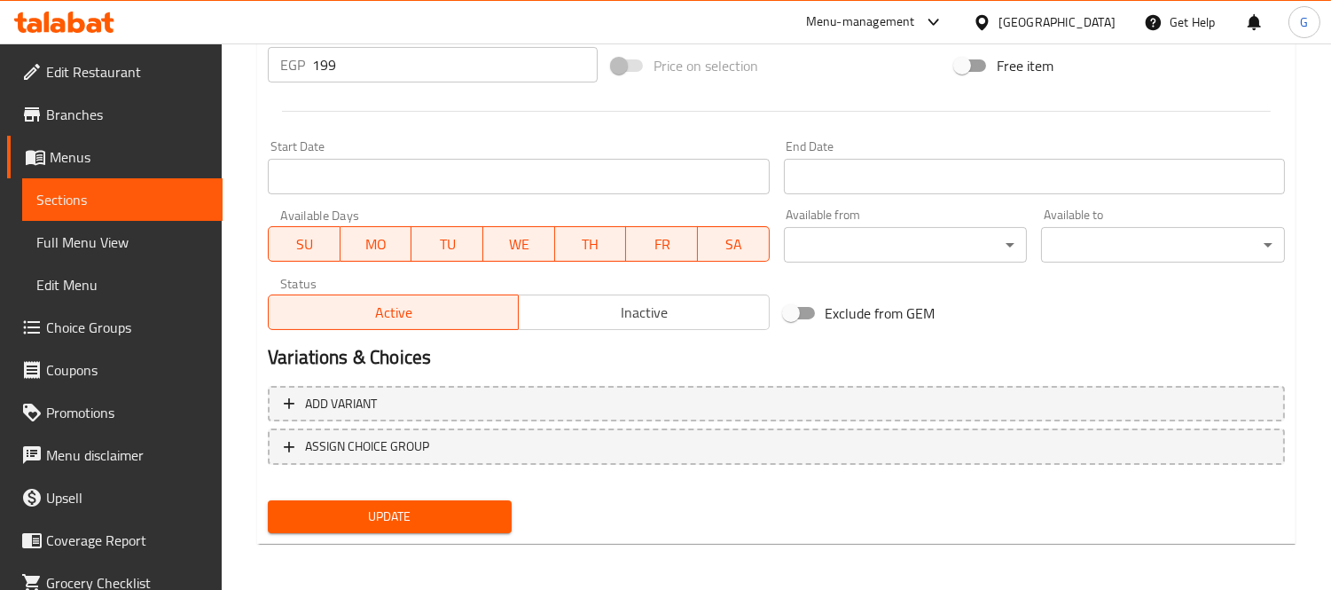
click at [1110, 9] on div "[GEOGRAPHIC_DATA]" at bounding box center [1043, 22] width 171 height 43
click at [1102, 12] on div "[GEOGRAPHIC_DATA]" at bounding box center [1043, 22] width 171 height 43
click at [1102, 12] on div "[GEOGRAPHIC_DATA]" at bounding box center [1056, 22] width 117 height 20
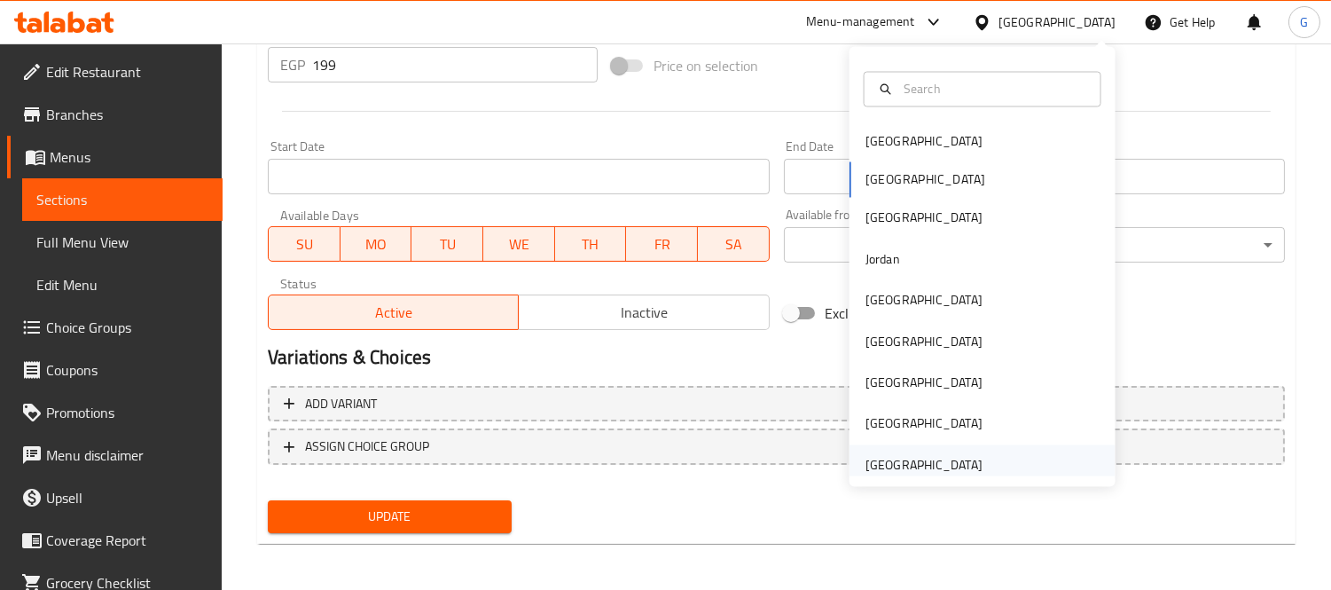
click at [907, 468] on div "[GEOGRAPHIC_DATA]" at bounding box center [923, 465] width 117 height 20
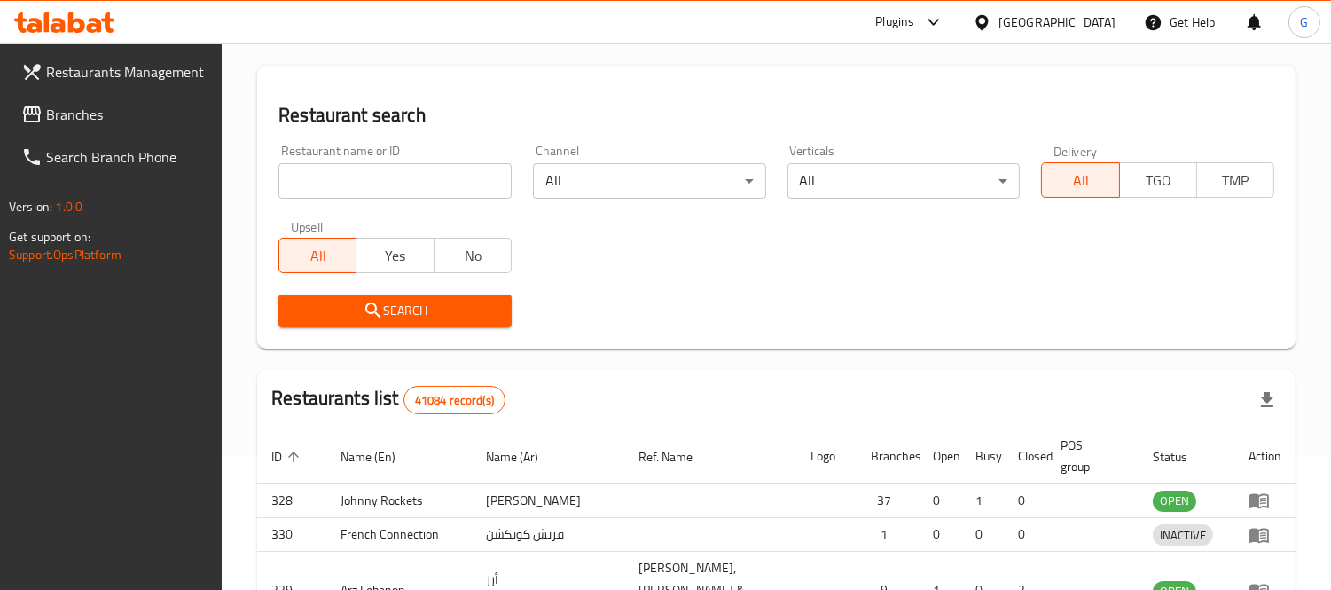
scroll to position [685, 0]
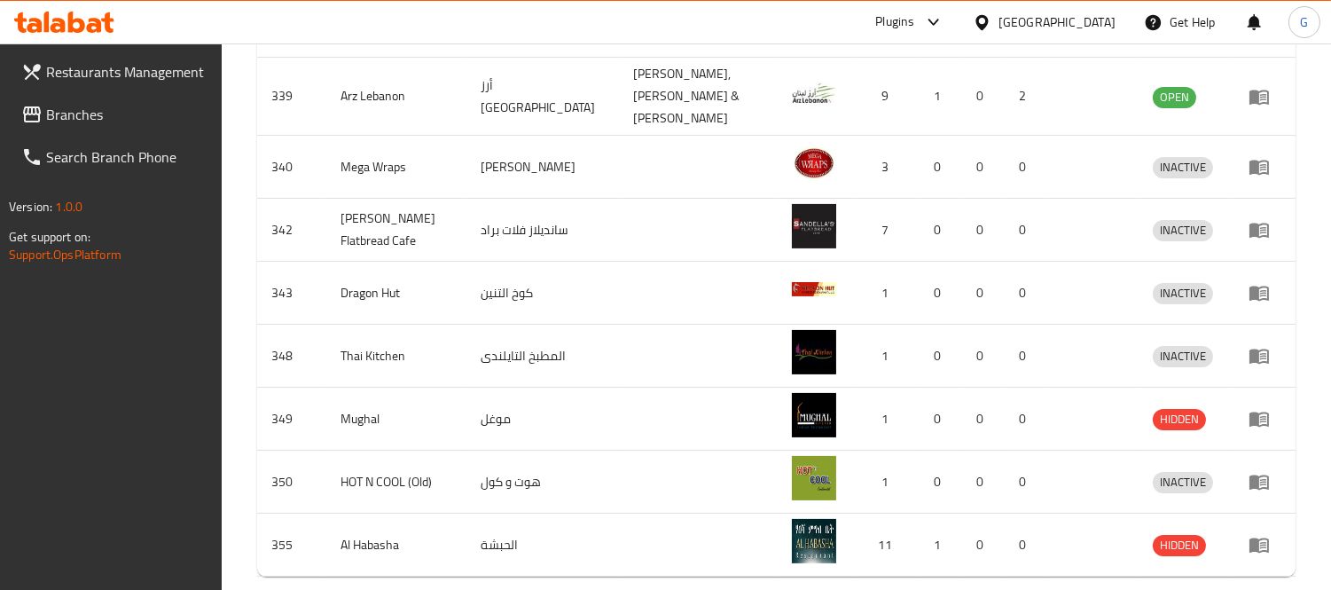
click at [959, 24] on div "[GEOGRAPHIC_DATA]" at bounding box center [1043, 22] width 171 height 43
click at [926, 23] on icon at bounding box center [933, 22] width 21 height 21
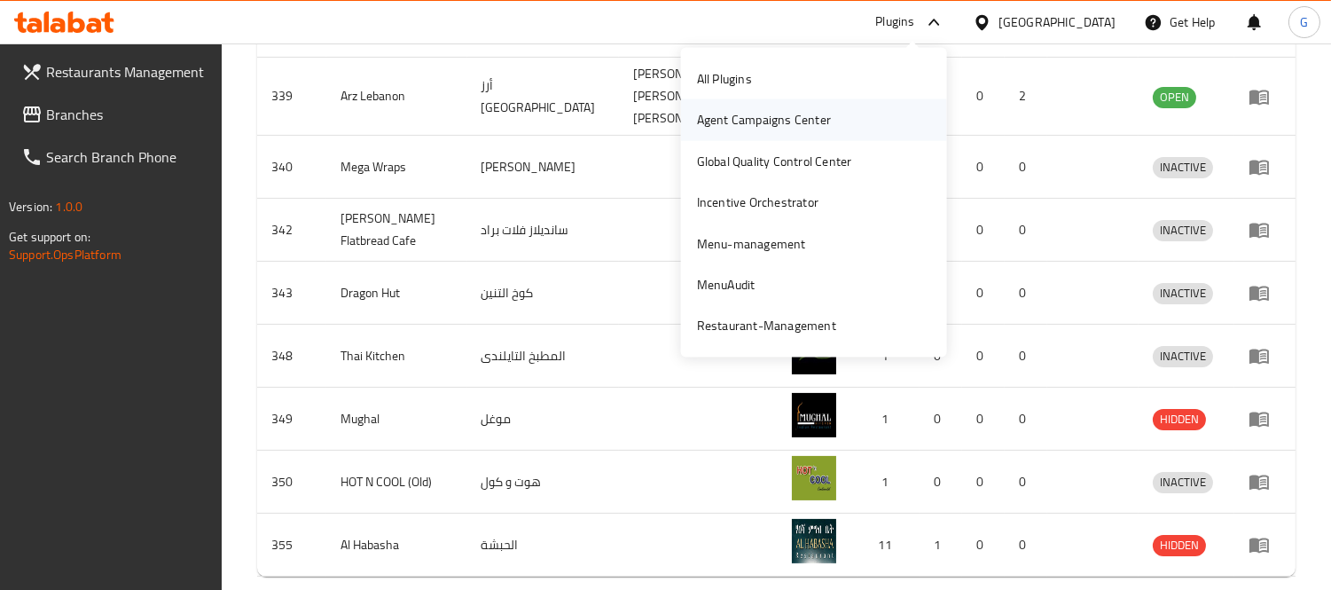
click at [799, 125] on div "Agent Campaigns Center" at bounding box center [764, 120] width 134 height 20
